Goal: Information Seeking & Learning: Learn about a topic

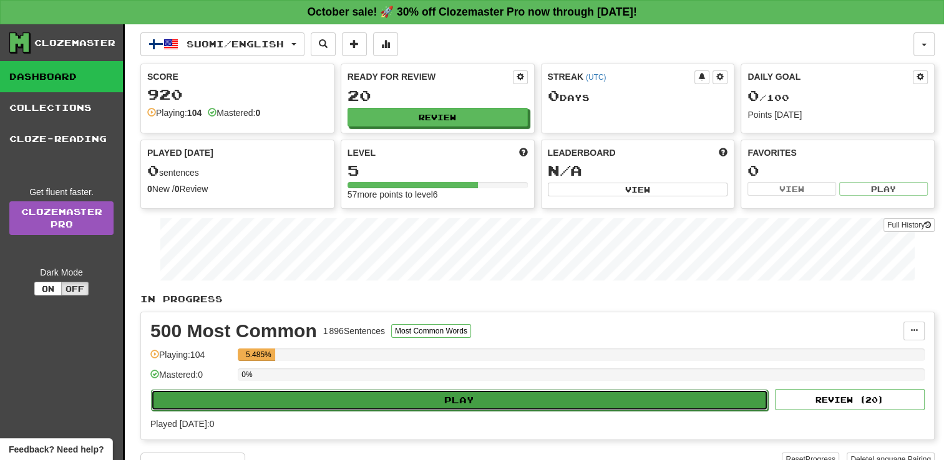
click at [462, 394] on button "Play" at bounding box center [459, 400] width 617 height 21
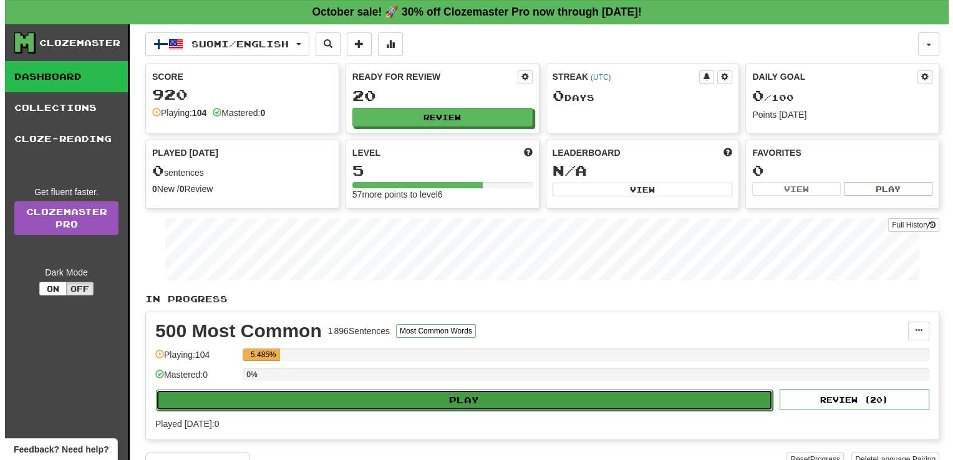
select select "**"
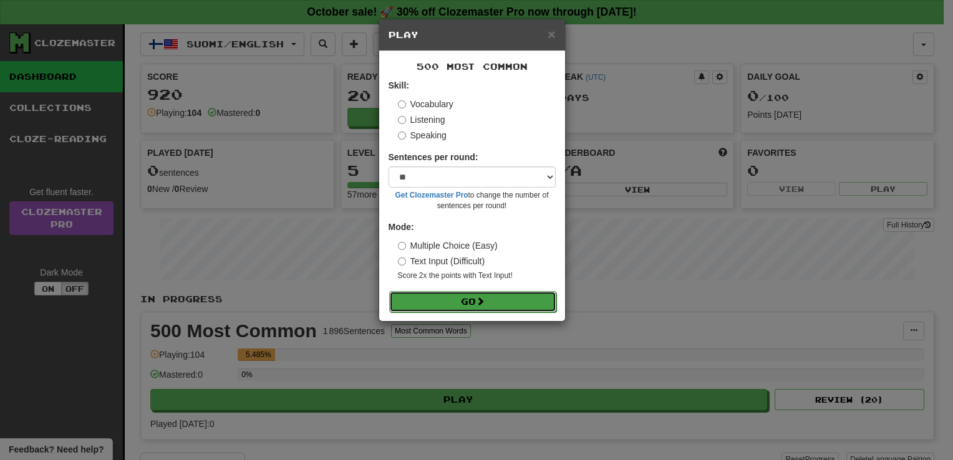
click at [454, 295] on button "Go" at bounding box center [472, 301] width 167 height 21
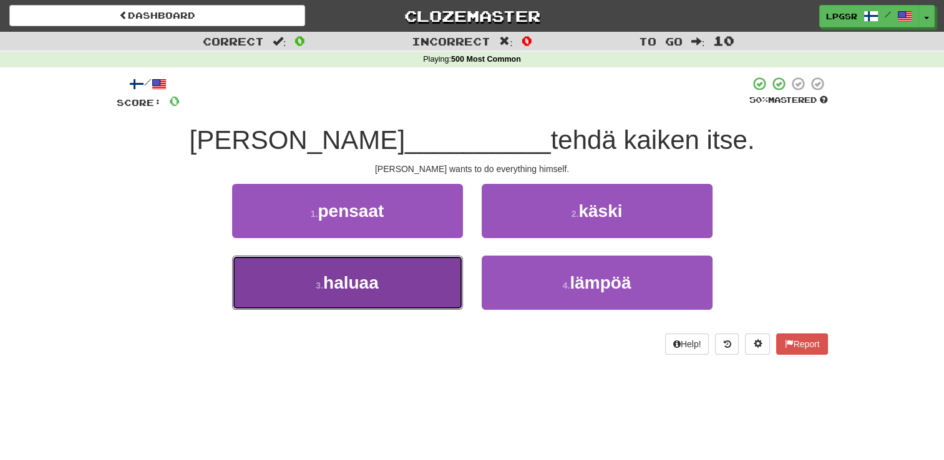
click at [429, 293] on button "3 . haluaa" at bounding box center [347, 283] width 231 height 54
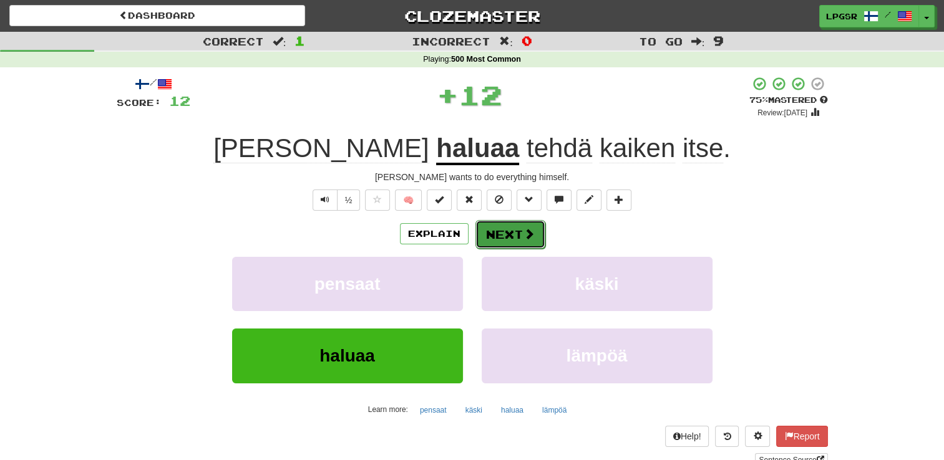
click at [523, 238] on span at bounding box center [528, 233] width 11 height 11
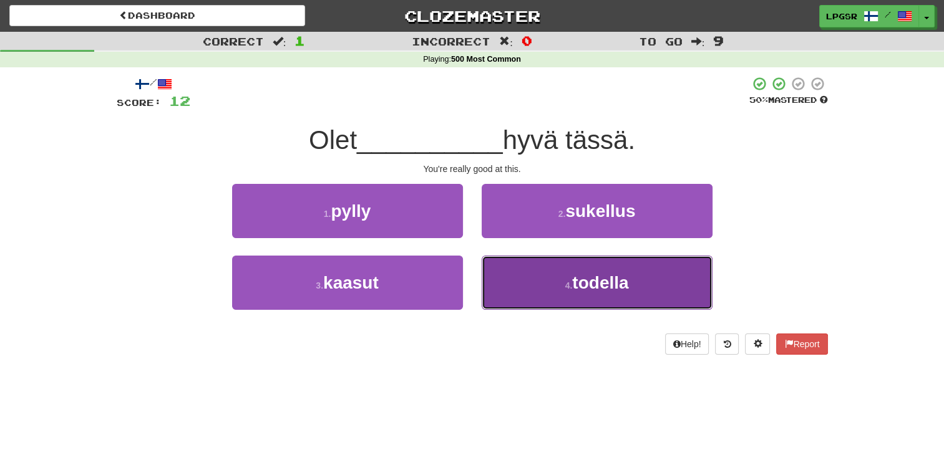
click at [551, 270] on button "4 . todella" at bounding box center [597, 283] width 231 height 54
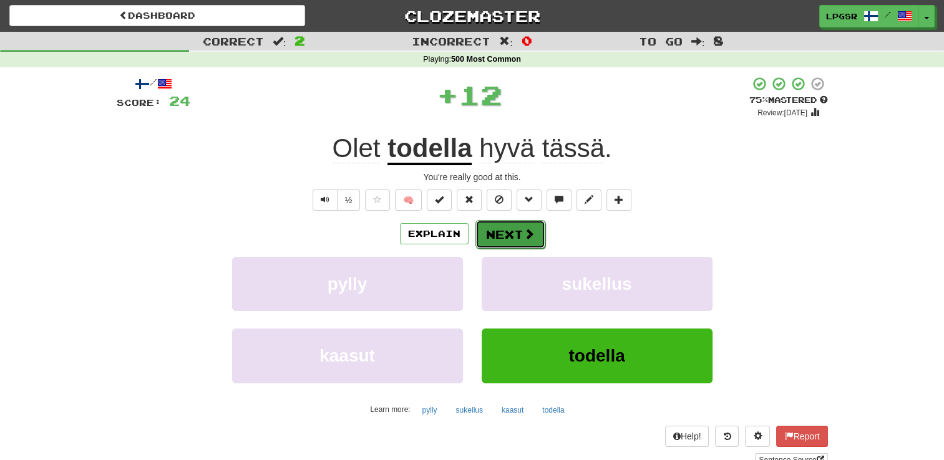
click at [529, 233] on span at bounding box center [528, 233] width 11 height 11
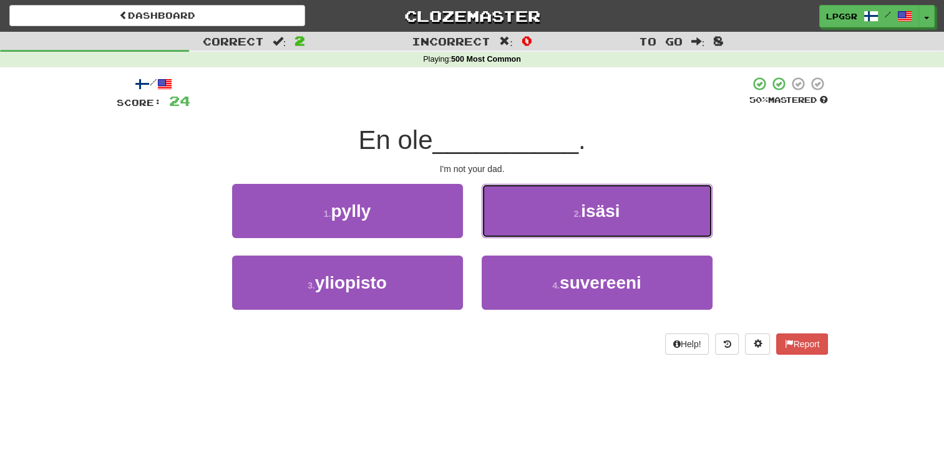
click at [529, 233] on button "2 . isäsi" at bounding box center [597, 211] width 231 height 54
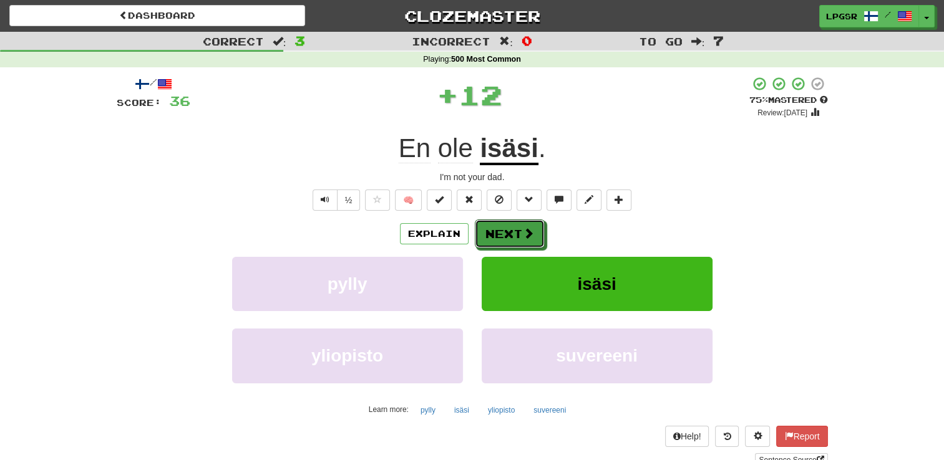
click at [529, 233] on span at bounding box center [528, 233] width 11 height 11
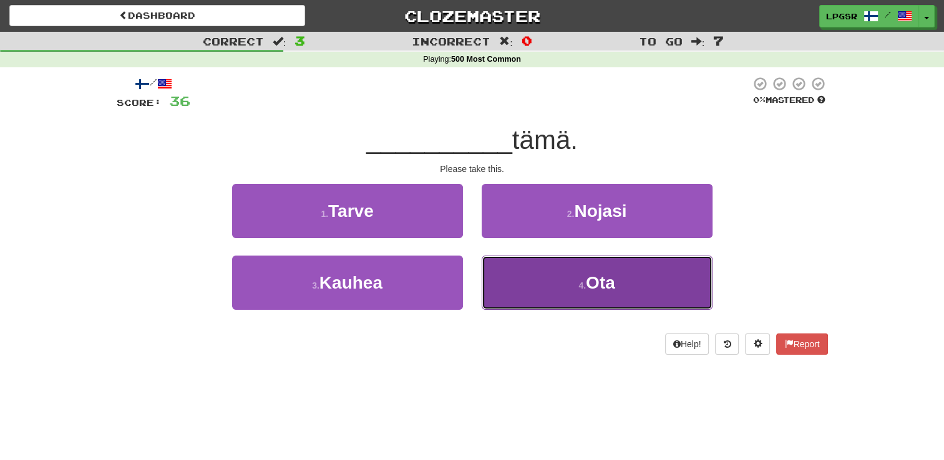
click at [581, 281] on small "4 ." at bounding box center [581, 286] width 7 height 10
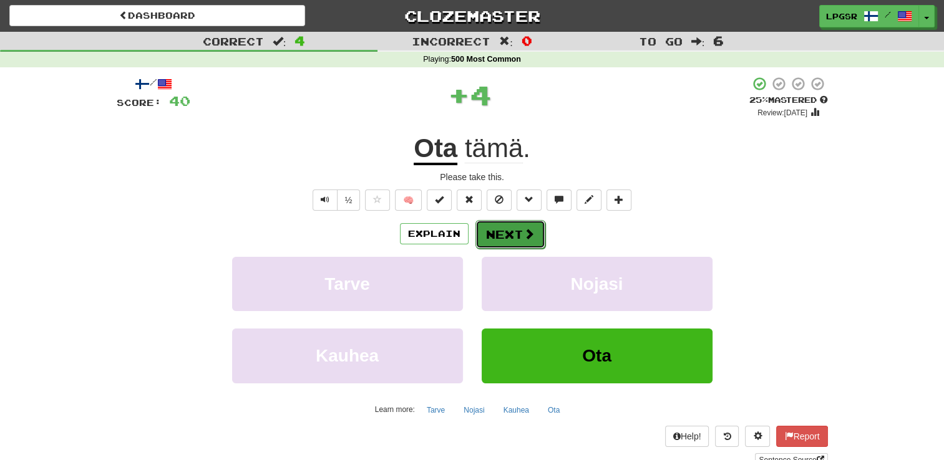
click at [520, 244] on button "Next" at bounding box center [510, 234] width 70 height 29
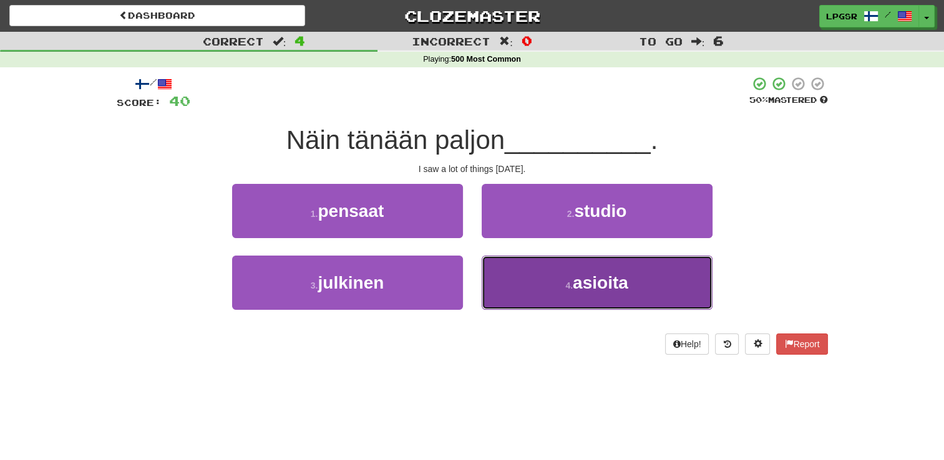
click at [554, 283] on button "4 . asioita" at bounding box center [597, 283] width 231 height 54
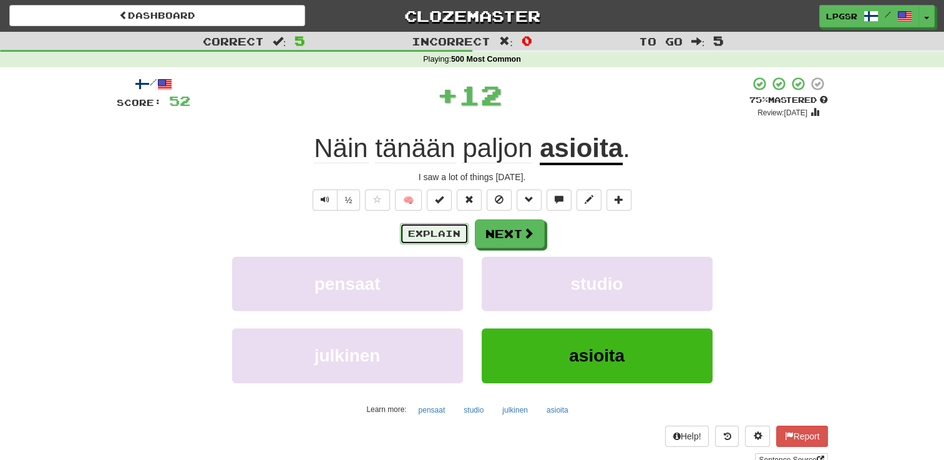
click at [432, 228] on button "Explain" at bounding box center [434, 233] width 69 height 21
click at [544, 237] on div "Explain Next" at bounding box center [472, 234] width 711 height 29
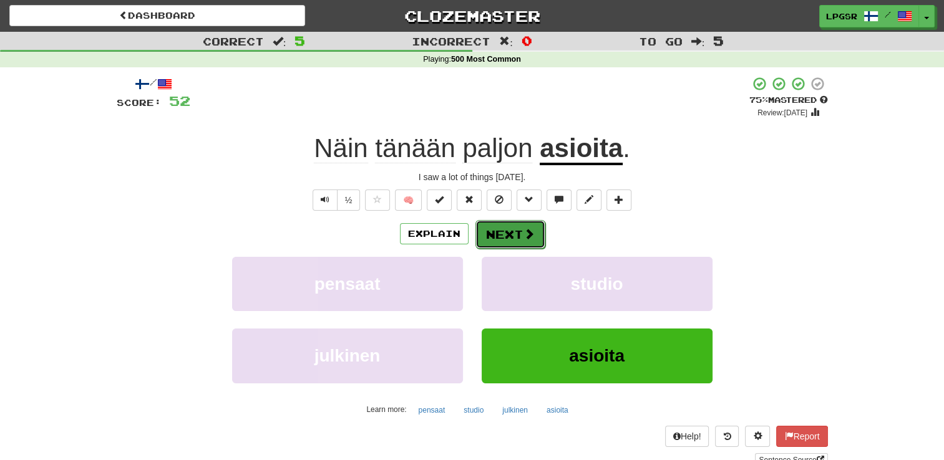
click at [539, 236] on button "Next" at bounding box center [510, 234] width 70 height 29
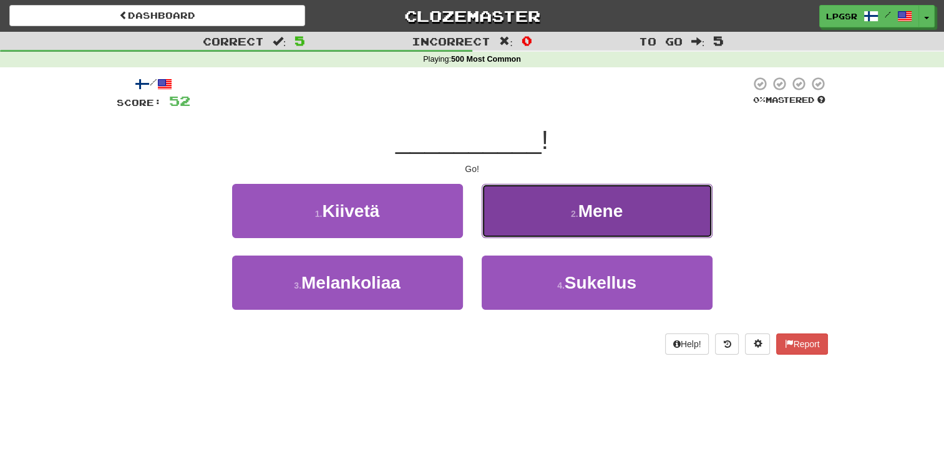
click at [566, 211] on button "2 . Mene" at bounding box center [597, 211] width 231 height 54
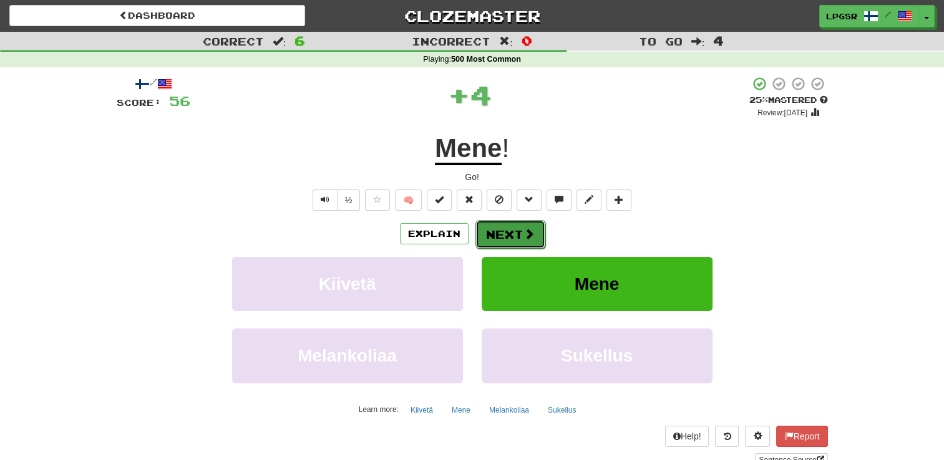
click at [529, 221] on button "Next" at bounding box center [510, 234] width 70 height 29
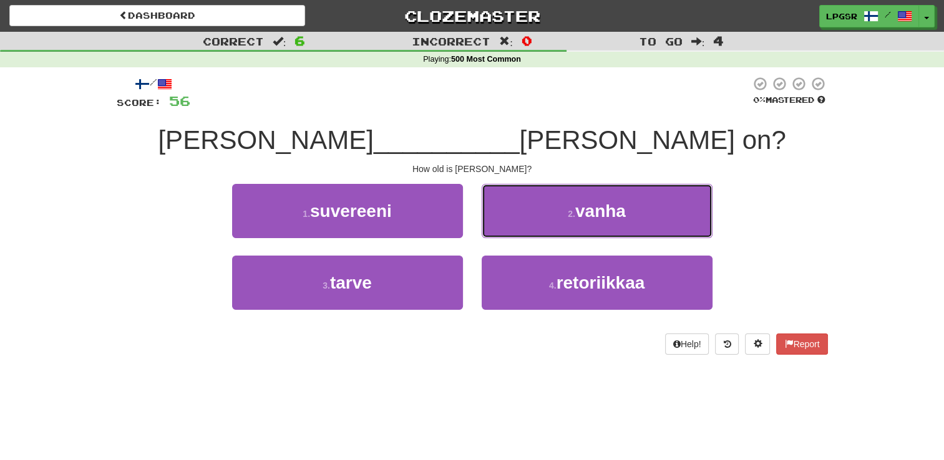
click at [529, 221] on button "2 . vanha" at bounding box center [597, 211] width 231 height 54
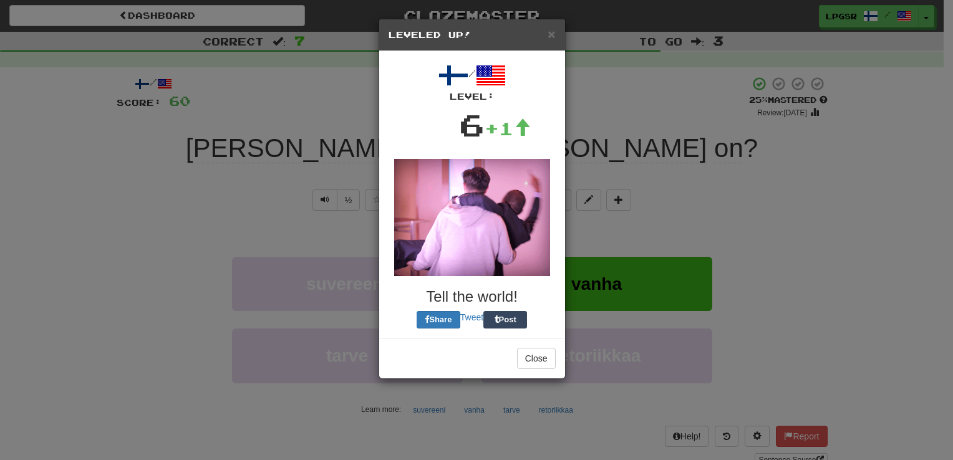
click at [523, 230] on div "× Leveled Up! / Level: 6 +1 Tell the world! Share Tweet Post Close" at bounding box center [476, 230] width 953 height 460
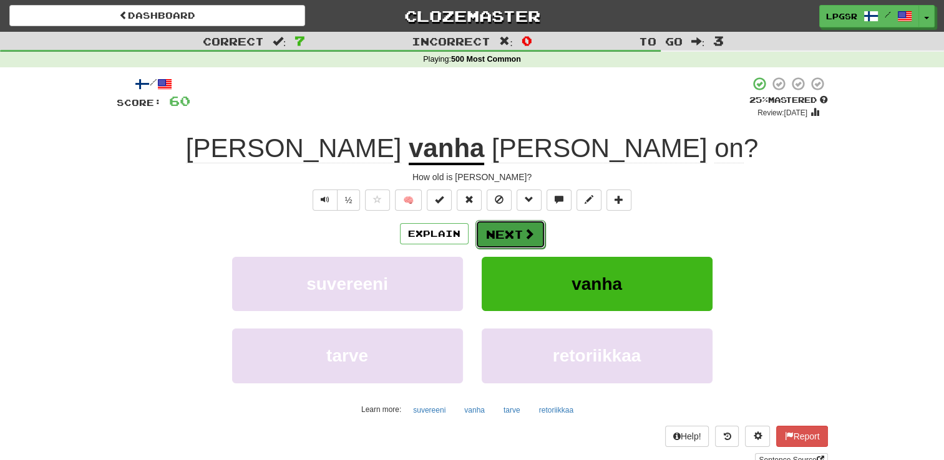
click at [538, 228] on button "Next" at bounding box center [510, 234] width 70 height 29
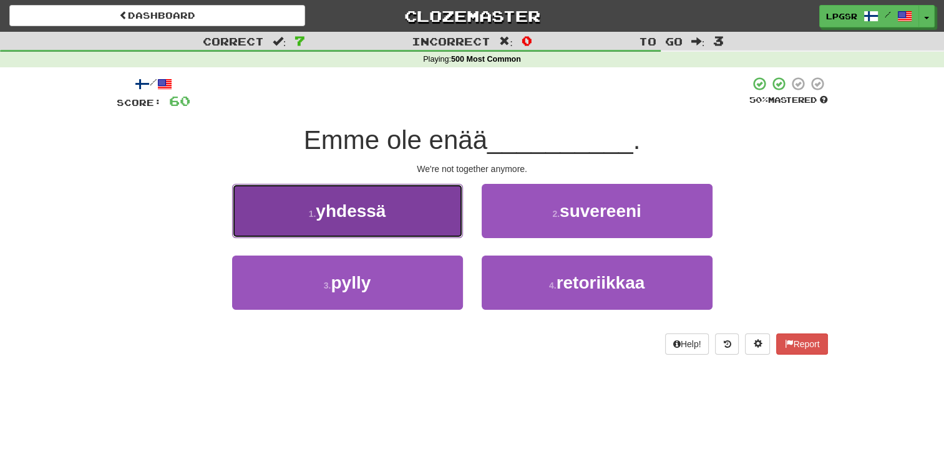
click at [414, 211] on button "1 . yhdessä" at bounding box center [347, 211] width 231 height 54
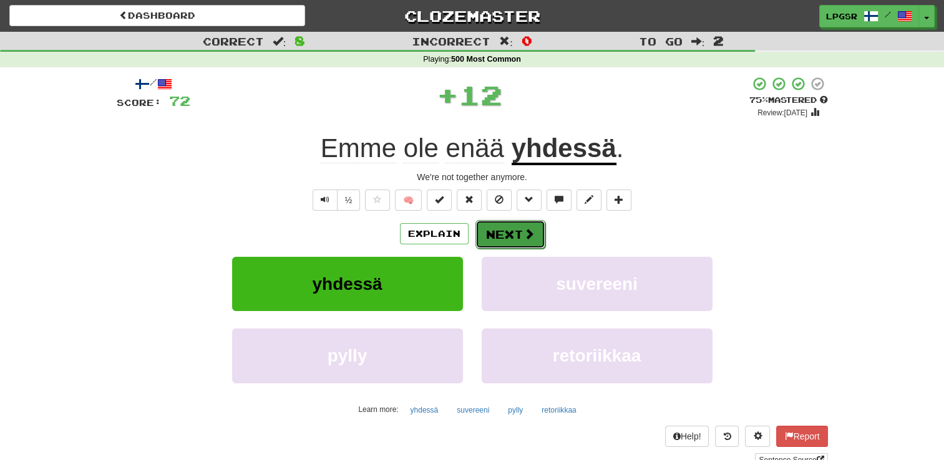
click at [509, 225] on button "Next" at bounding box center [510, 234] width 70 height 29
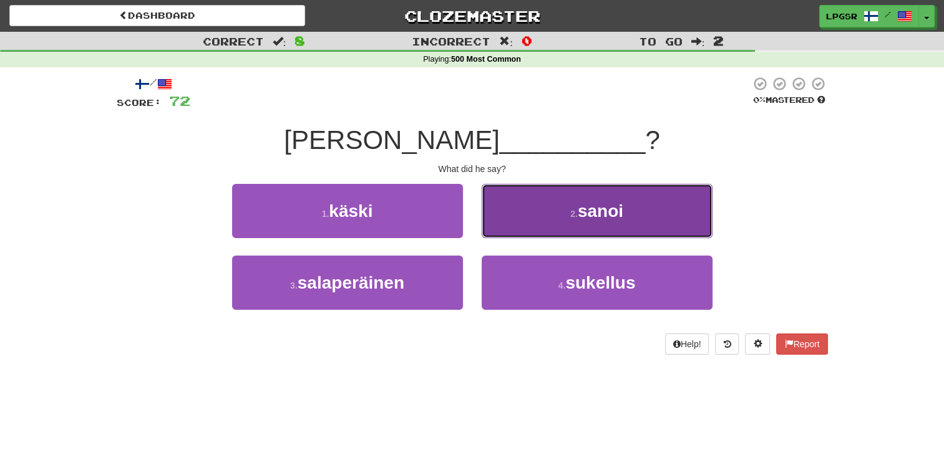
click at [549, 211] on button "2 . sanoi" at bounding box center [597, 211] width 231 height 54
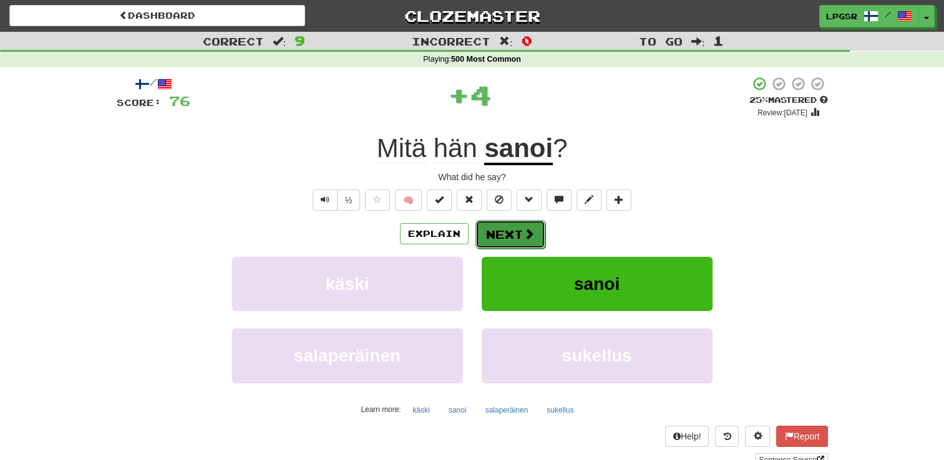
click at [511, 222] on button "Next" at bounding box center [510, 234] width 70 height 29
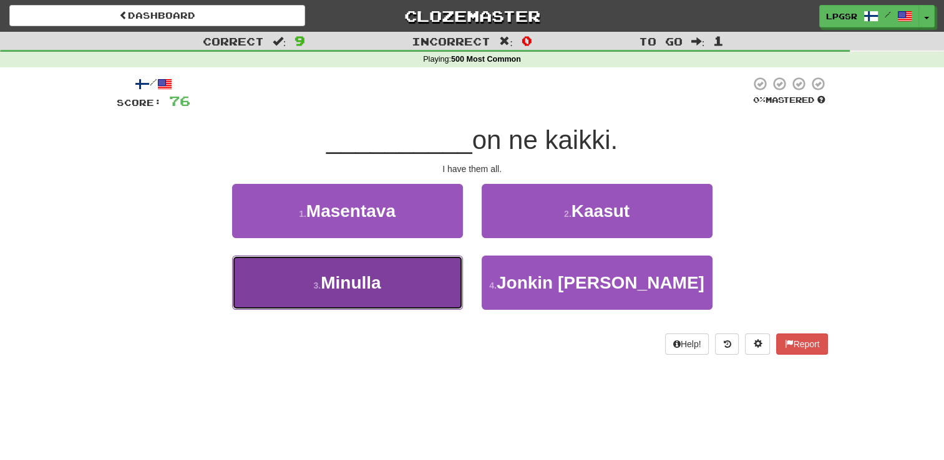
click at [432, 274] on button "3 . Minulla" at bounding box center [347, 283] width 231 height 54
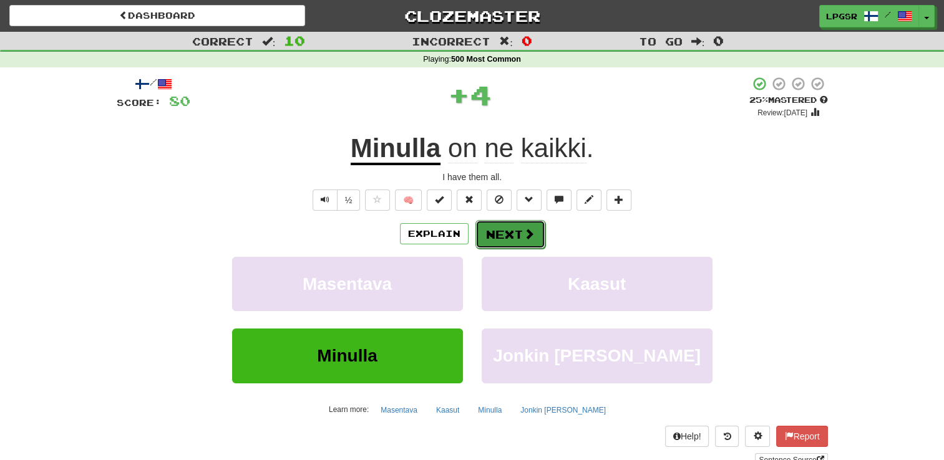
click at [520, 221] on button "Next" at bounding box center [510, 234] width 70 height 29
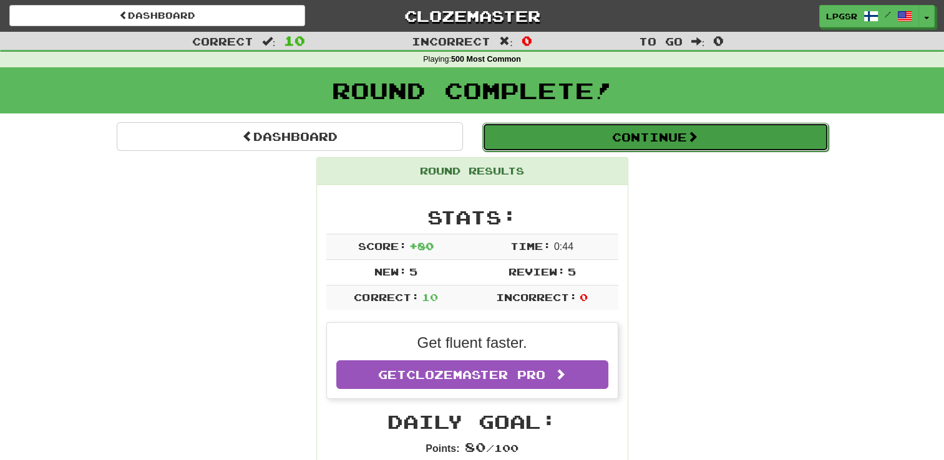
click at [624, 140] on button "Continue" at bounding box center [655, 137] width 346 height 29
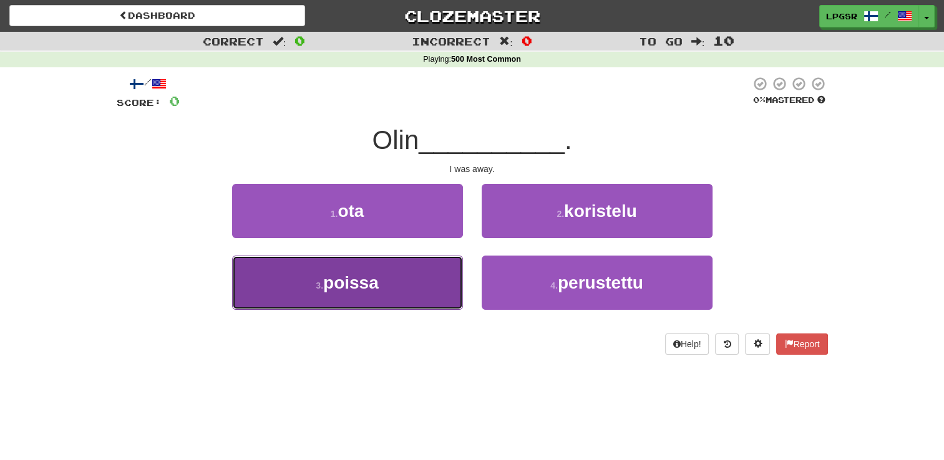
click at [410, 283] on button "3 . poissa" at bounding box center [347, 283] width 231 height 54
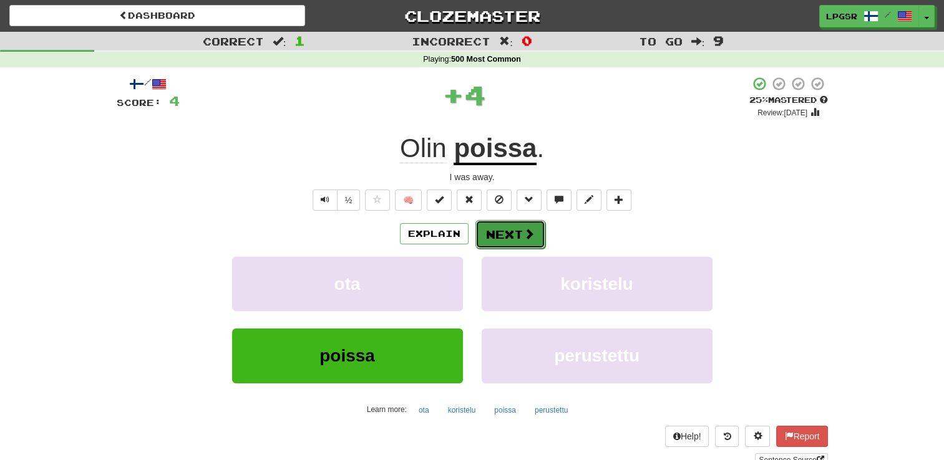
click at [505, 231] on button "Next" at bounding box center [510, 234] width 70 height 29
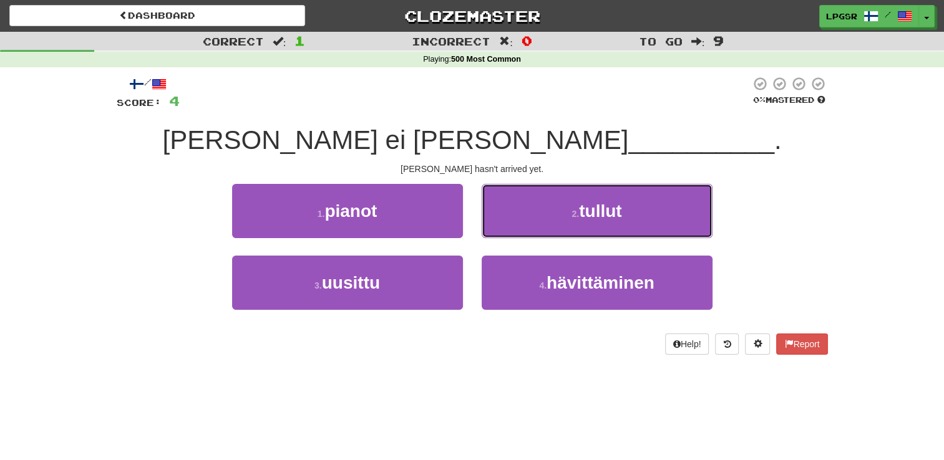
click at [505, 231] on button "2 . tullut" at bounding box center [597, 211] width 231 height 54
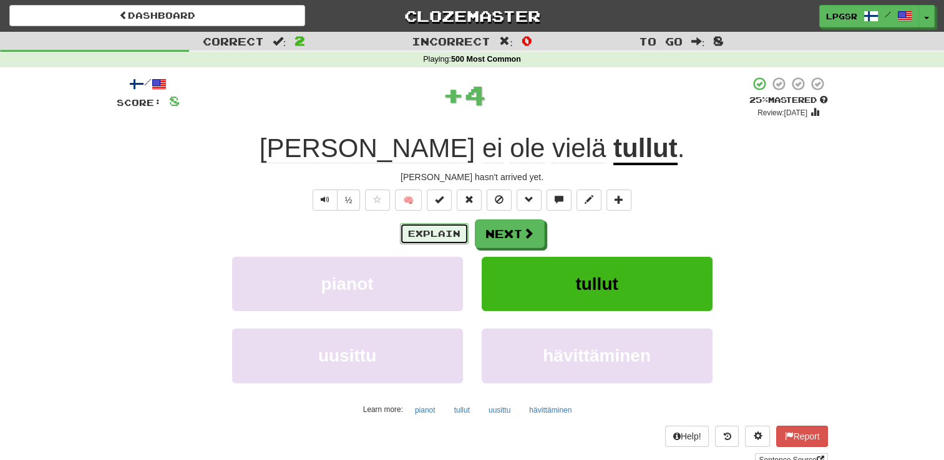
click at [435, 235] on button "Explain" at bounding box center [434, 233] width 69 height 21
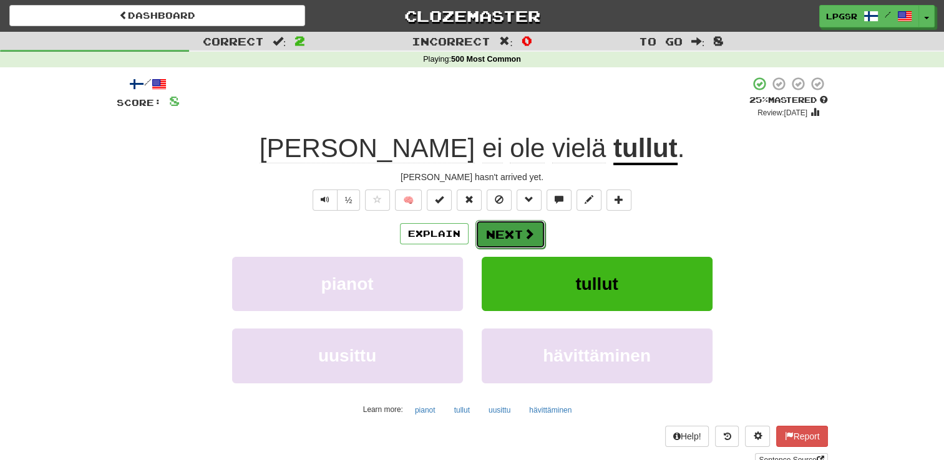
click at [508, 236] on button "Next" at bounding box center [510, 234] width 70 height 29
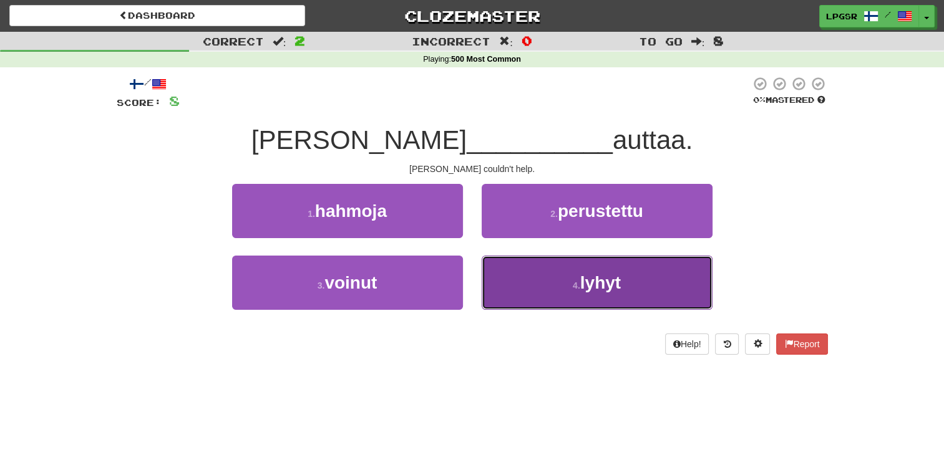
click at [540, 296] on button "4 . lyhyt" at bounding box center [597, 283] width 231 height 54
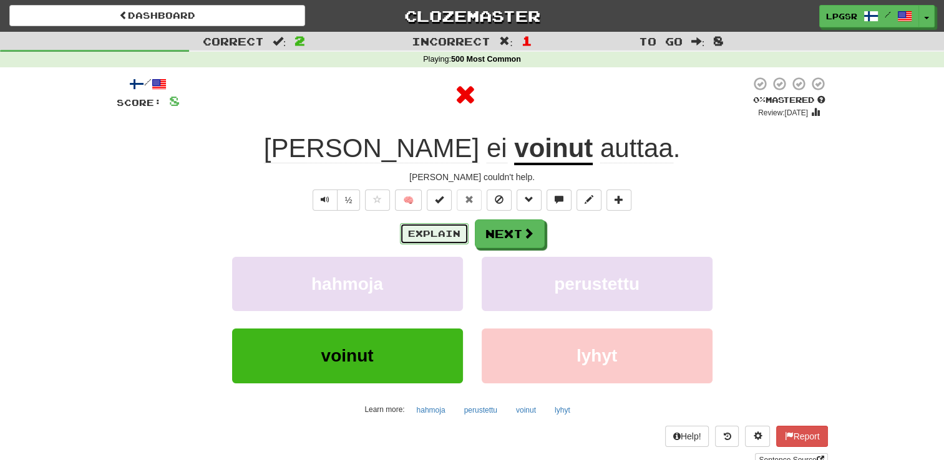
click at [427, 236] on button "Explain" at bounding box center [434, 233] width 69 height 21
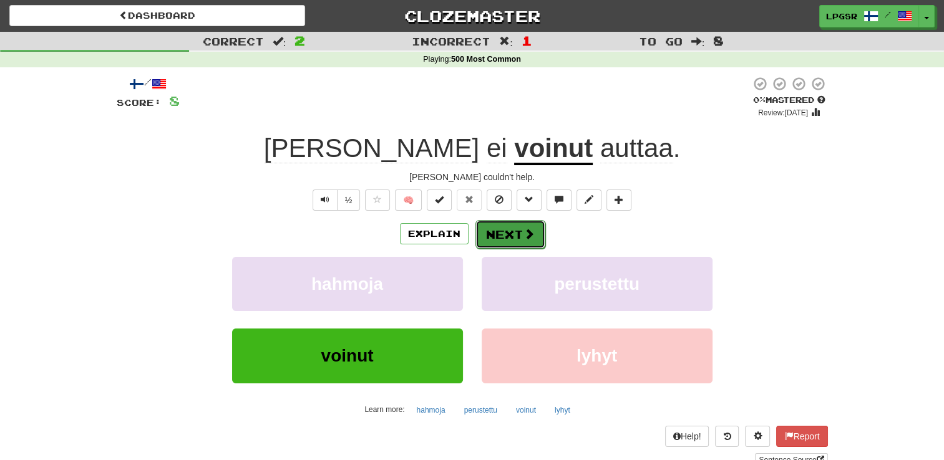
click at [504, 243] on button "Next" at bounding box center [510, 234] width 70 height 29
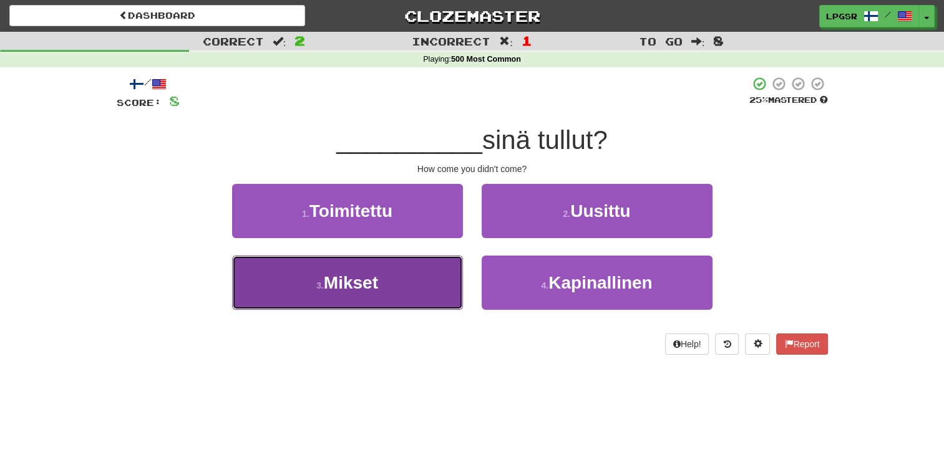
click at [434, 276] on button "3 . Mikset" at bounding box center [347, 283] width 231 height 54
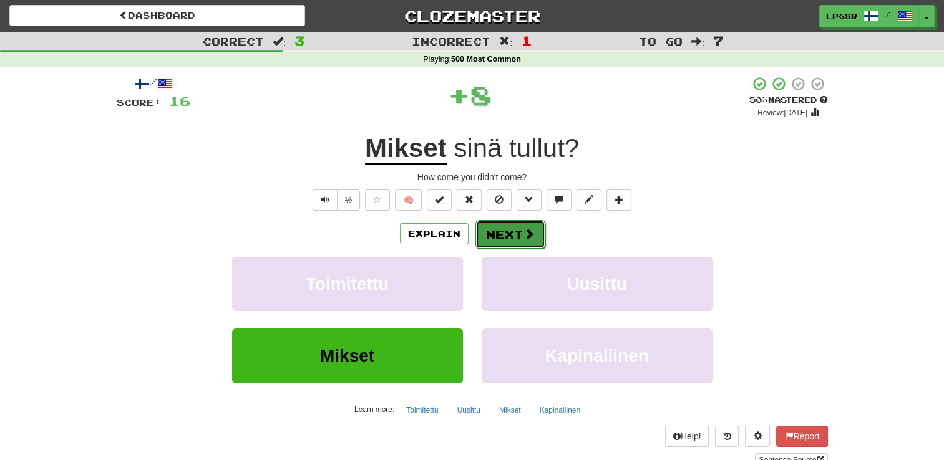
click at [519, 224] on button "Next" at bounding box center [510, 234] width 70 height 29
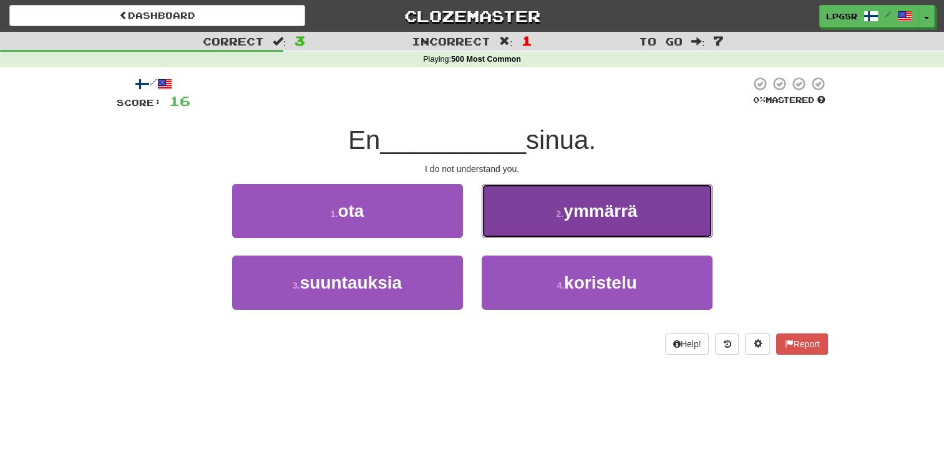
click at [512, 224] on button "2 . ymmärrä" at bounding box center [597, 211] width 231 height 54
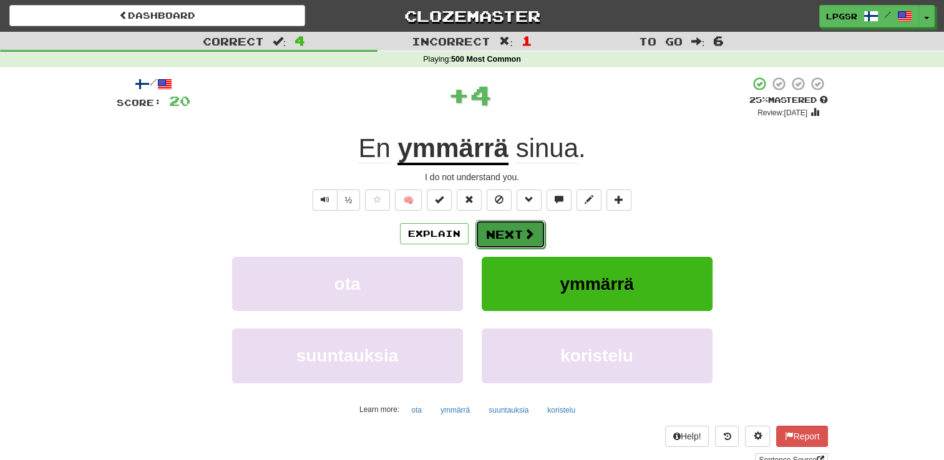
click at [518, 233] on button "Next" at bounding box center [510, 234] width 70 height 29
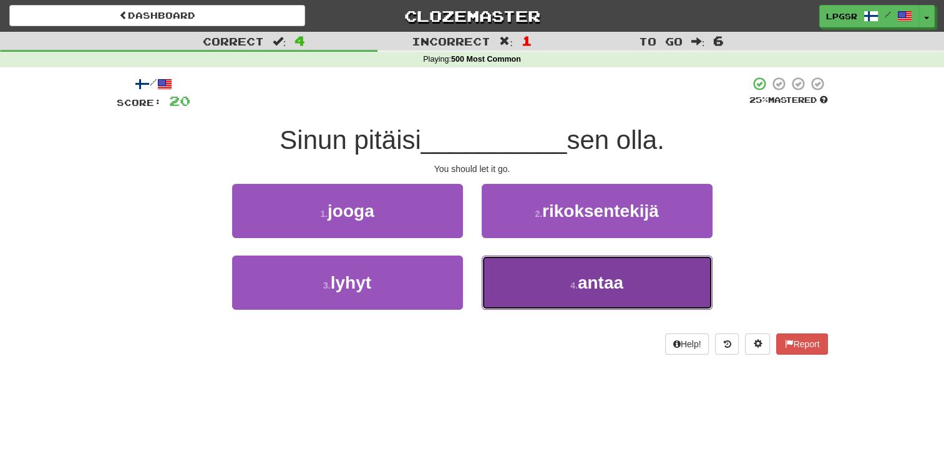
click at [567, 298] on button "4 . antaa" at bounding box center [597, 283] width 231 height 54
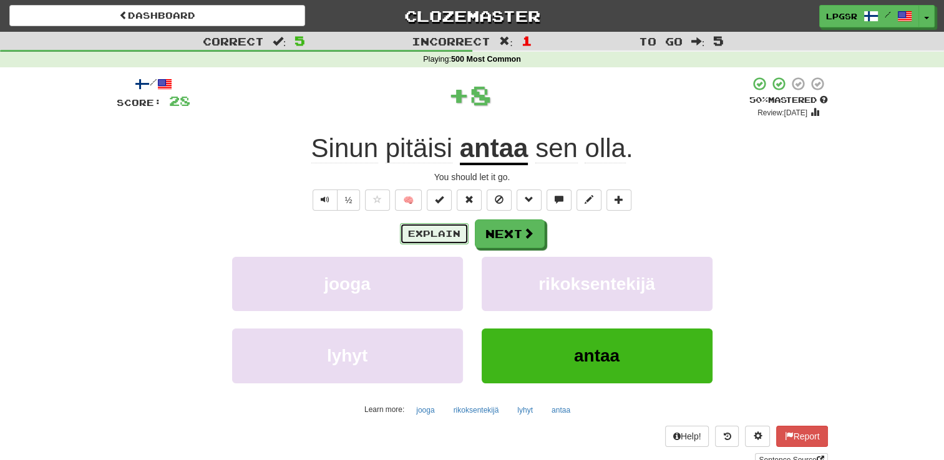
click at [445, 230] on button "Explain" at bounding box center [434, 233] width 69 height 21
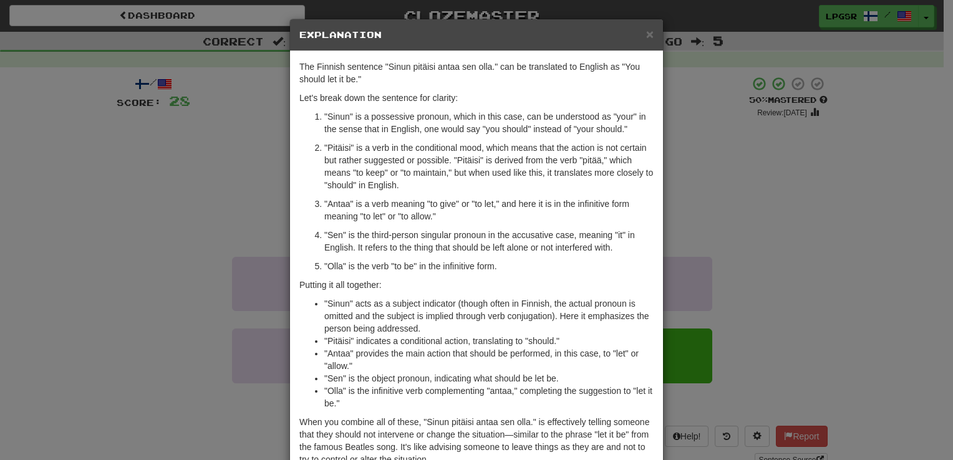
click at [445, 230] on p ""Sen" is the third-person singular pronoun in the accusative case, meaning "it"…" at bounding box center [488, 241] width 329 height 25
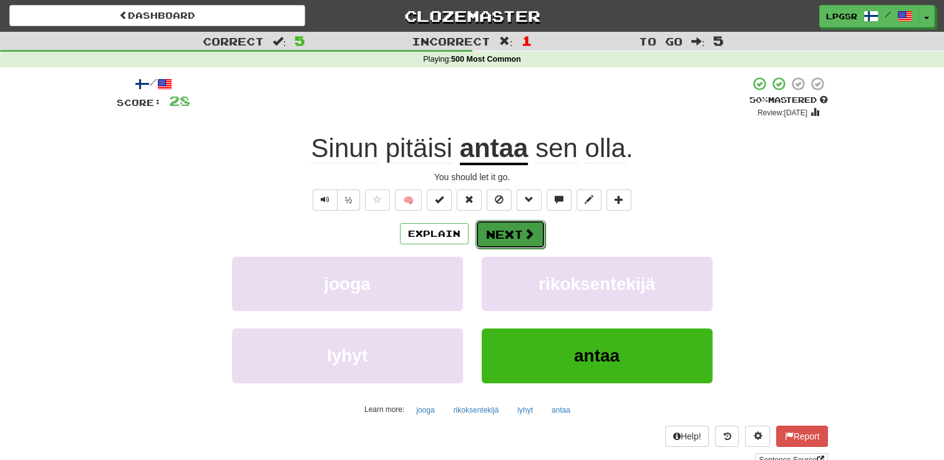
click at [490, 229] on button "Next" at bounding box center [510, 234] width 70 height 29
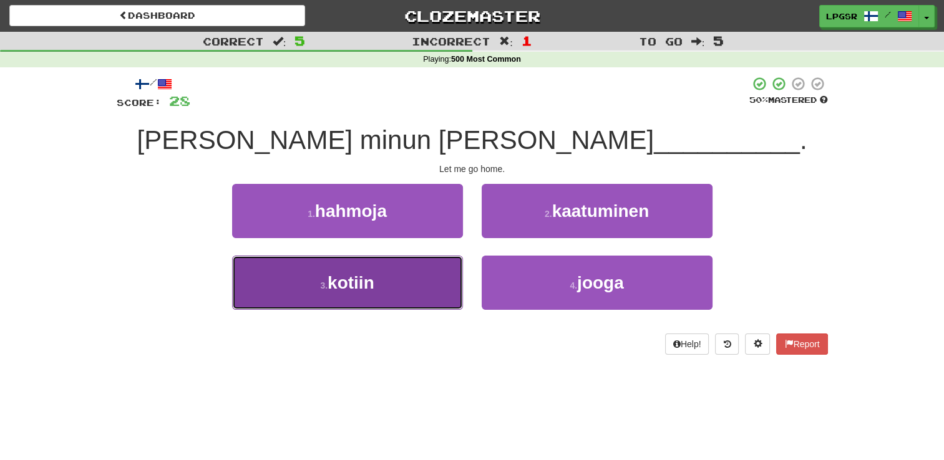
click at [438, 268] on button "3 . kotiin" at bounding box center [347, 283] width 231 height 54
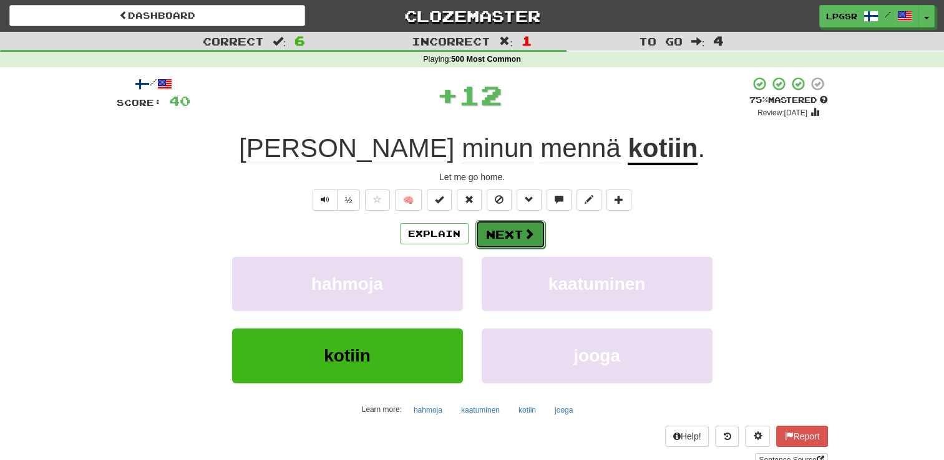
click at [518, 230] on button "Next" at bounding box center [510, 234] width 70 height 29
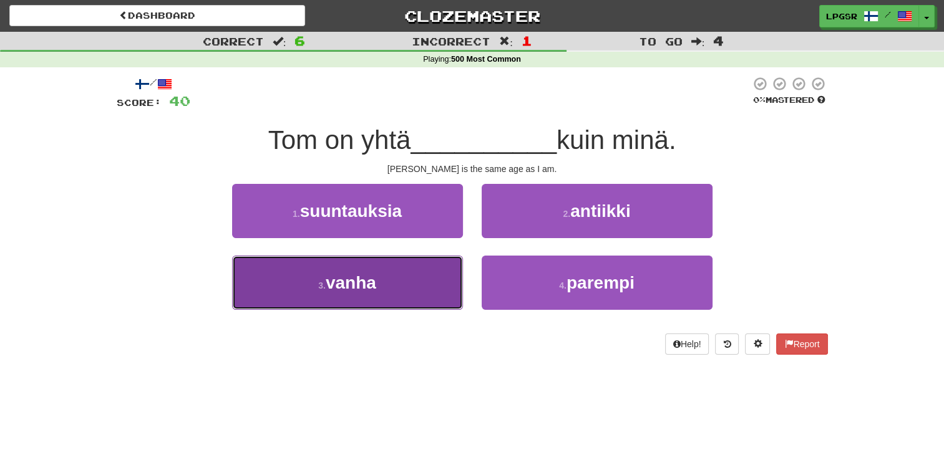
click at [430, 283] on button "3 . vanha" at bounding box center [347, 283] width 231 height 54
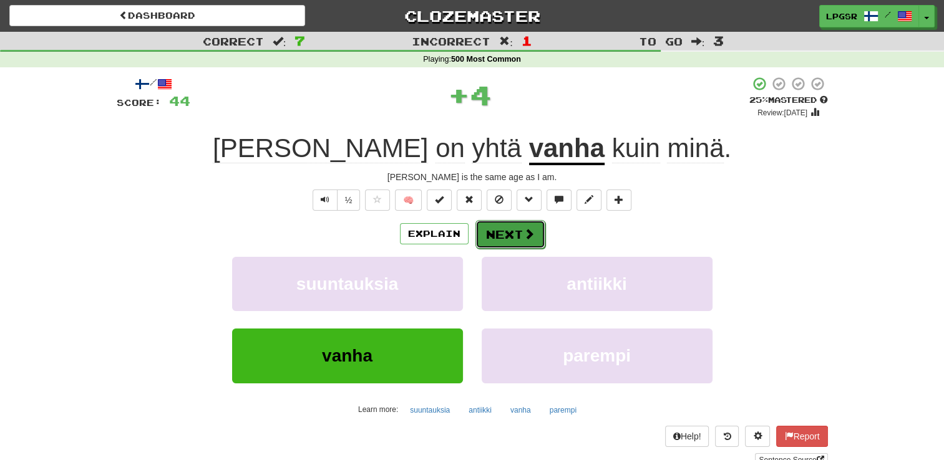
click at [503, 240] on button "Next" at bounding box center [510, 234] width 70 height 29
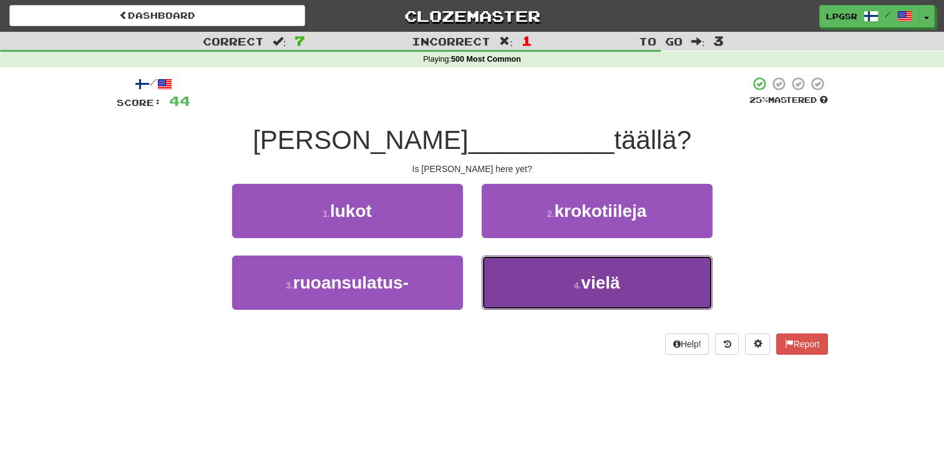
click at [552, 303] on button "4 . vielä" at bounding box center [597, 283] width 231 height 54
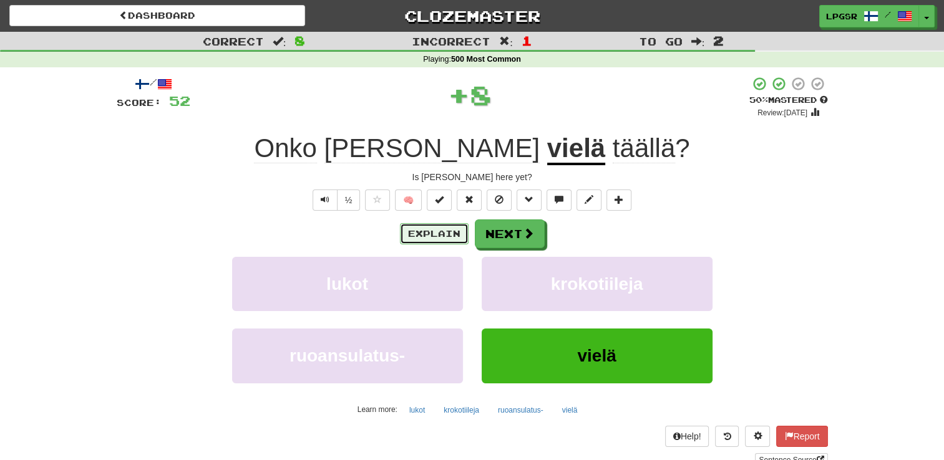
click at [449, 236] on button "Explain" at bounding box center [434, 233] width 69 height 21
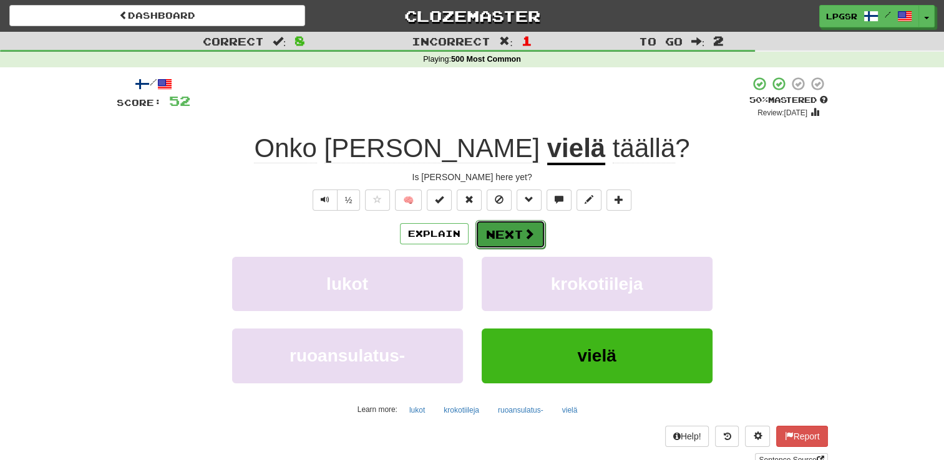
click at [497, 228] on button "Next" at bounding box center [510, 234] width 70 height 29
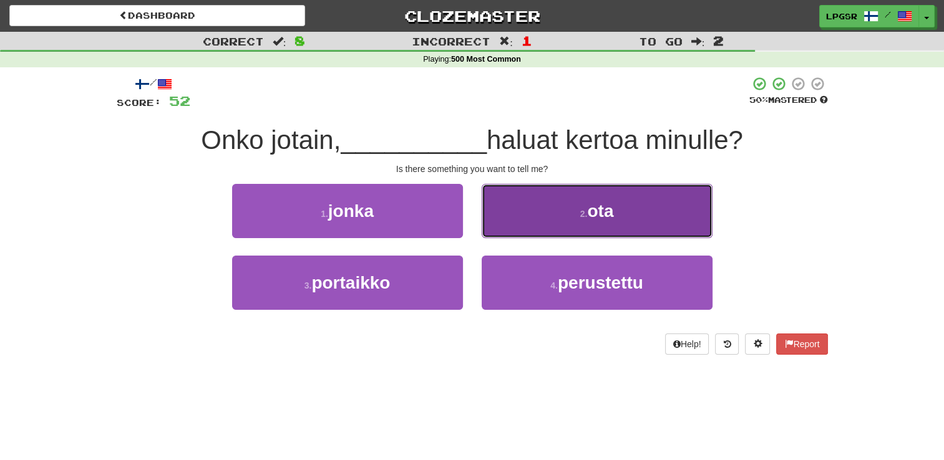
click at [584, 226] on button "2 . ota" at bounding box center [597, 211] width 231 height 54
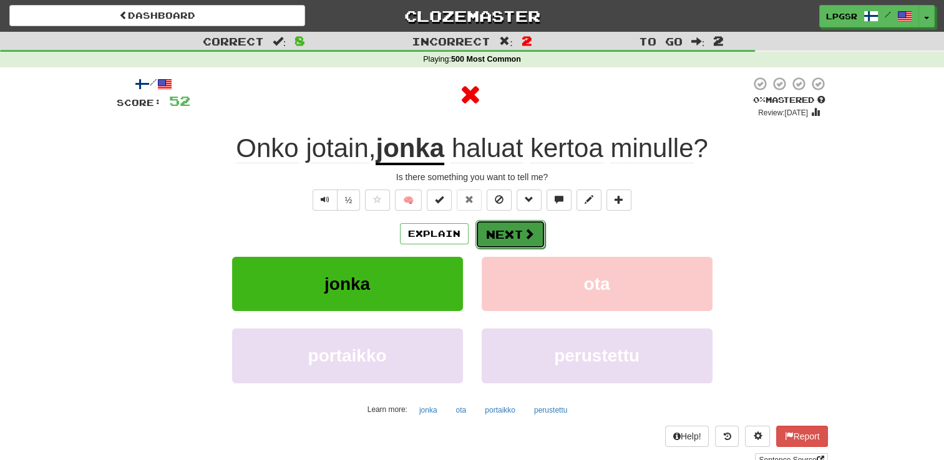
click at [511, 238] on button "Next" at bounding box center [510, 234] width 70 height 29
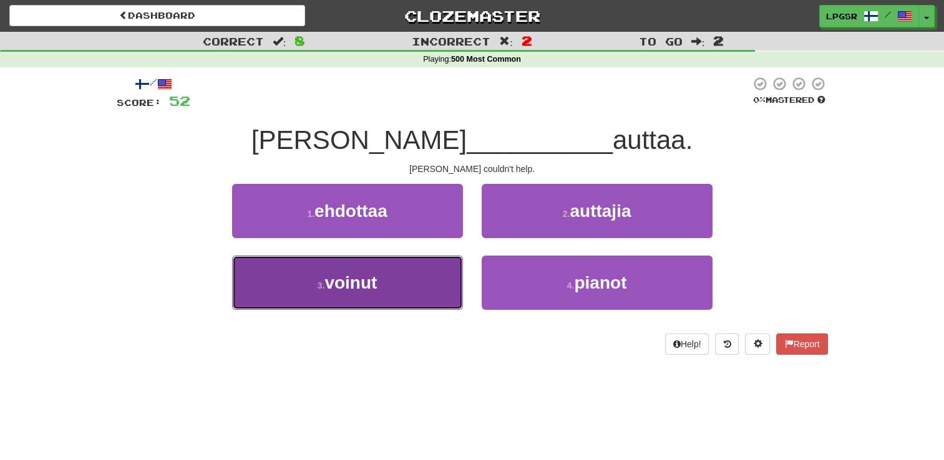
click at [406, 304] on button "3 . voinut" at bounding box center [347, 283] width 231 height 54
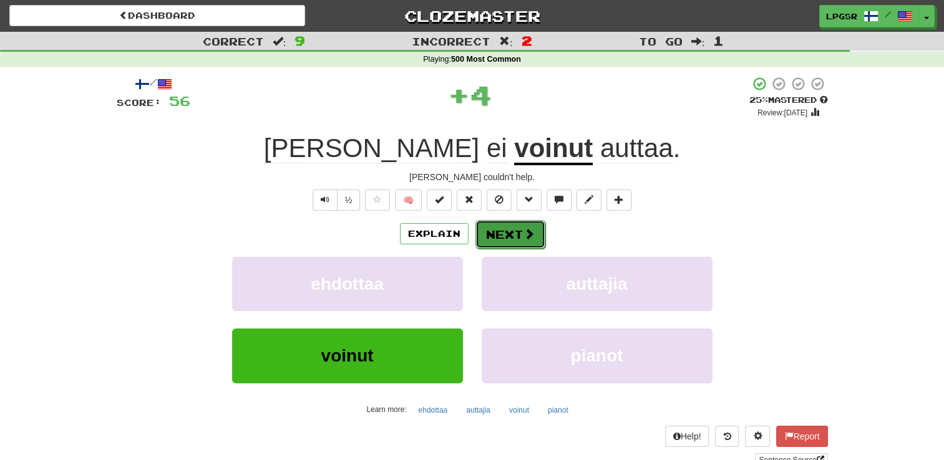
click at [515, 233] on button "Next" at bounding box center [510, 234] width 70 height 29
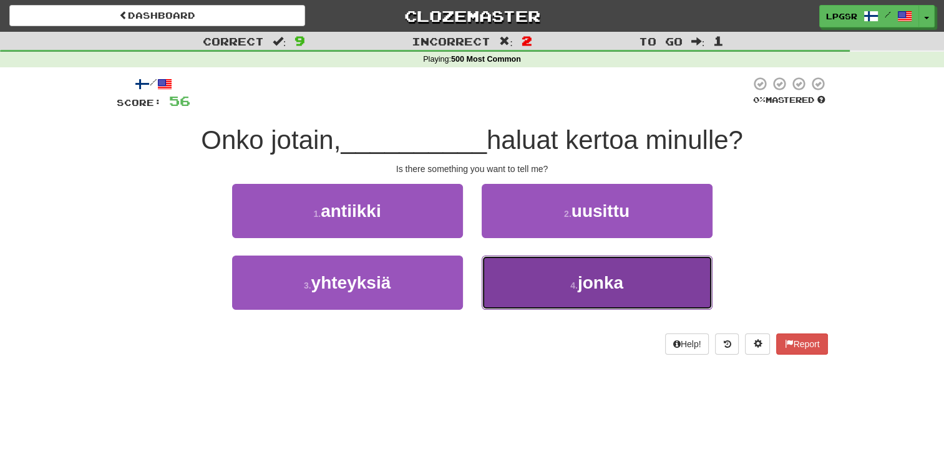
click at [551, 273] on button "4 . jonka" at bounding box center [597, 283] width 231 height 54
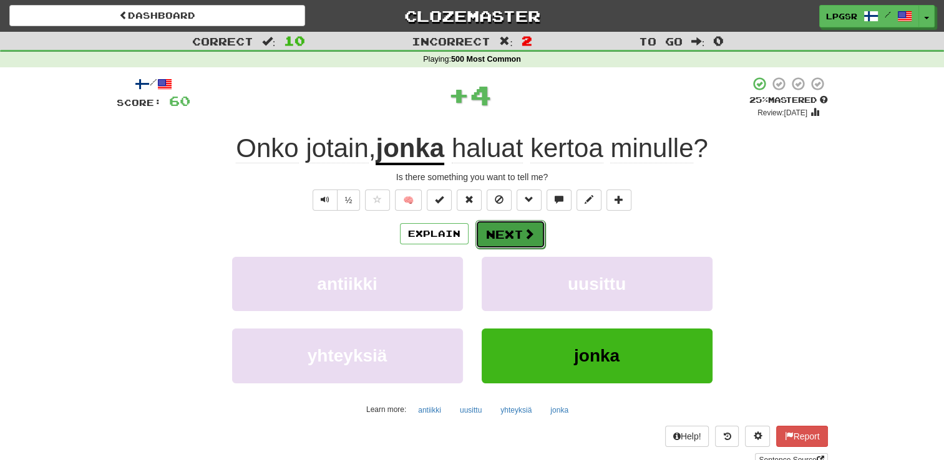
click at [517, 234] on button "Next" at bounding box center [510, 234] width 70 height 29
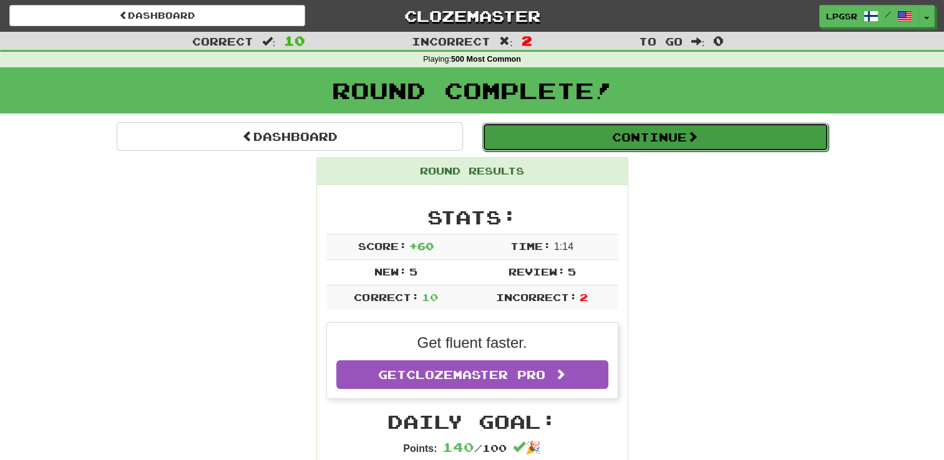
click at [654, 138] on button "Continue" at bounding box center [655, 137] width 346 height 29
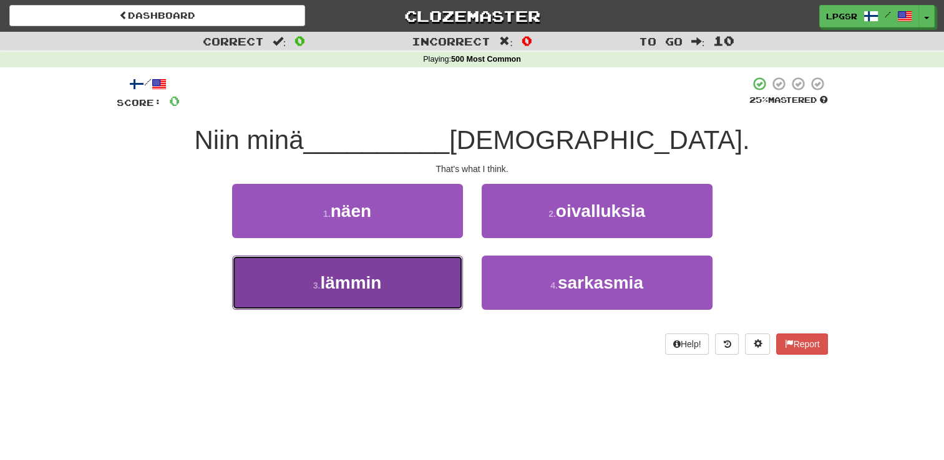
click at [408, 264] on button "3 . lämmin" at bounding box center [347, 283] width 231 height 54
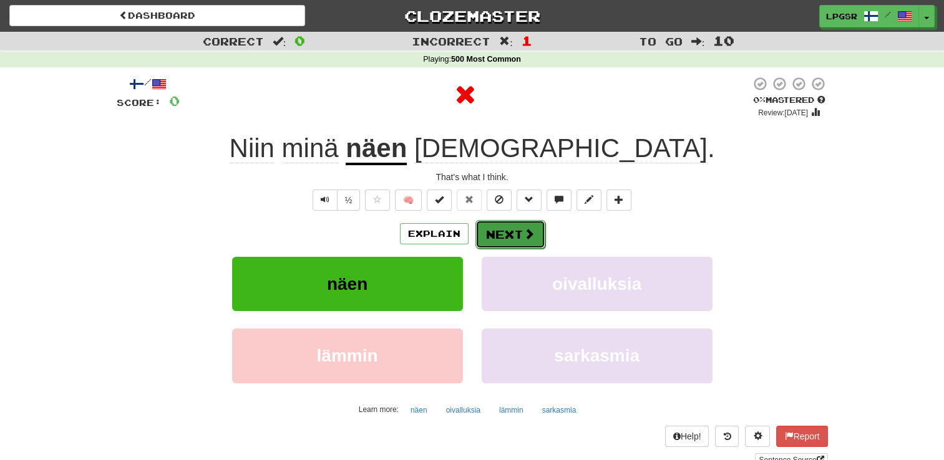
click at [493, 233] on button "Next" at bounding box center [510, 234] width 70 height 29
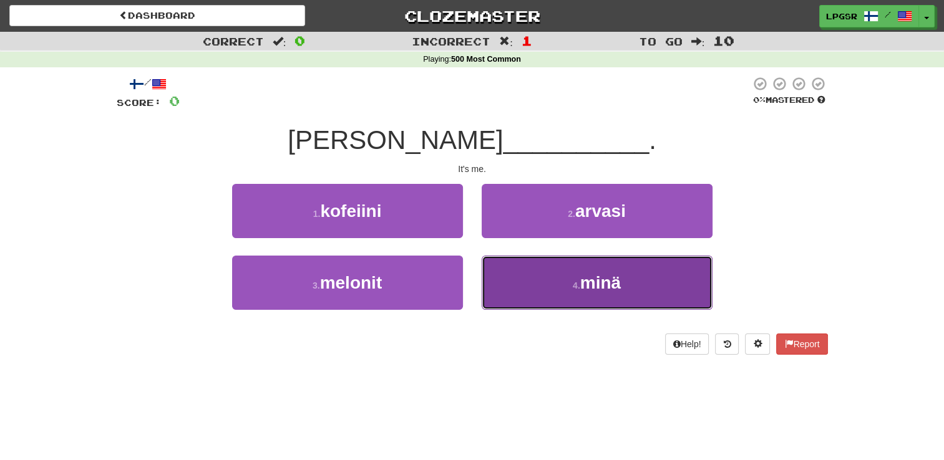
click at [516, 284] on button "4 . minä" at bounding box center [597, 283] width 231 height 54
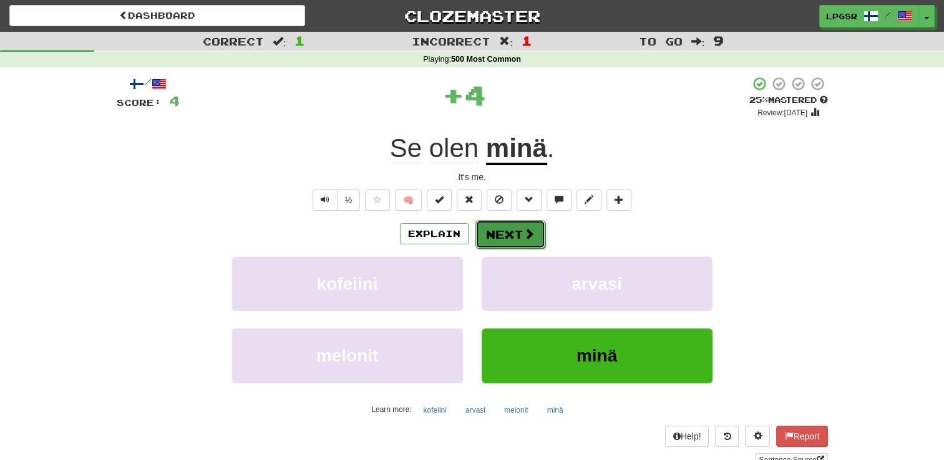
click at [504, 235] on button "Next" at bounding box center [510, 234] width 70 height 29
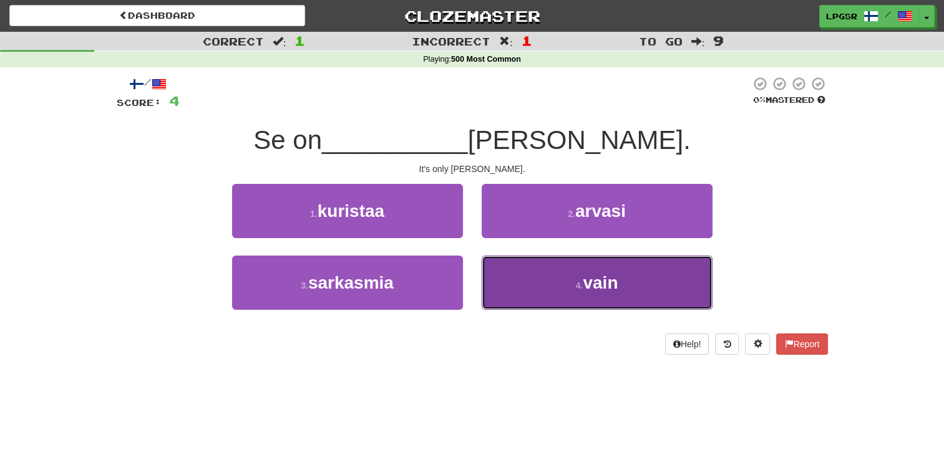
click at [526, 288] on button "4 . vain" at bounding box center [597, 283] width 231 height 54
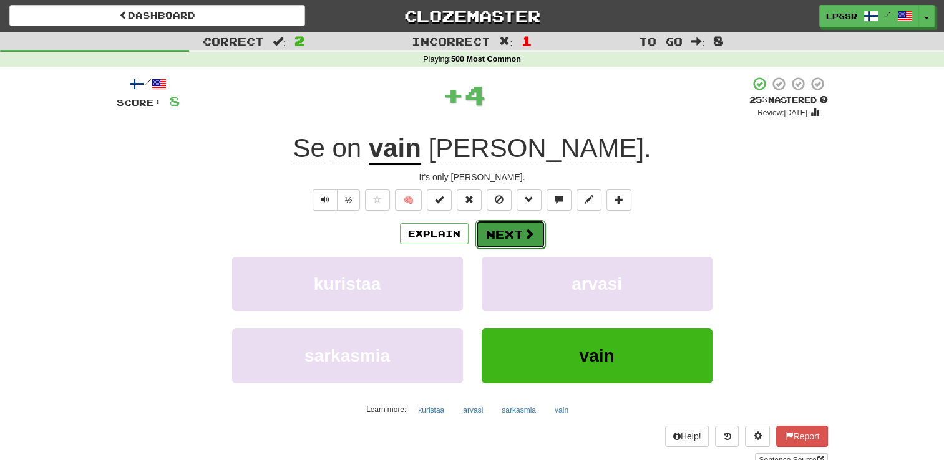
click at [505, 236] on button "Next" at bounding box center [510, 234] width 70 height 29
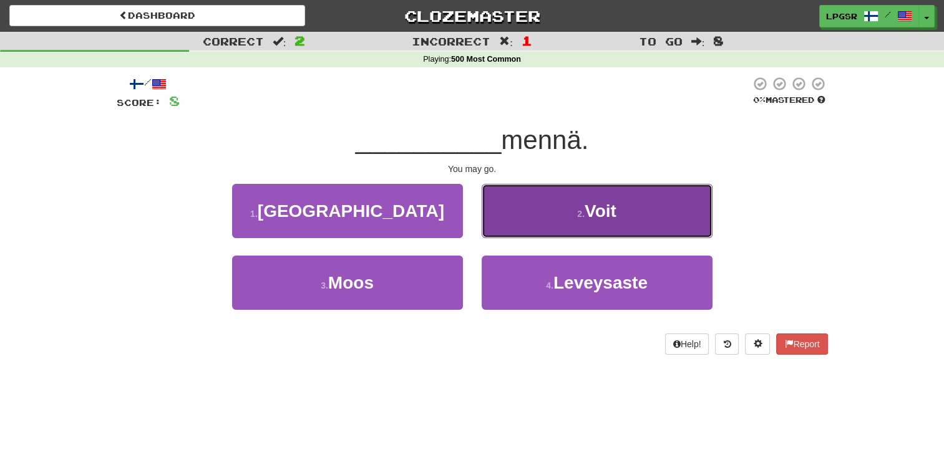
click at [539, 214] on button "2 . Voit" at bounding box center [597, 211] width 231 height 54
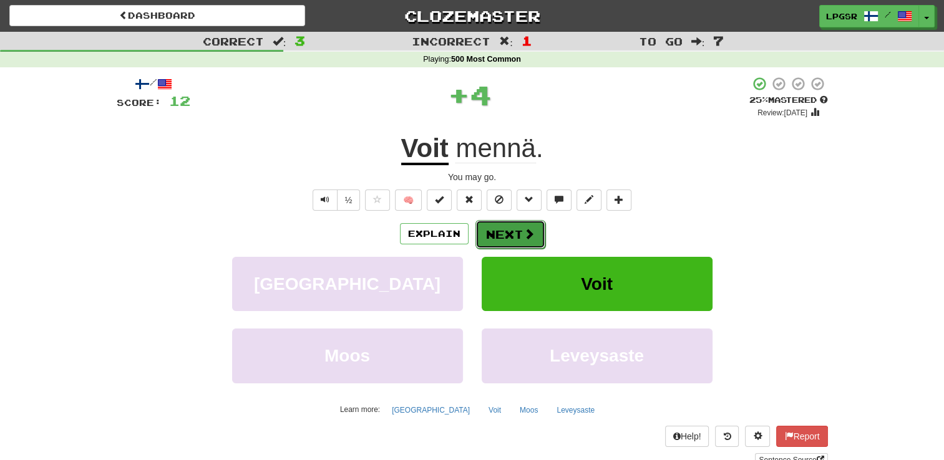
click at [509, 228] on button "Next" at bounding box center [510, 234] width 70 height 29
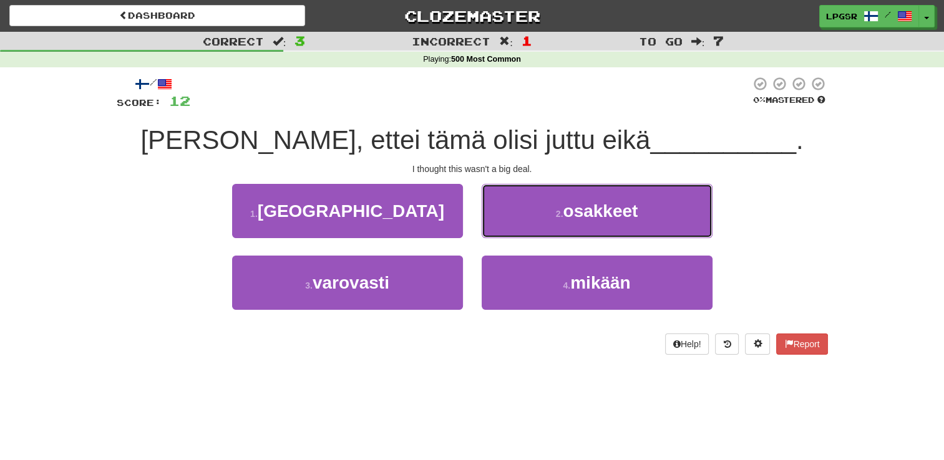
click at [509, 228] on button "2 . osakkeet" at bounding box center [597, 211] width 231 height 54
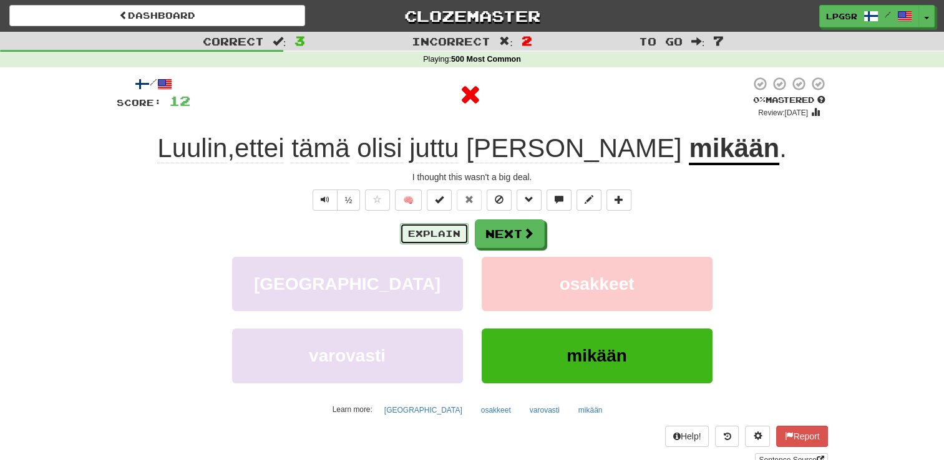
click at [454, 231] on button "Explain" at bounding box center [434, 233] width 69 height 21
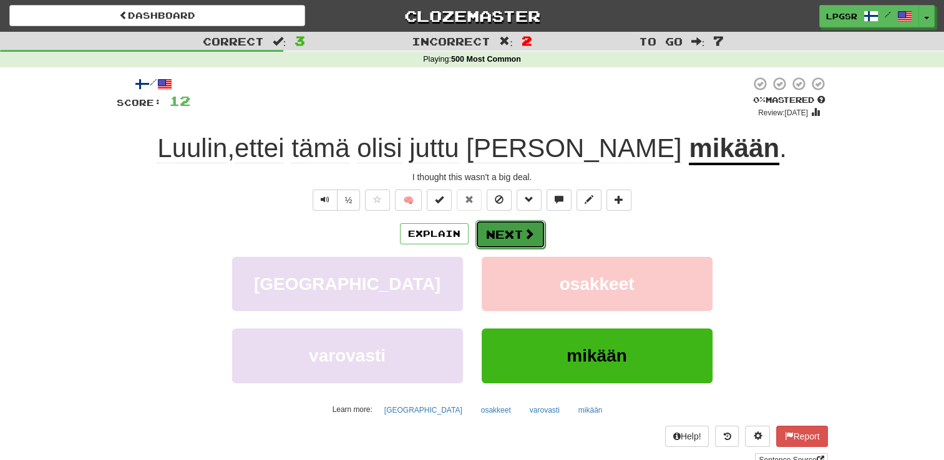
click at [514, 230] on button "Next" at bounding box center [510, 234] width 70 height 29
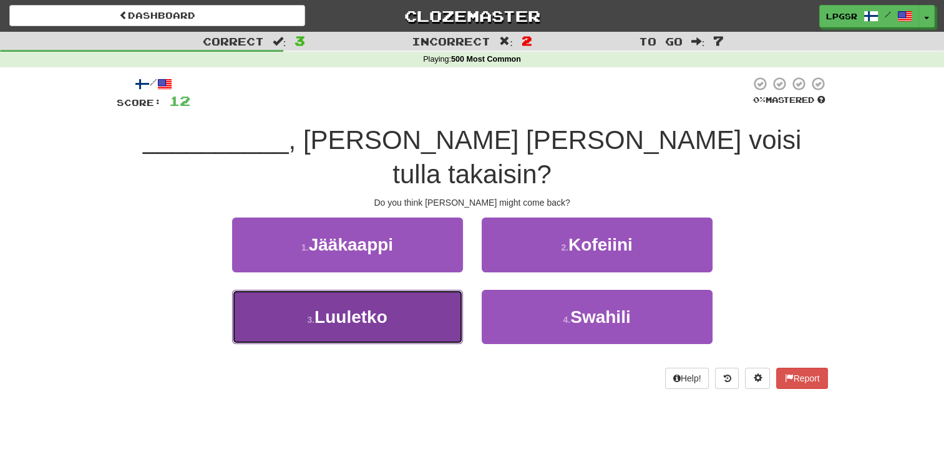
click at [375, 308] on span "Luuletko" at bounding box center [350, 317] width 73 height 19
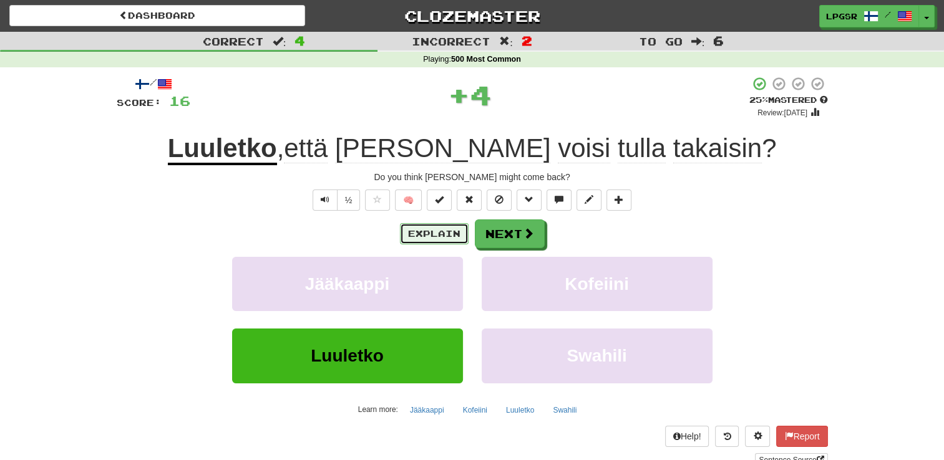
click at [426, 230] on button "Explain" at bounding box center [434, 233] width 69 height 21
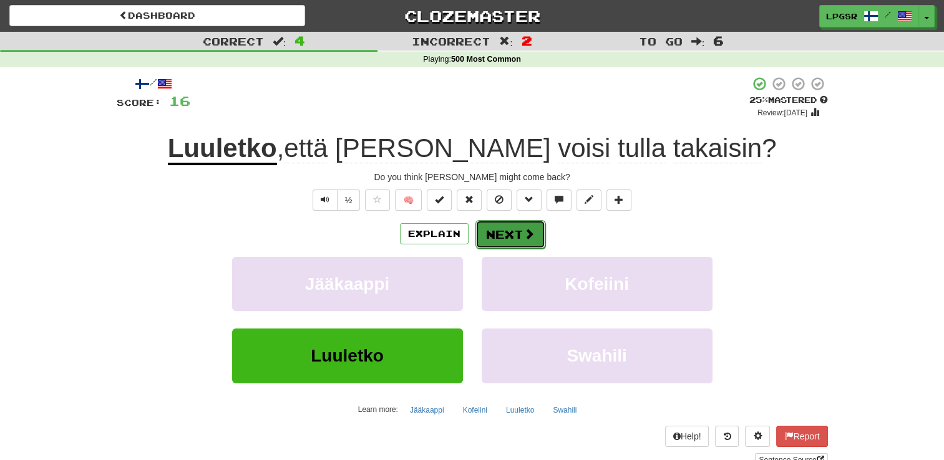
click at [519, 228] on button "Next" at bounding box center [510, 234] width 70 height 29
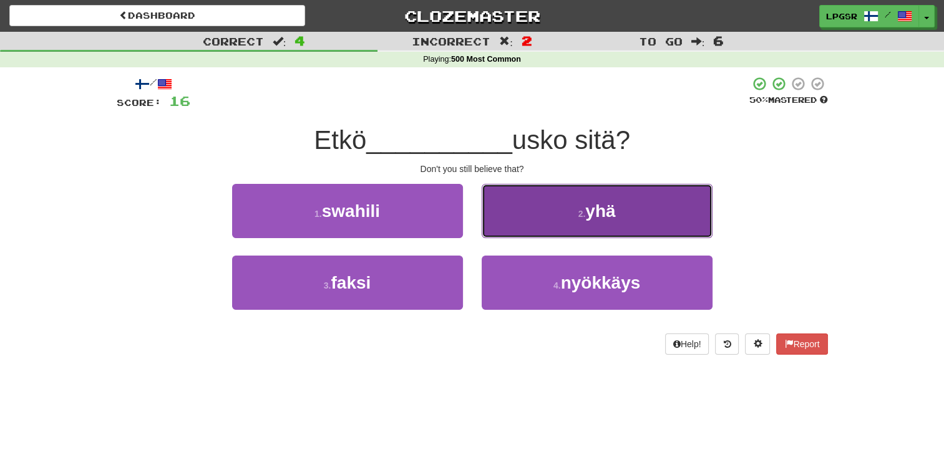
click at [579, 220] on button "2 . yhä" at bounding box center [597, 211] width 231 height 54
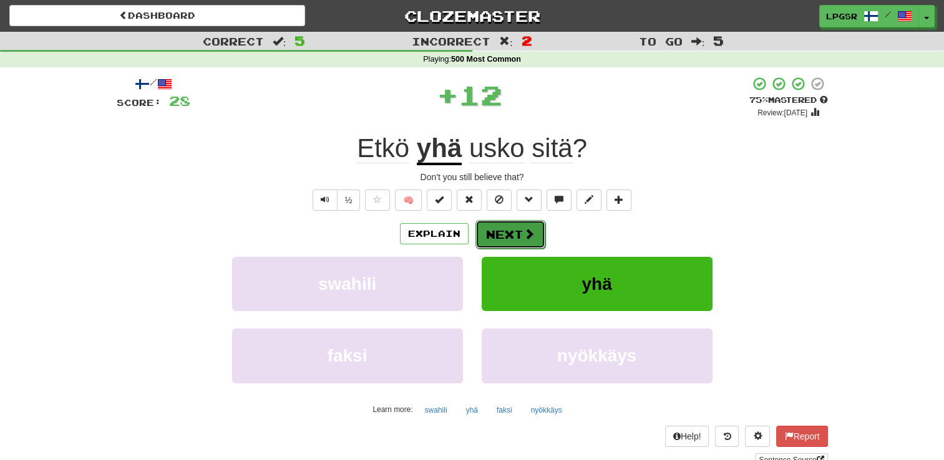
click at [529, 226] on button "Next" at bounding box center [510, 234] width 70 height 29
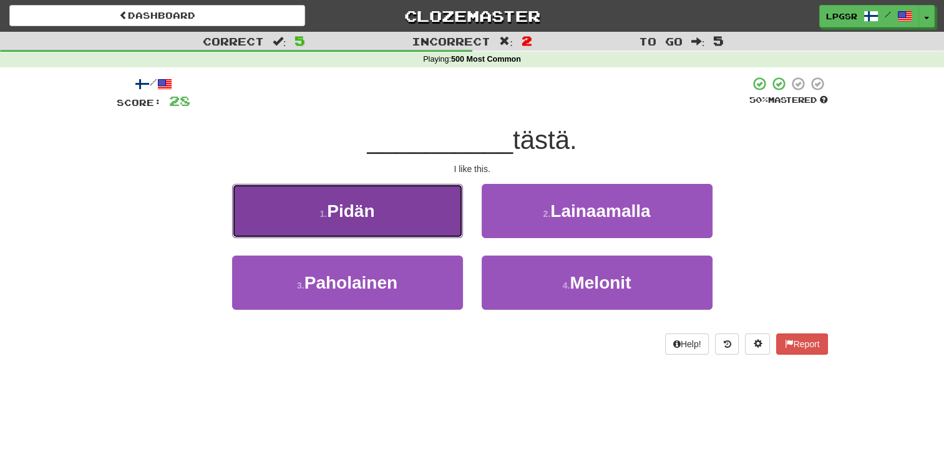
click at [417, 223] on button "1 . Pidän" at bounding box center [347, 211] width 231 height 54
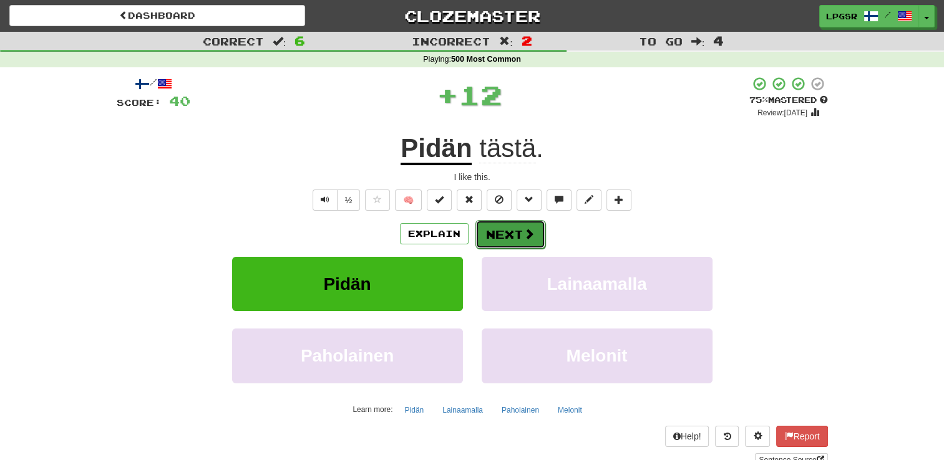
click at [498, 228] on button "Next" at bounding box center [510, 234] width 70 height 29
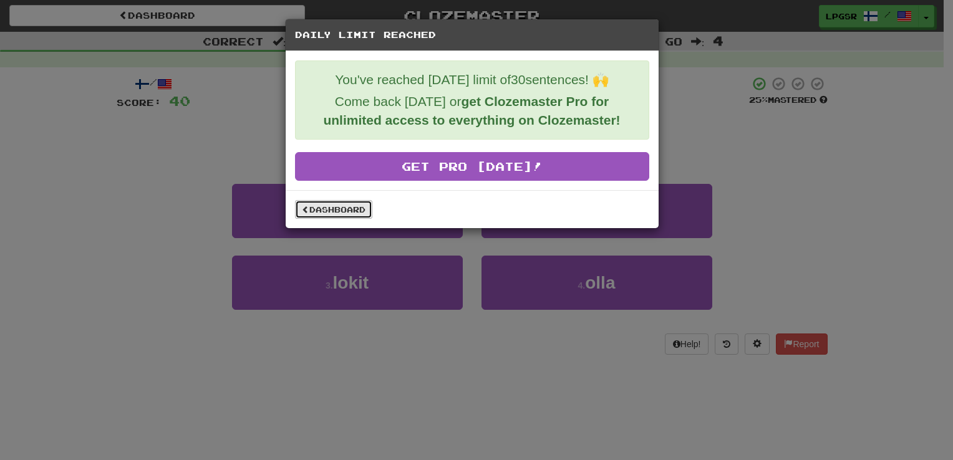
click at [347, 203] on link "Dashboard" at bounding box center [333, 209] width 77 height 19
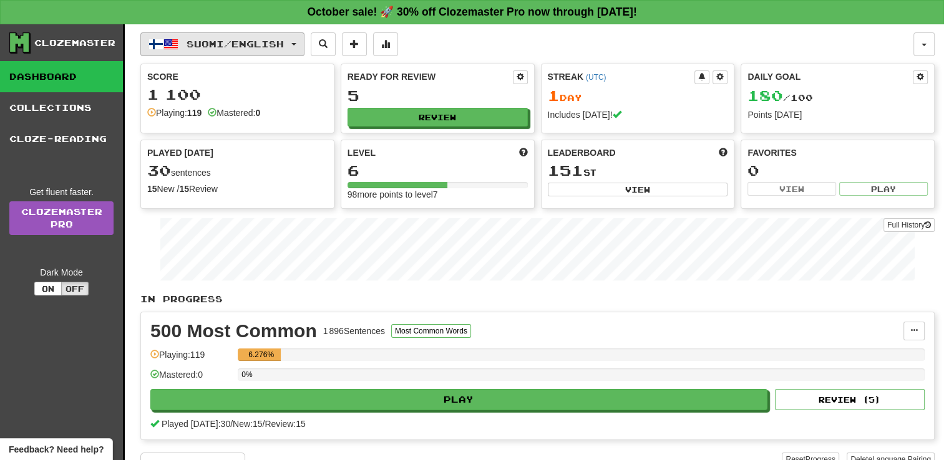
click at [270, 42] on span "Suomi / English" at bounding box center [234, 44] width 97 height 11
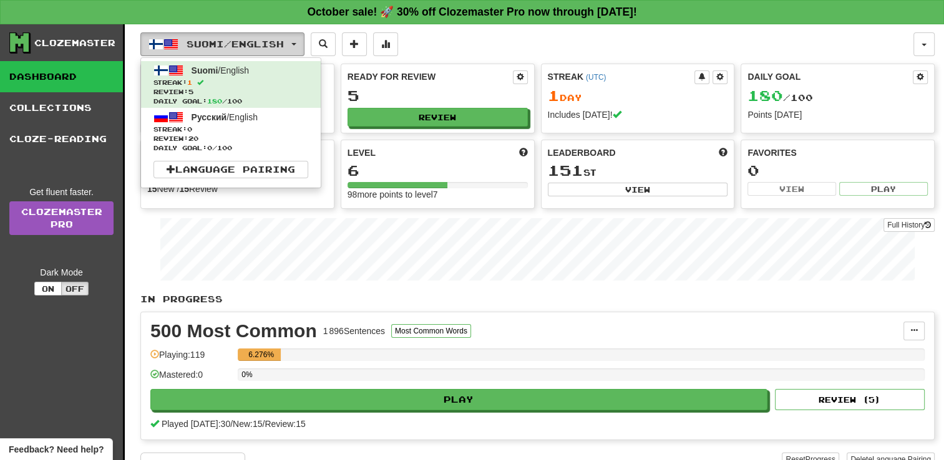
click at [270, 42] on span "Suomi / English" at bounding box center [234, 44] width 97 height 11
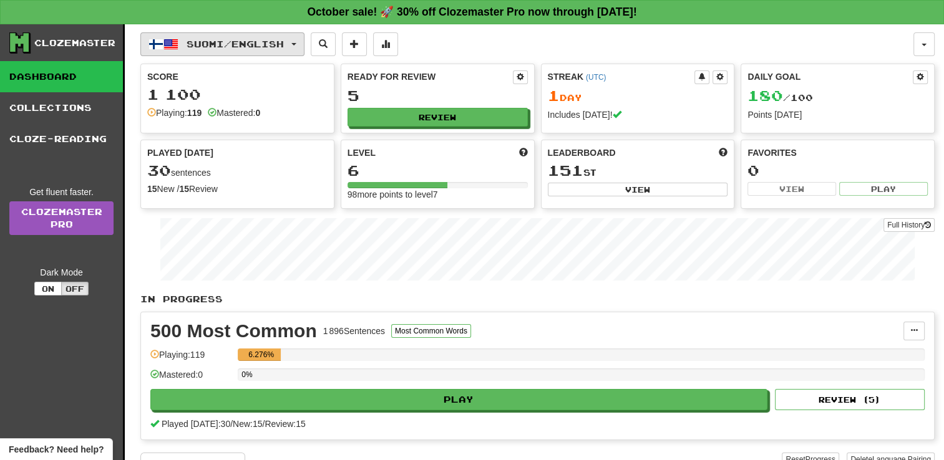
click at [261, 46] on span "Suomi / English" at bounding box center [234, 44] width 97 height 11
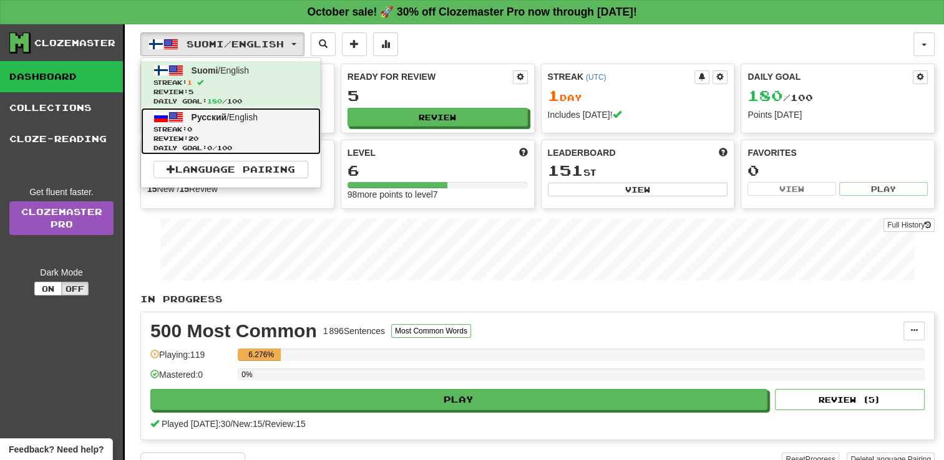
click at [268, 131] on span "Streak: 0" at bounding box center [230, 129] width 155 height 9
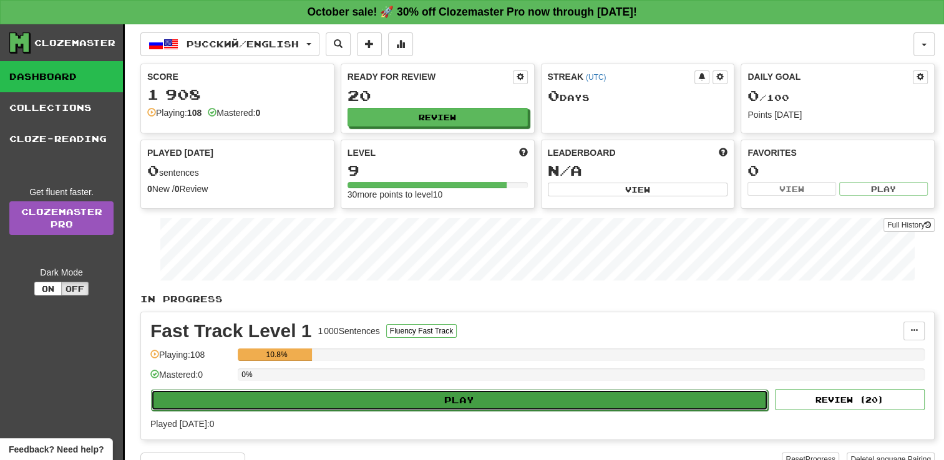
click at [447, 405] on button "Play" at bounding box center [459, 400] width 617 height 21
select select "**"
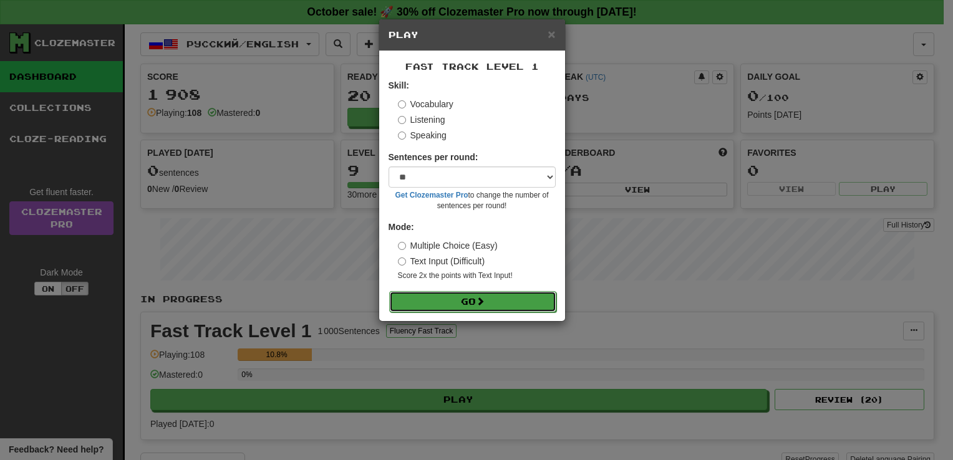
click at [462, 292] on button "Go" at bounding box center [472, 301] width 167 height 21
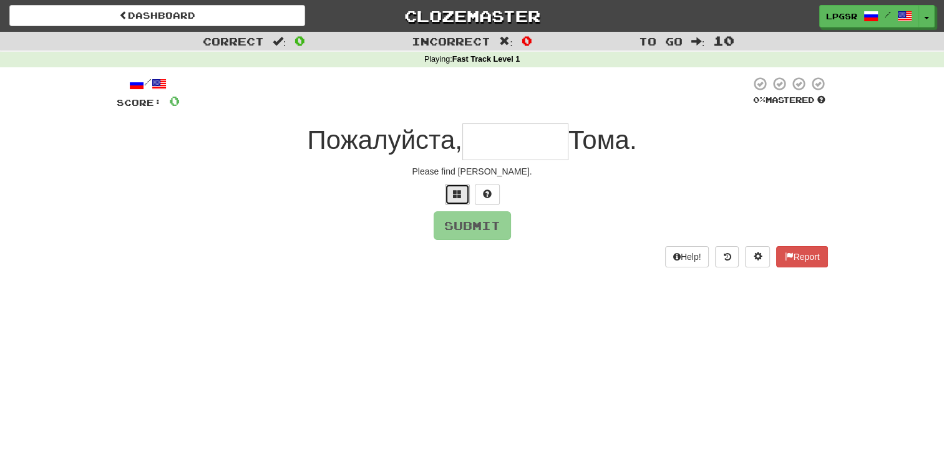
click at [458, 195] on span at bounding box center [457, 194] width 9 height 9
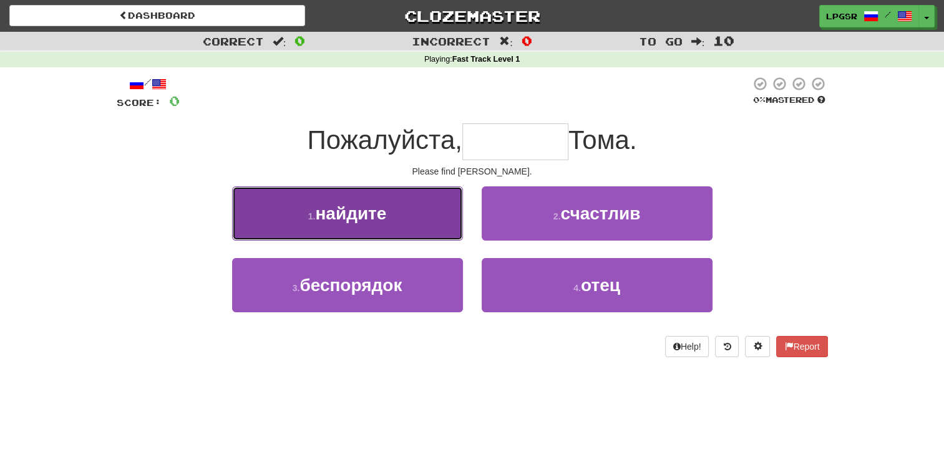
click at [402, 211] on button "1 . найдите" at bounding box center [347, 213] width 231 height 54
type input "*******"
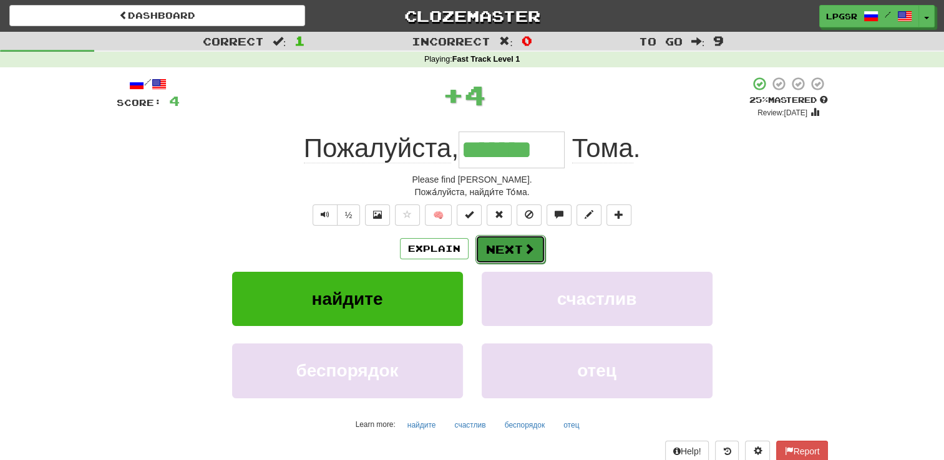
click at [506, 254] on button "Next" at bounding box center [510, 249] width 70 height 29
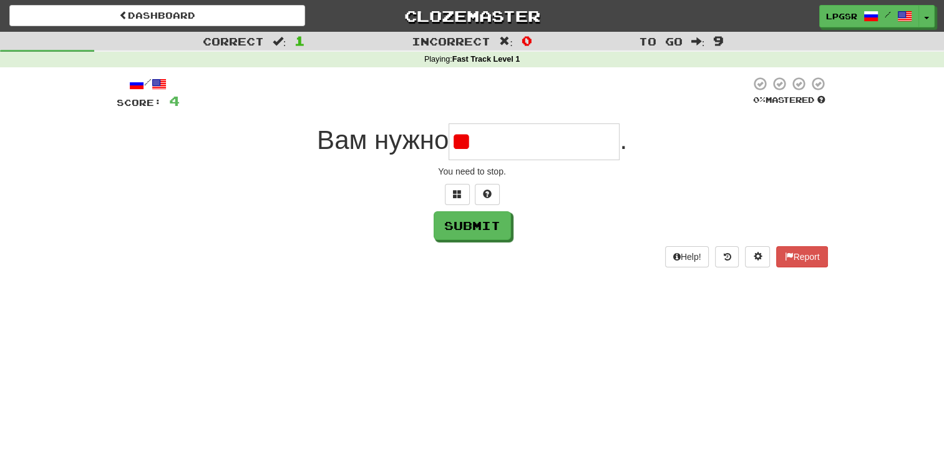
type input "*"
click at [462, 196] on button at bounding box center [457, 194] width 25 height 21
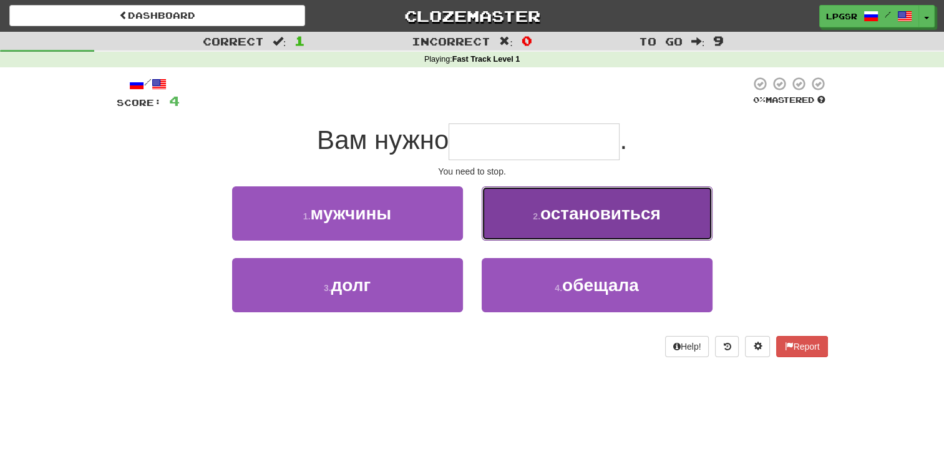
click at [548, 221] on span "остановиться" at bounding box center [600, 213] width 120 height 19
type input "**********"
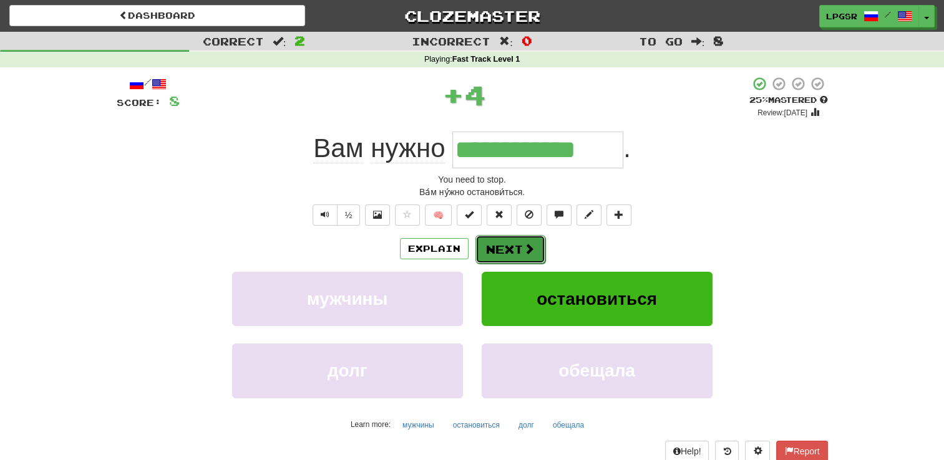
click at [521, 252] on button "Next" at bounding box center [510, 249] width 70 height 29
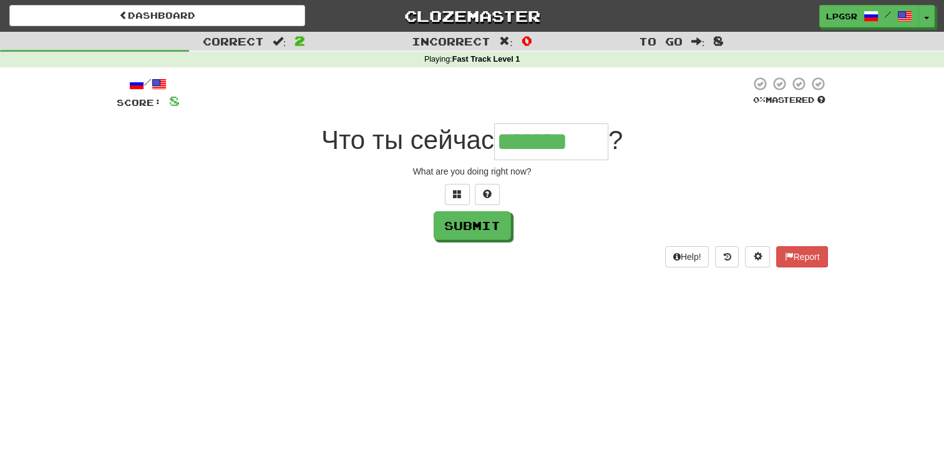
type input "*******"
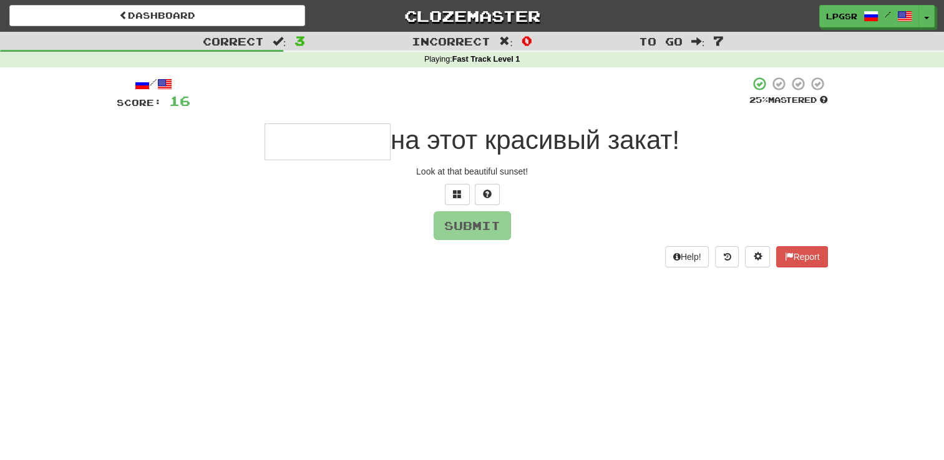
type input "*"
click at [452, 185] on button at bounding box center [457, 194] width 25 height 21
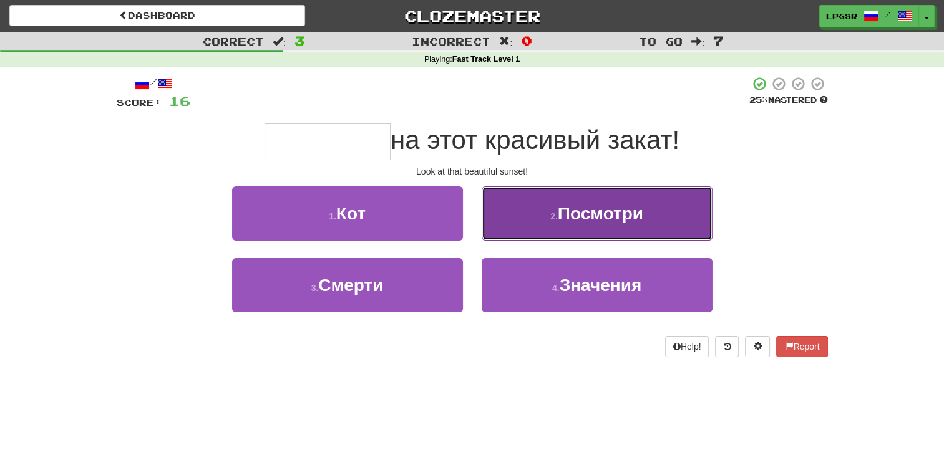
click at [561, 236] on button "2 . Посмотри" at bounding box center [597, 213] width 231 height 54
type input "********"
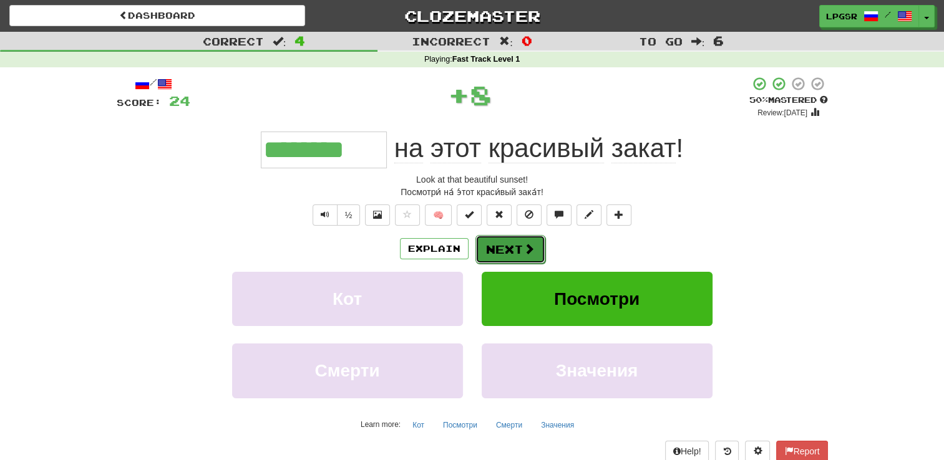
click at [521, 259] on button "Next" at bounding box center [510, 249] width 70 height 29
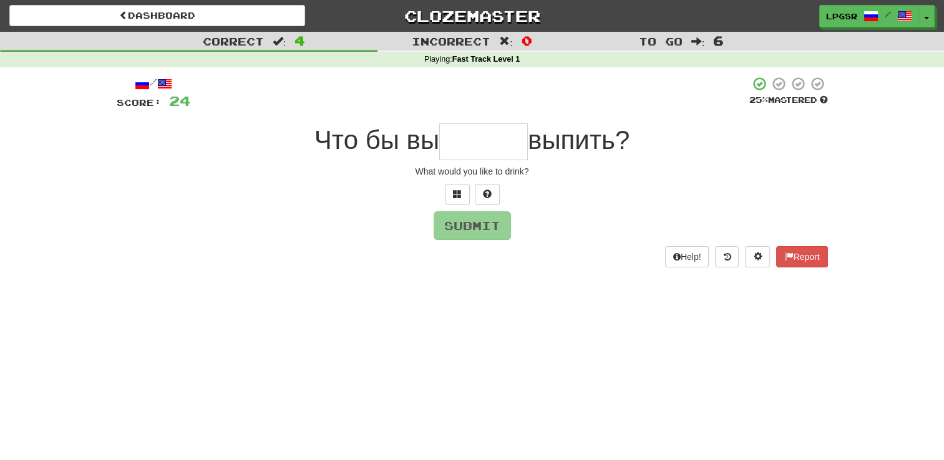
type input "*"
click at [462, 195] on button at bounding box center [457, 194] width 25 height 21
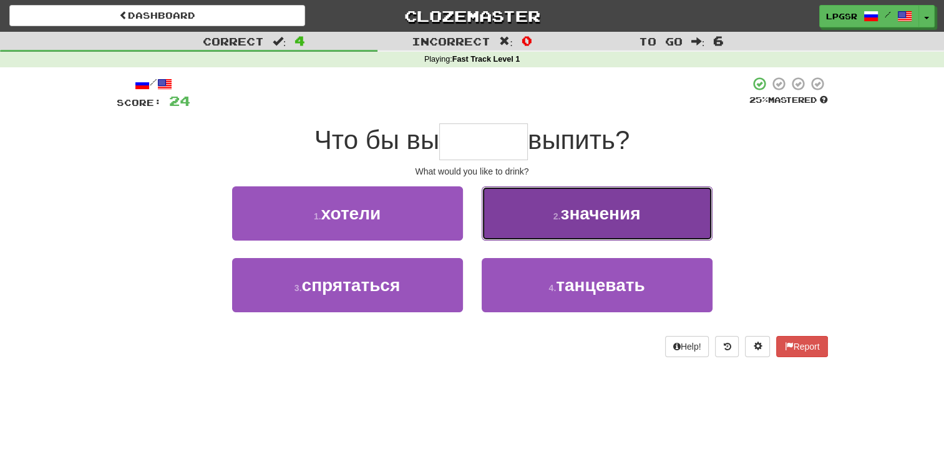
click at [511, 208] on button "2 . значения" at bounding box center [597, 213] width 231 height 54
type input "******"
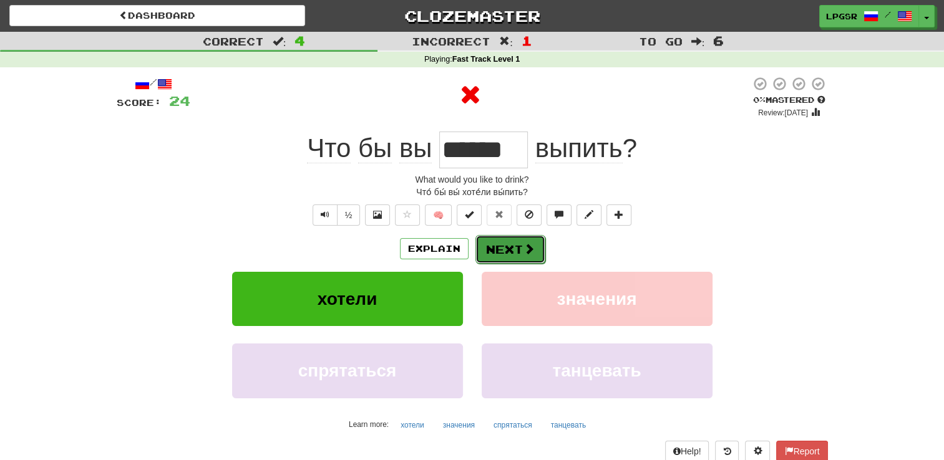
click at [490, 246] on button "Next" at bounding box center [510, 249] width 70 height 29
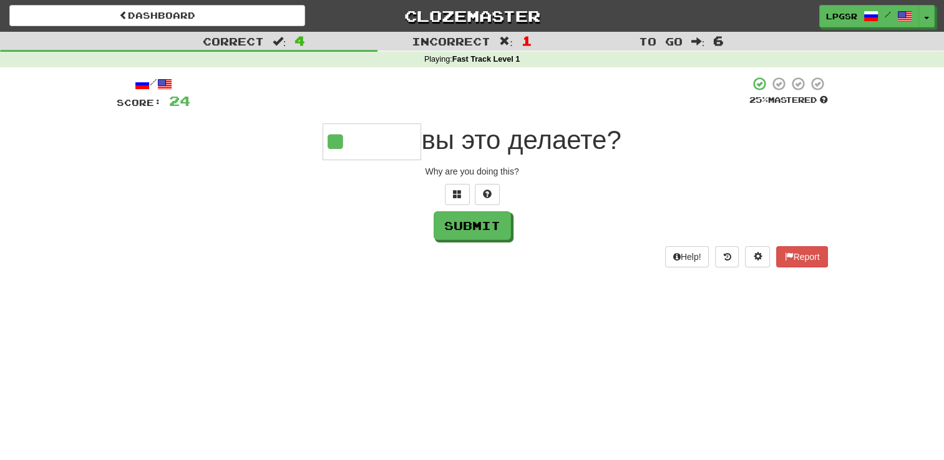
type input "*"
click at [467, 193] on button at bounding box center [457, 194] width 25 height 21
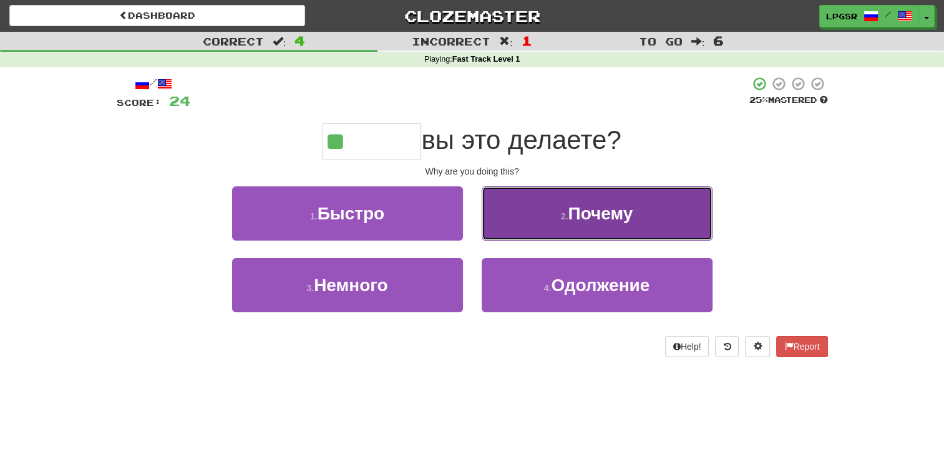
click at [525, 206] on button "2 . Почему" at bounding box center [597, 213] width 231 height 54
type input "******"
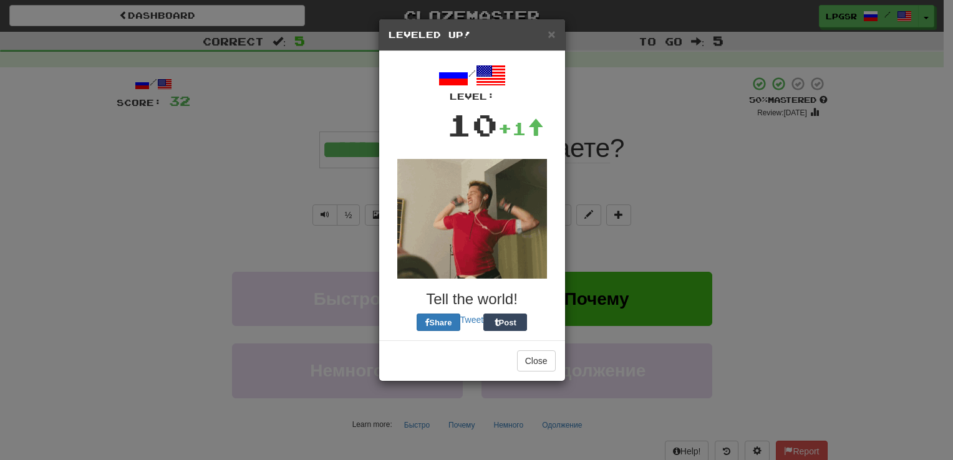
click at [483, 254] on div "× Leveled Up! / Level: 10 +1 Tell the world! Share Tweet Post Close" at bounding box center [472, 200] width 187 height 363
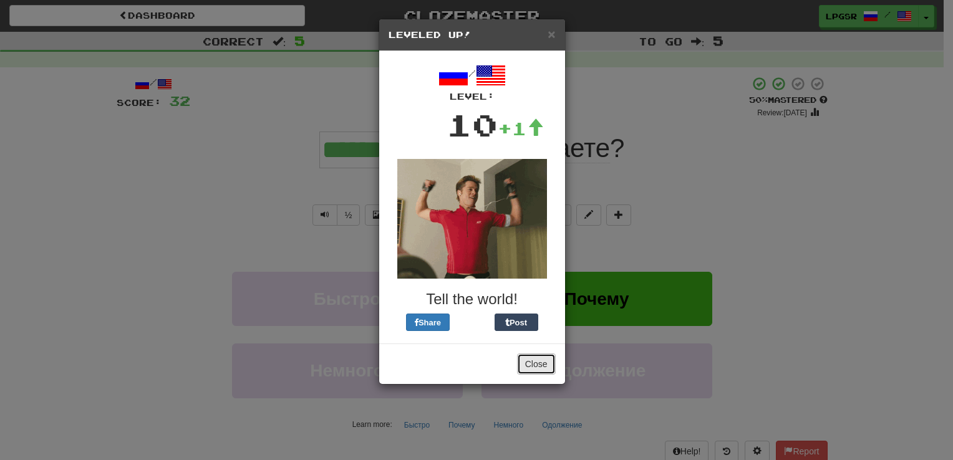
click at [540, 361] on button "Close" at bounding box center [536, 364] width 39 height 21
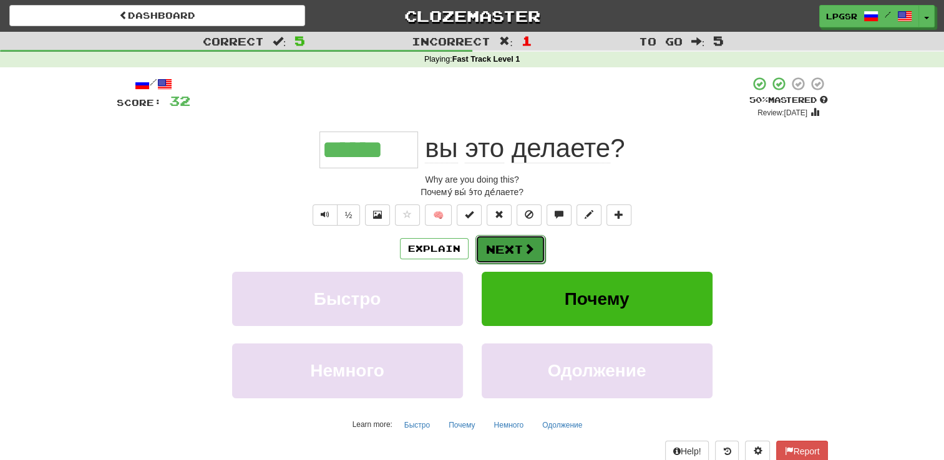
click at [520, 246] on button "Next" at bounding box center [510, 249] width 70 height 29
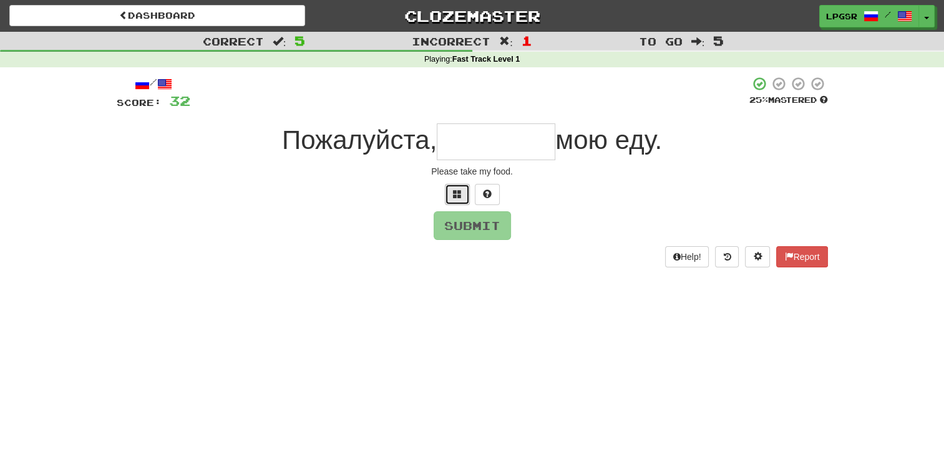
click at [455, 198] on span at bounding box center [457, 194] width 9 height 9
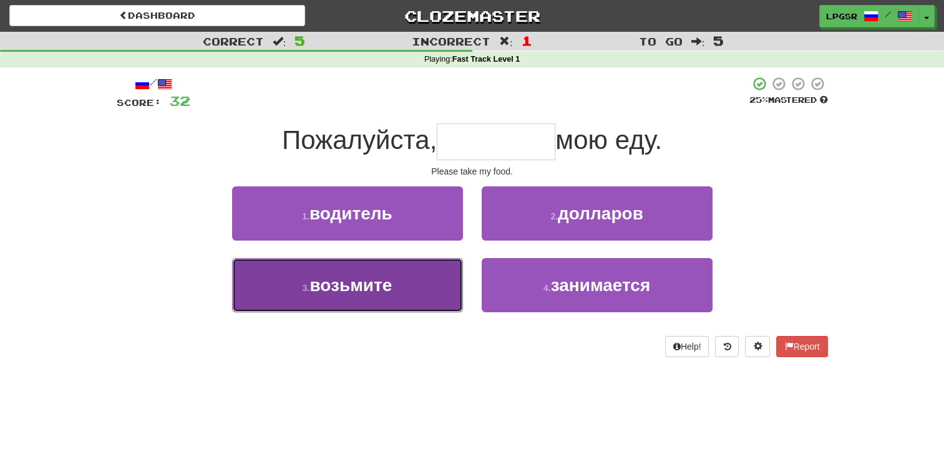
click at [393, 303] on button "3 . возьмите" at bounding box center [347, 285] width 231 height 54
type input "********"
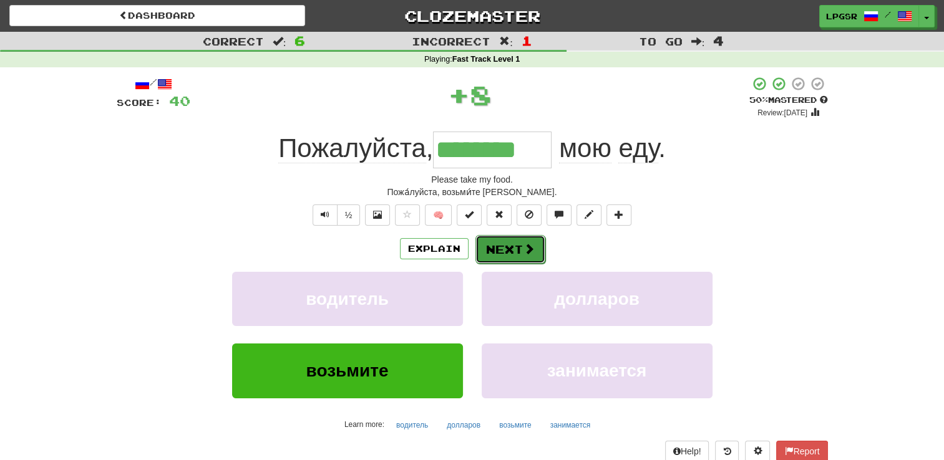
click at [495, 238] on button "Next" at bounding box center [510, 249] width 70 height 29
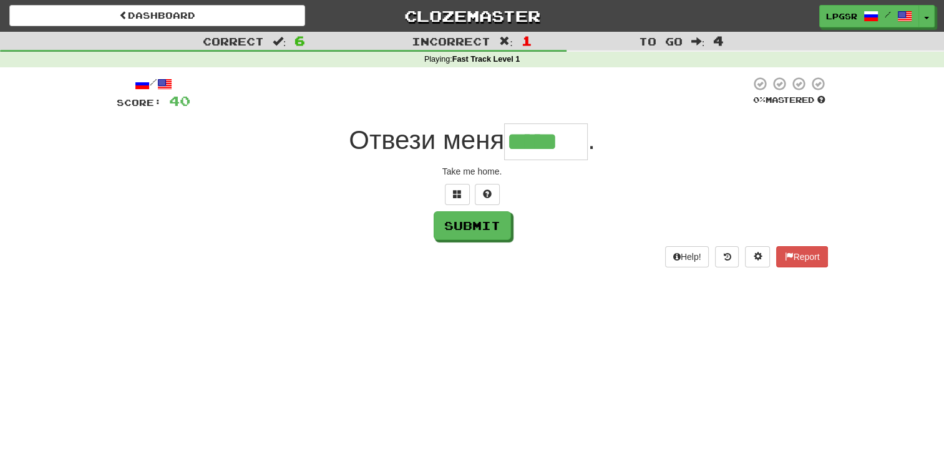
type input "*****"
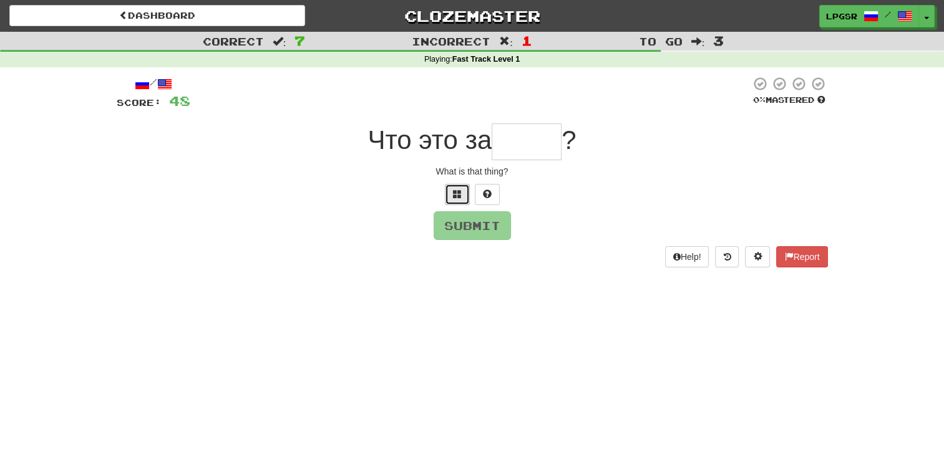
click at [462, 197] on button at bounding box center [457, 194] width 25 height 21
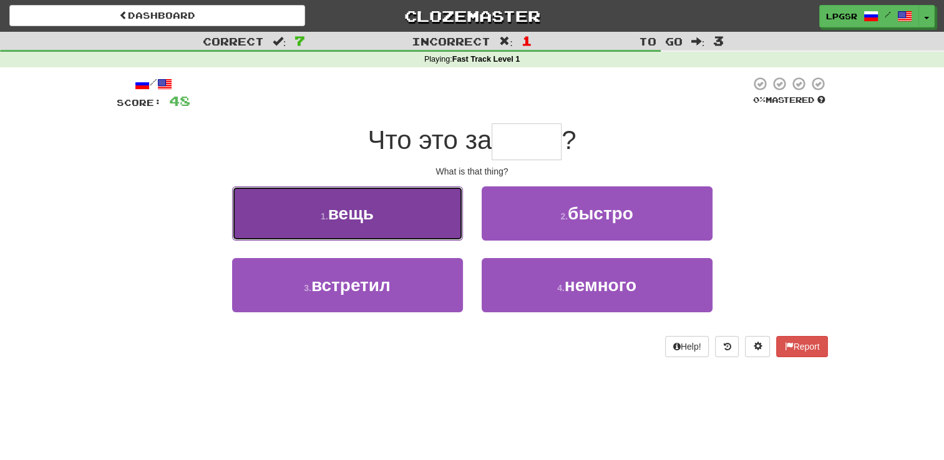
click at [445, 208] on button "1 . вещь" at bounding box center [347, 213] width 231 height 54
type input "****"
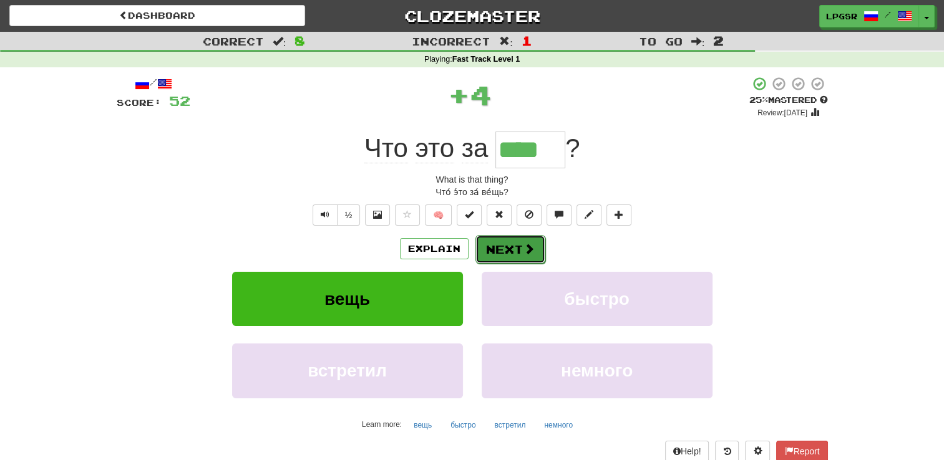
click at [508, 238] on button "Next" at bounding box center [510, 249] width 70 height 29
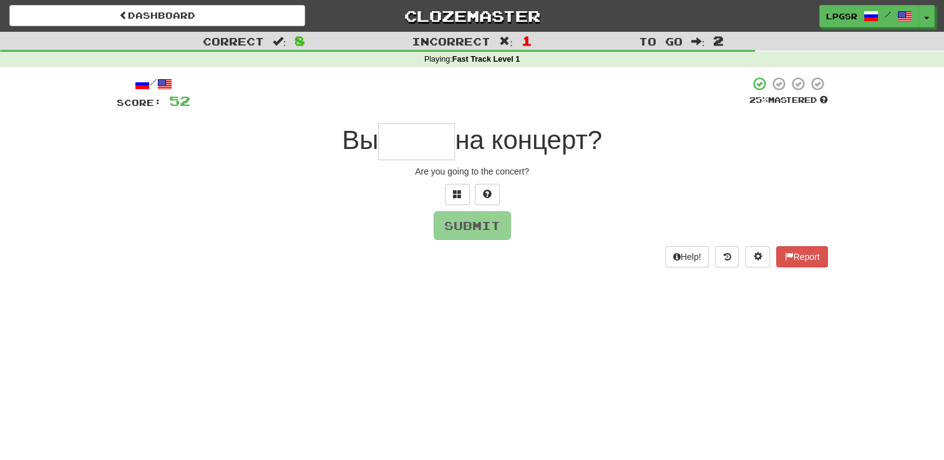
type input "*"
type input "*****"
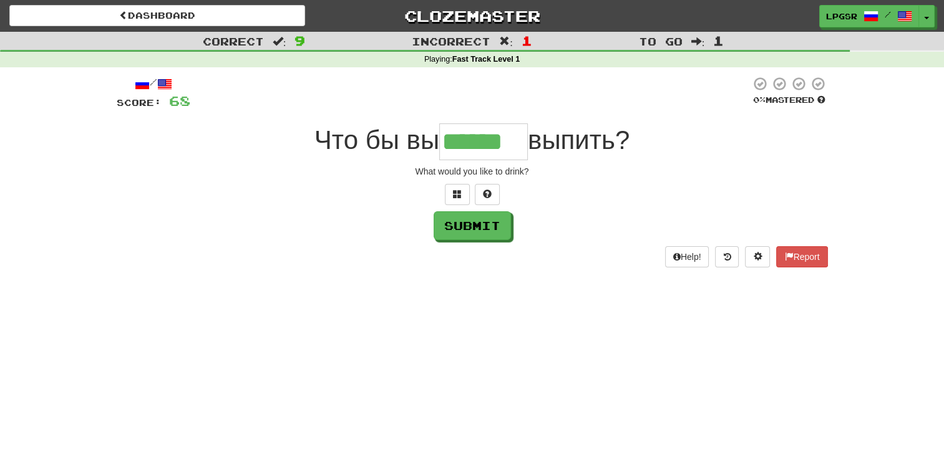
type input "******"
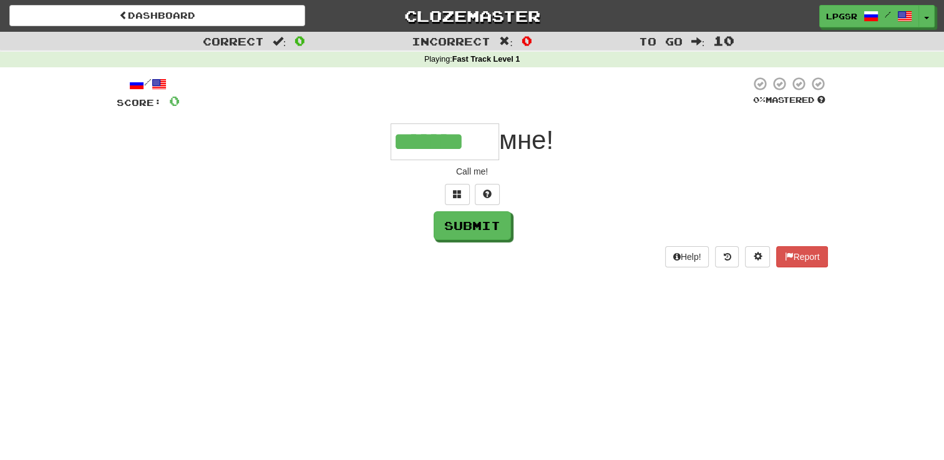
type input "*******"
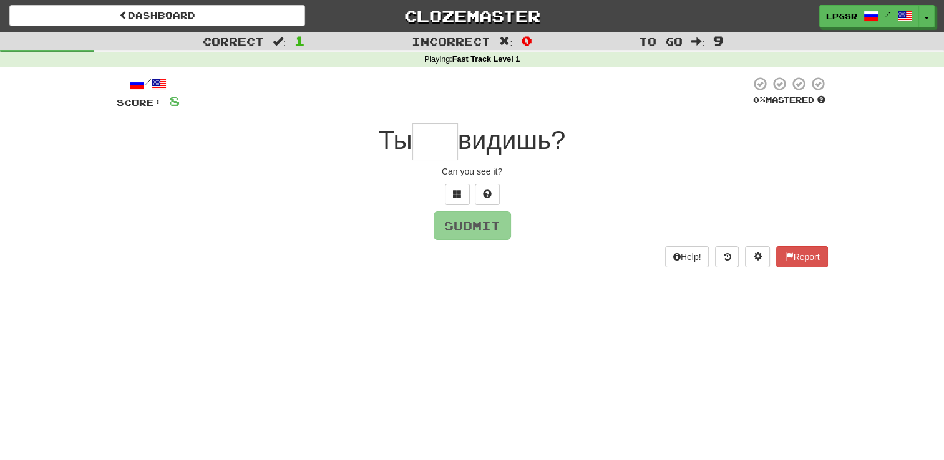
type input "*"
type input "***"
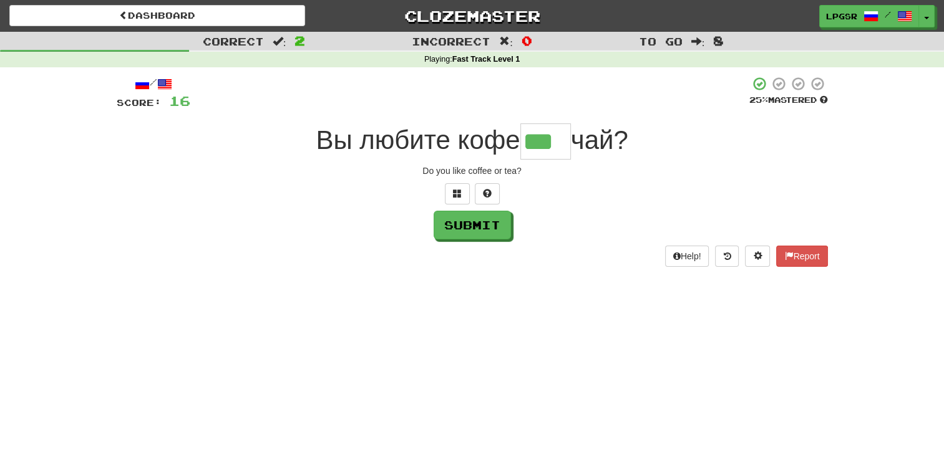
type input "***"
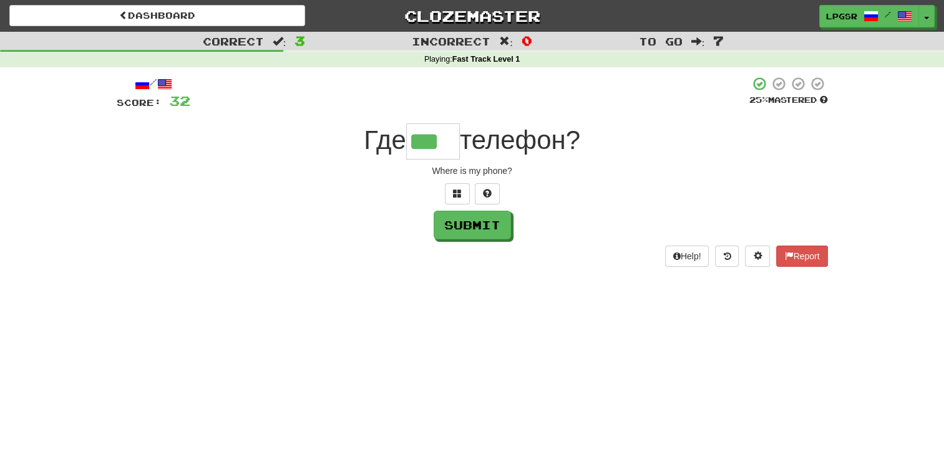
type input "***"
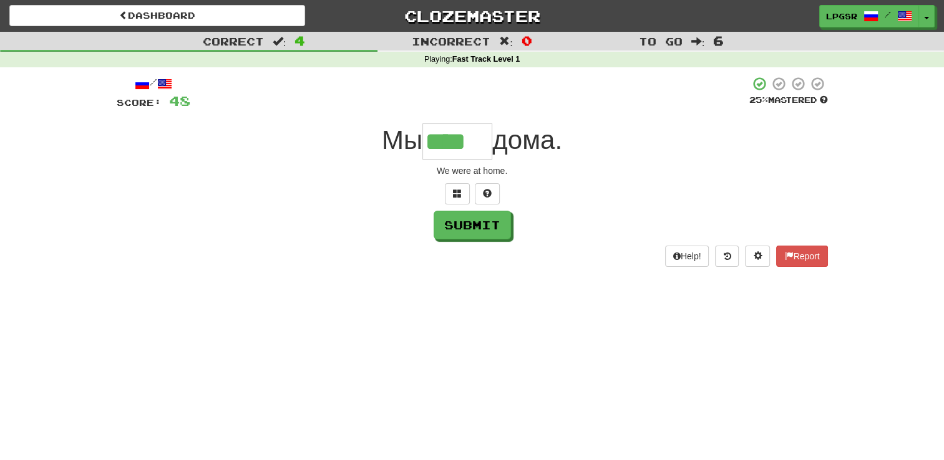
type input "****"
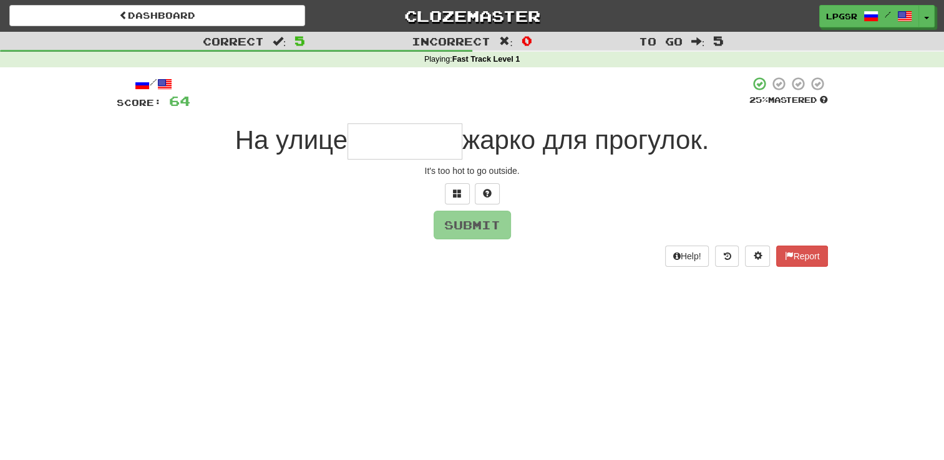
type input "*"
click at [459, 198] on span at bounding box center [457, 193] width 9 height 9
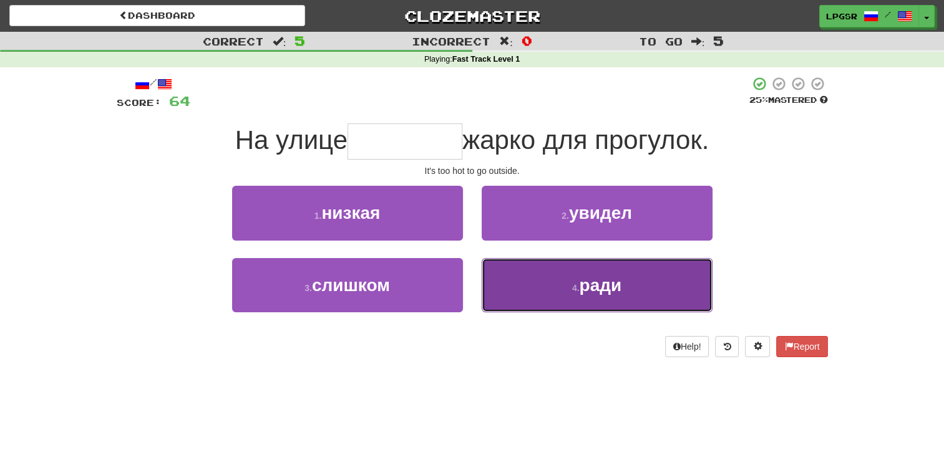
click at [556, 284] on button "4 . ради" at bounding box center [597, 285] width 231 height 54
type input "*******"
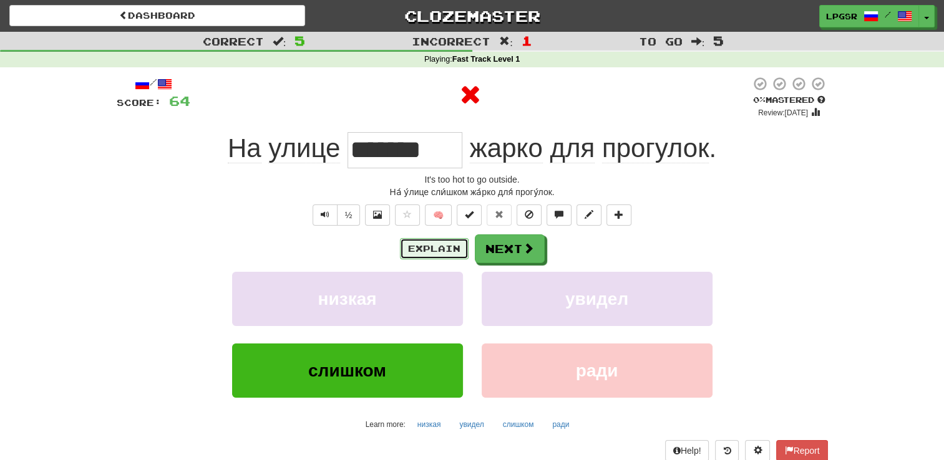
click at [443, 252] on button "Explain" at bounding box center [434, 248] width 69 height 21
click at [534, 249] on button "Next" at bounding box center [510, 249] width 70 height 29
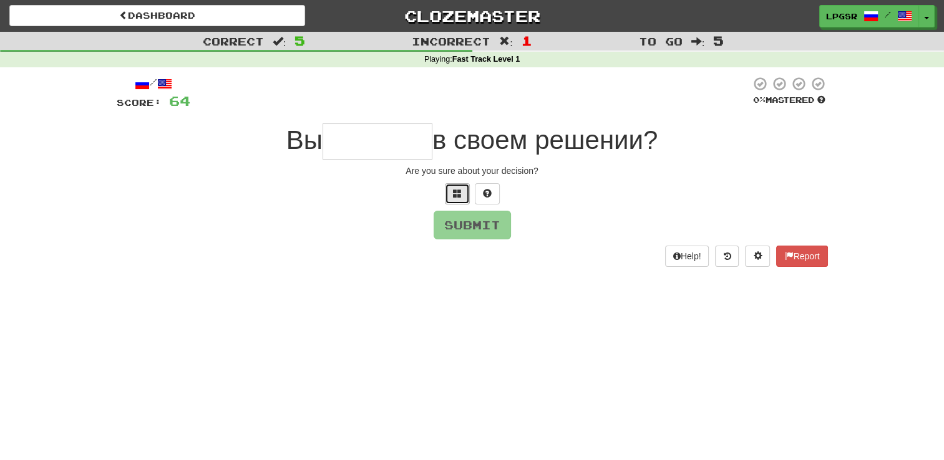
click at [462, 191] on button at bounding box center [457, 193] width 25 height 21
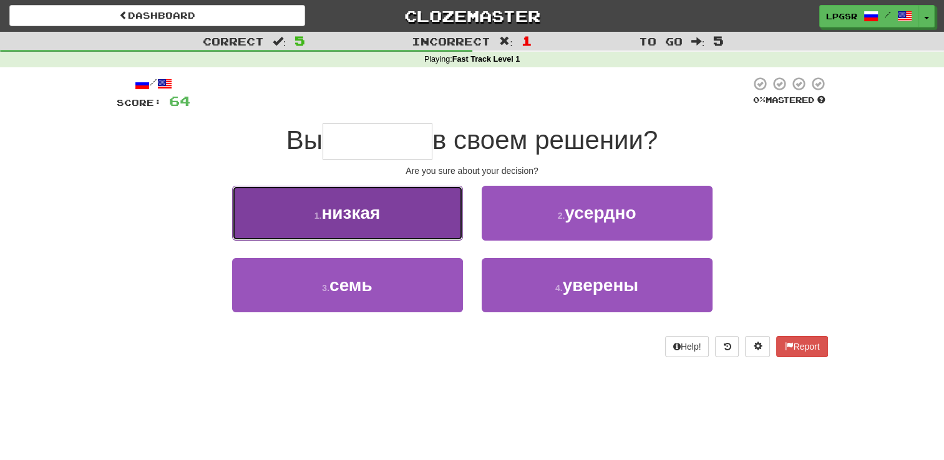
click at [424, 217] on button "1 . низкая" at bounding box center [347, 213] width 231 height 54
type input "*******"
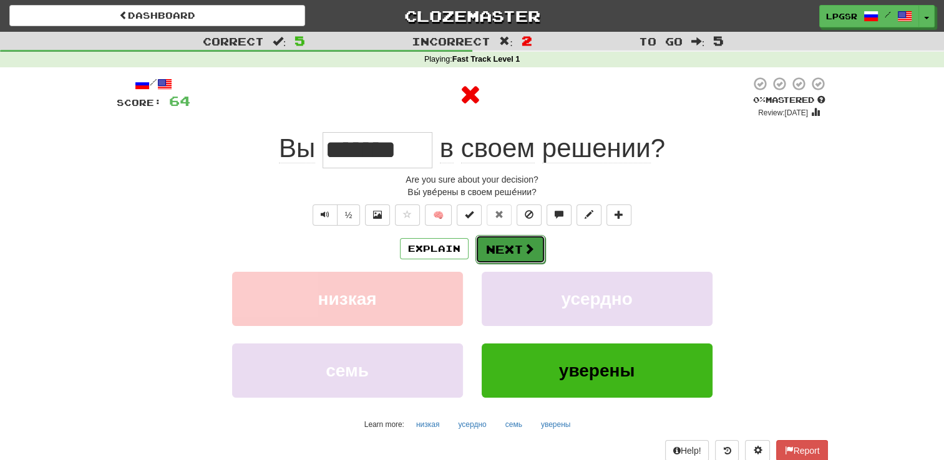
click at [521, 251] on button "Next" at bounding box center [510, 249] width 70 height 29
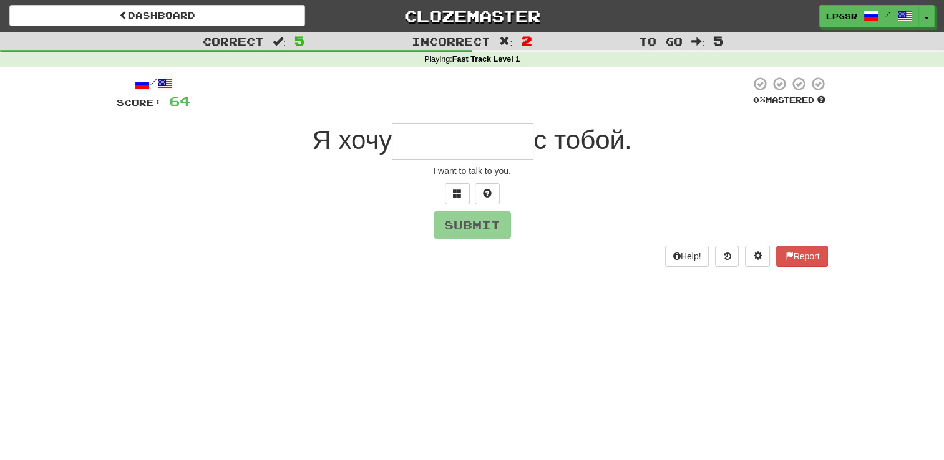
type input "*"
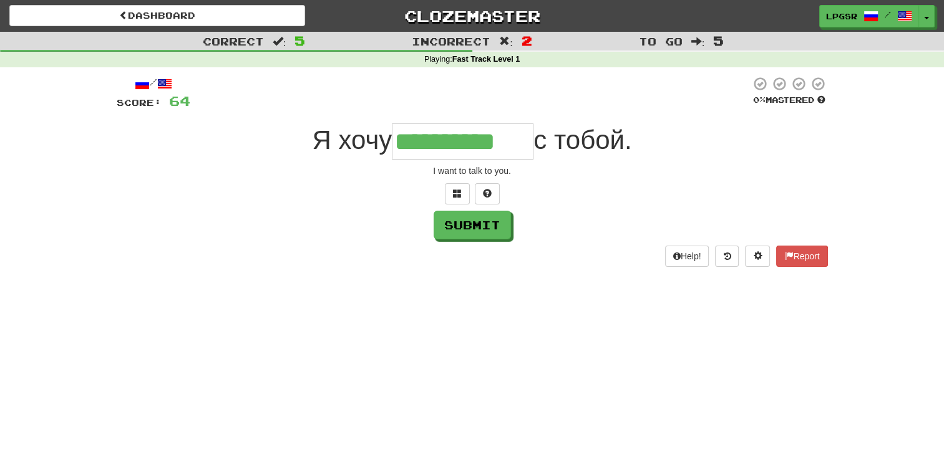
type input "**********"
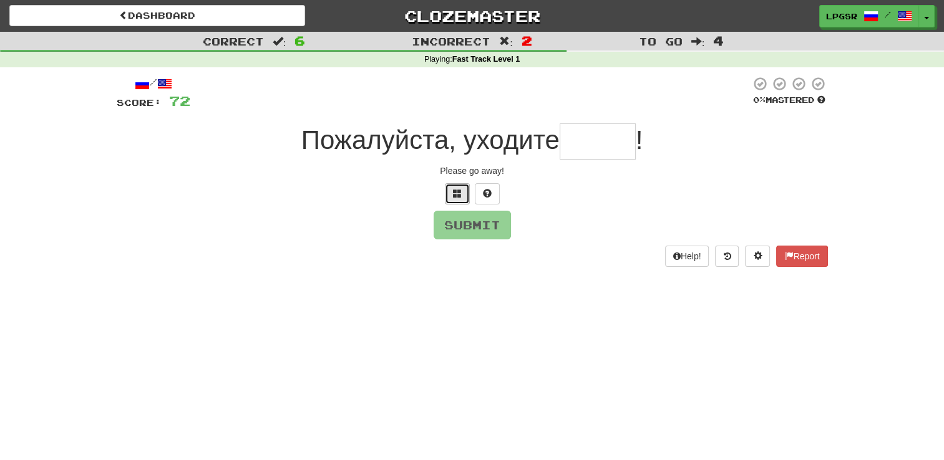
click at [458, 189] on span at bounding box center [457, 193] width 9 height 9
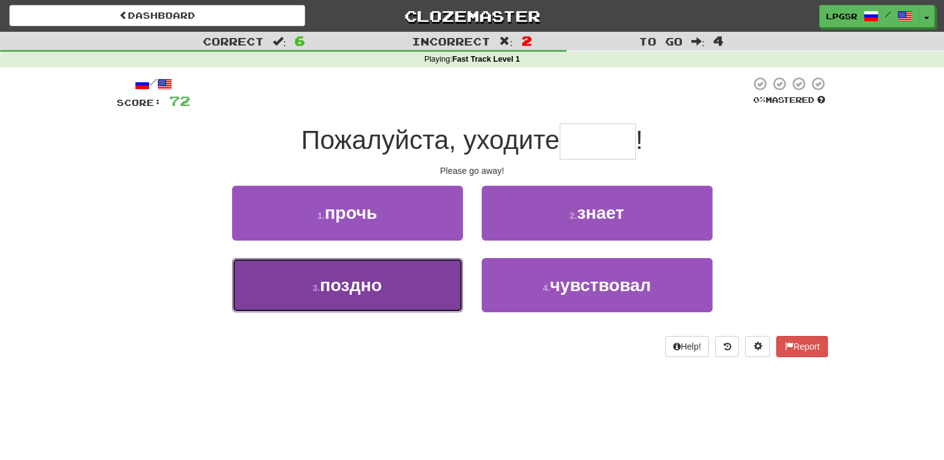
click at [447, 293] on button "3 . поздно" at bounding box center [347, 285] width 231 height 54
type input "*****"
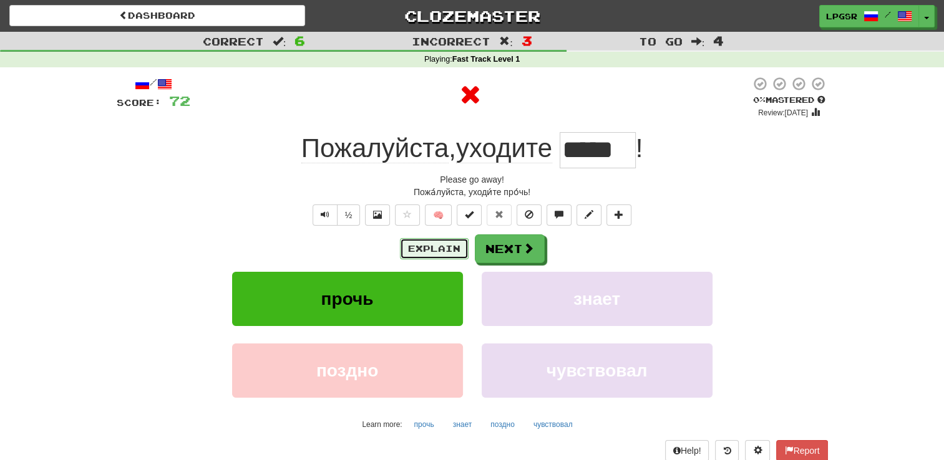
click at [439, 247] on button "Explain" at bounding box center [434, 248] width 69 height 21
click at [501, 243] on button "Next" at bounding box center [510, 249] width 70 height 29
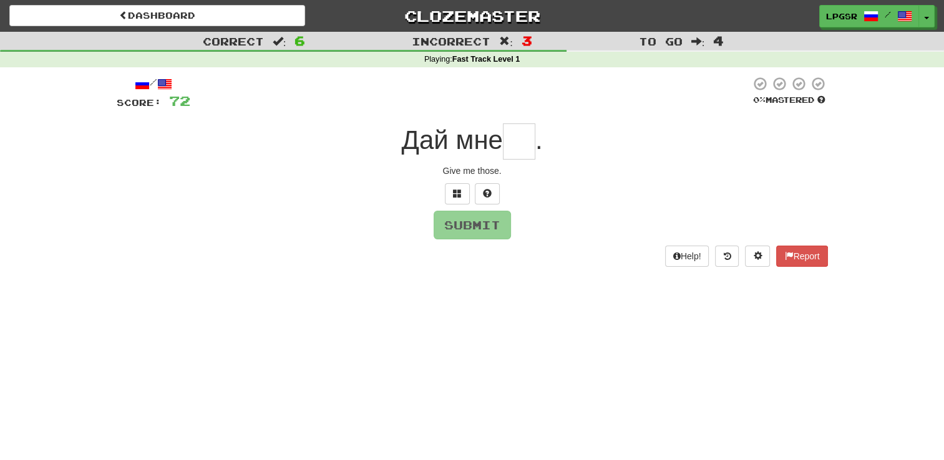
type input "*"
click at [458, 189] on span at bounding box center [457, 193] width 9 height 9
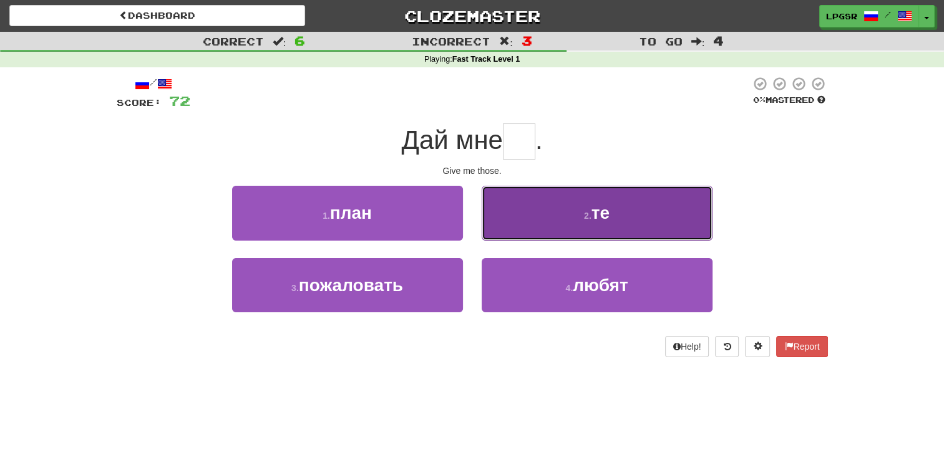
click at [517, 223] on button "2 . те" at bounding box center [597, 213] width 231 height 54
type input "**"
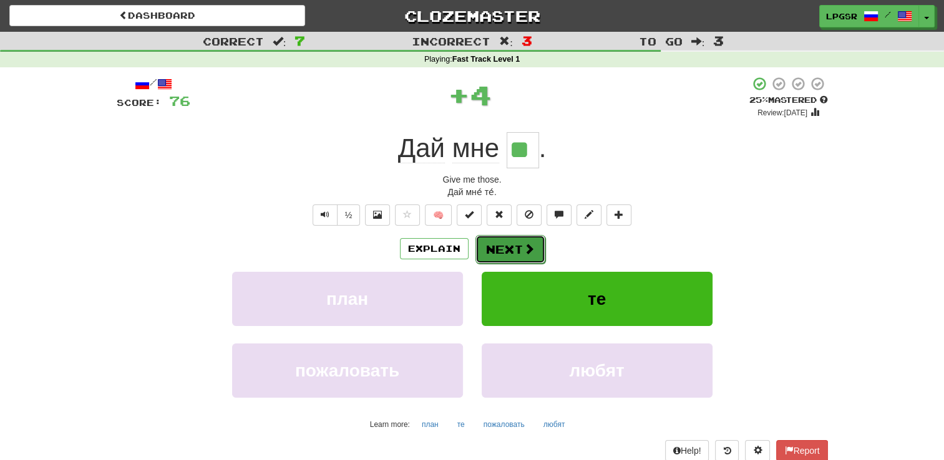
click at [511, 241] on button "Next" at bounding box center [510, 249] width 70 height 29
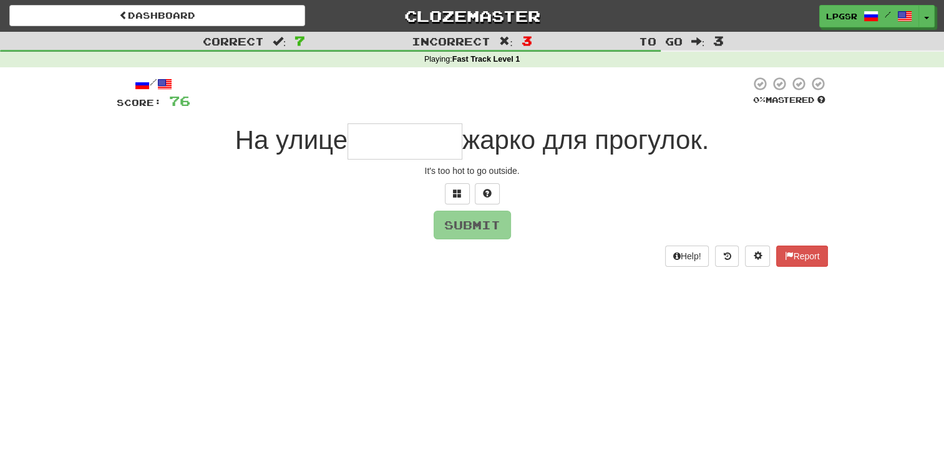
click at [511, 241] on div "/ Score: 76 0 % Mastered На улице жарко для прогулок. It's too hot to go outsid…" at bounding box center [472, 171] width 711 height 191
click at [424, 148] on input "text" at bounding box center [404, 142] width 115 height 36
type input "*******"
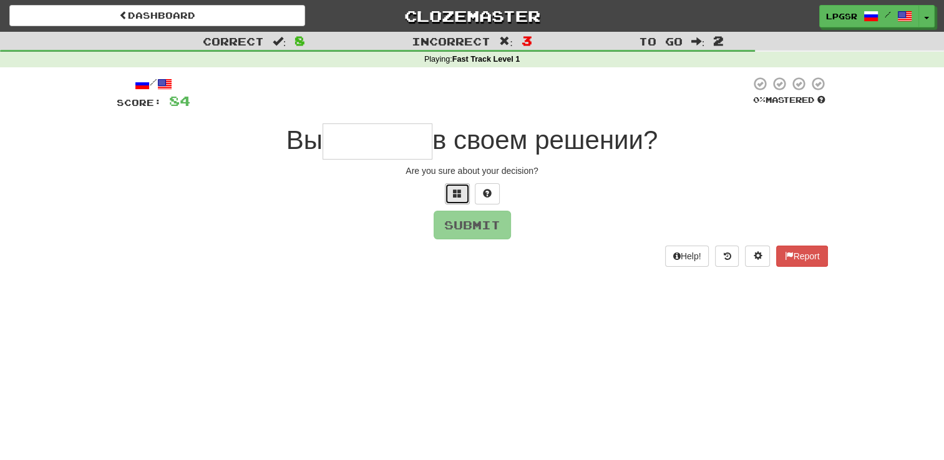
click at [451, 190] on button at bounding box center [457, 193] width 25 height 21
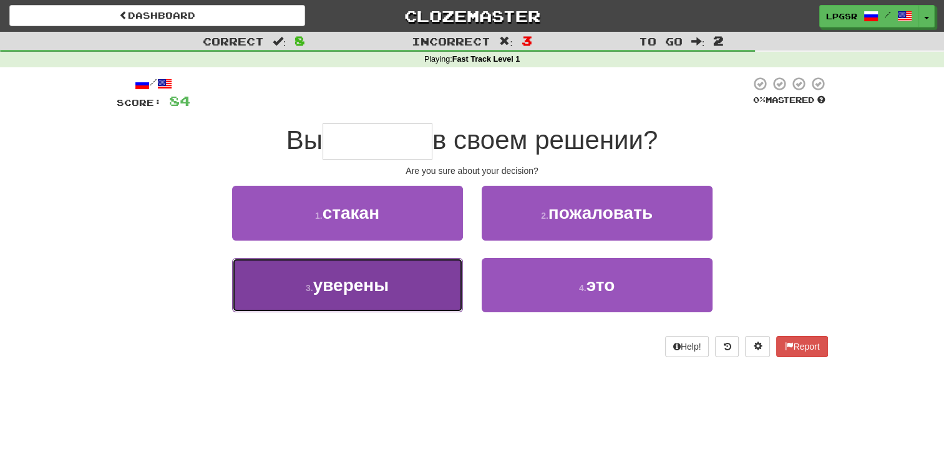
click at [424, 297] on button "3 . уверены" at bounding box center [347, 285] width 231 height 54
type input "*******"
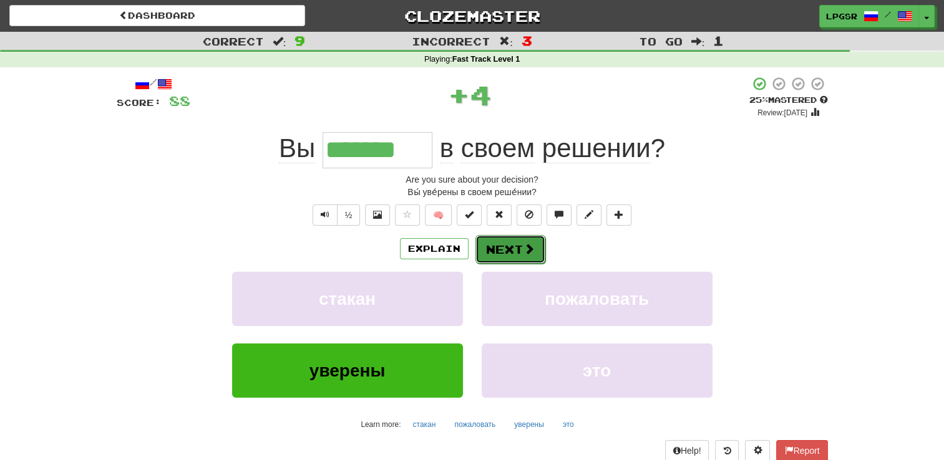
click at [527, 252] on span at bounding box center [528, 248] width 11 height 11
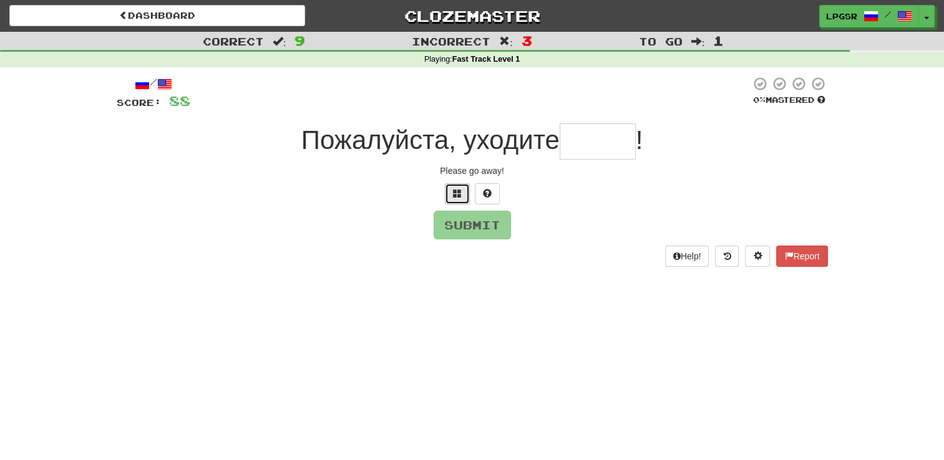
click at [464, 198] on button at bounding box center [457, 193] width 25 height 21
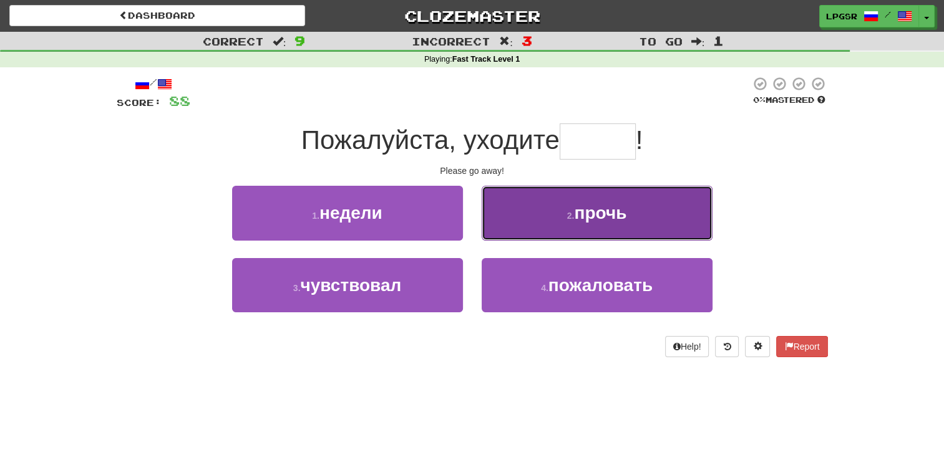
click at [518, 226] on button "2 . прочь" at bounding box center [597, 213] width 231 height 54
type input "*****"
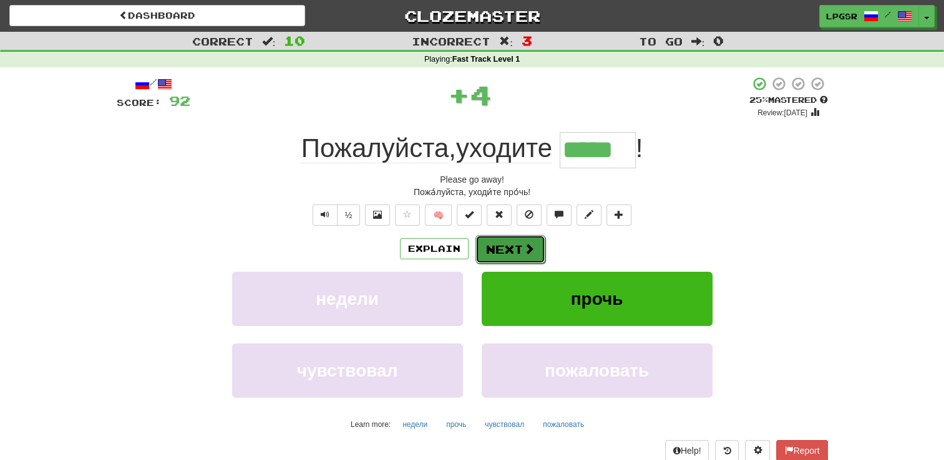
click at [523, 251] on span at bounding box center [528, 248] width 11 height 11
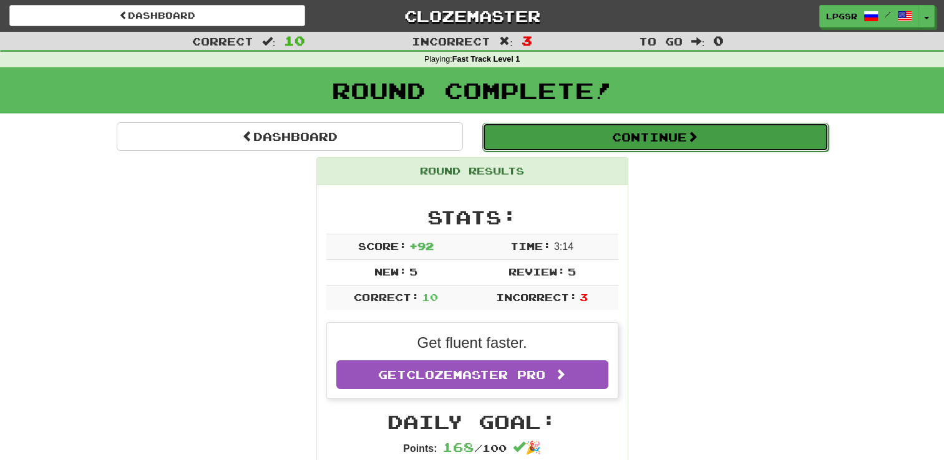
click at [636, 145] on button "Continue" at bounding box center [655, 137] width 346 height 29
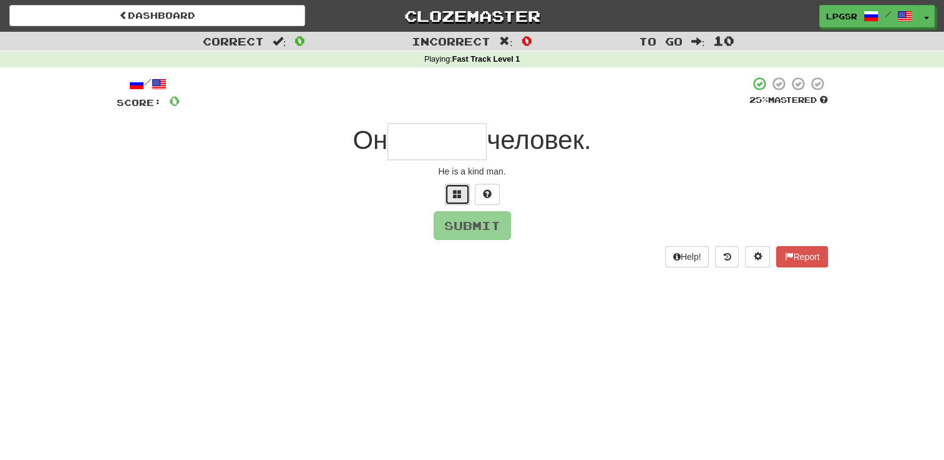
click at [453, 191] on span at bounding box center [457, 194] width 9 height 9
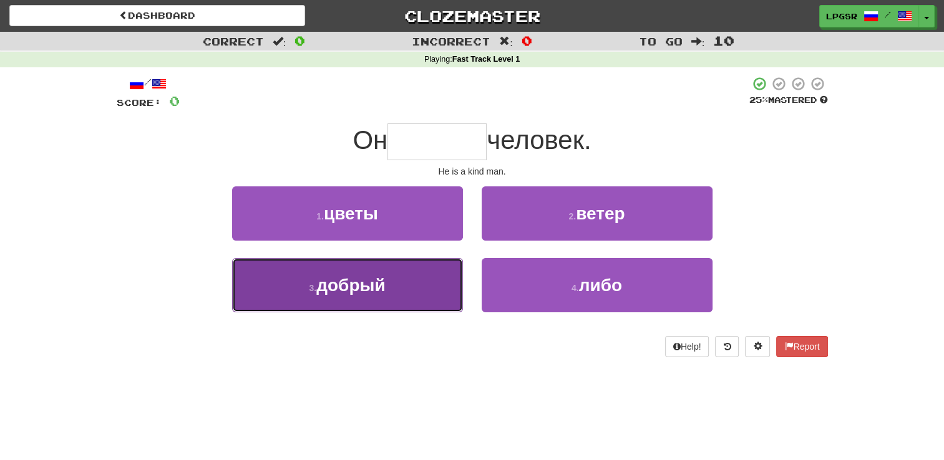
click at [415, 291] on button "3 . добрый" at bounding box center [347, 285] width 231 height 54
type input "******"
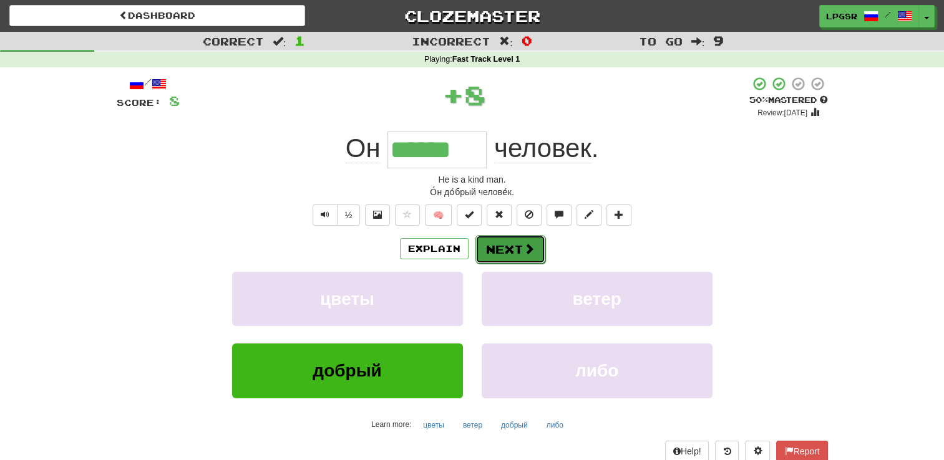
click at [493, 247] on button "Next" at bounding box center [510, 249] width 70 height 29
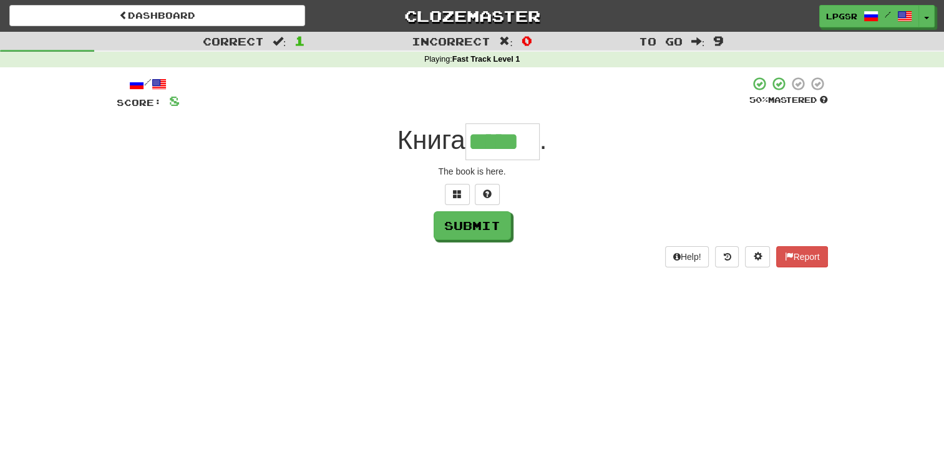
type input "*****"
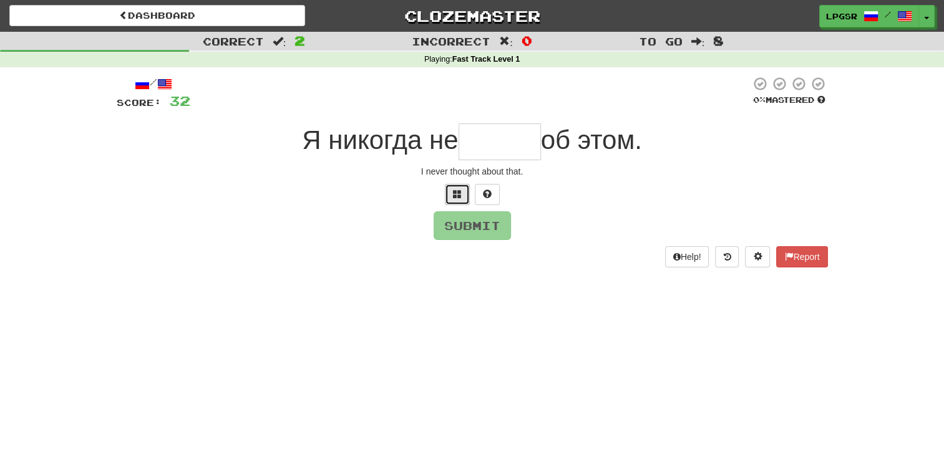
click at [458, 199] on button at bounding box center [457, 194] width 25 height 21
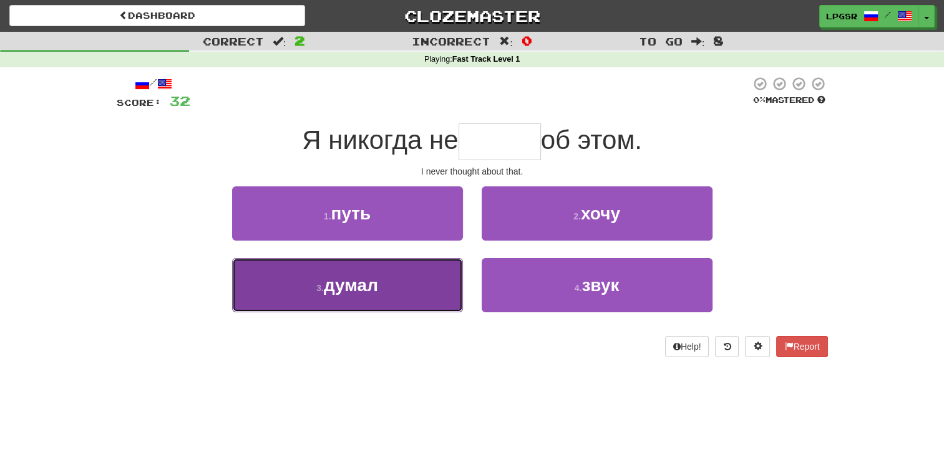
click at [432, 298] on button "3 . думал" at bounding box center [347, 285] width 231 height 54
type input "*****"
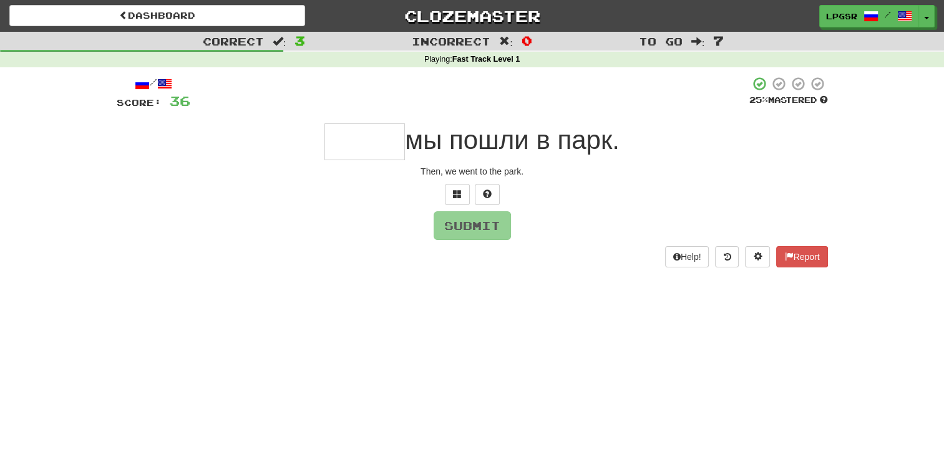
type input "*"
click at [459, 201] on button at bounding box center [457, 194] width 25 height 21
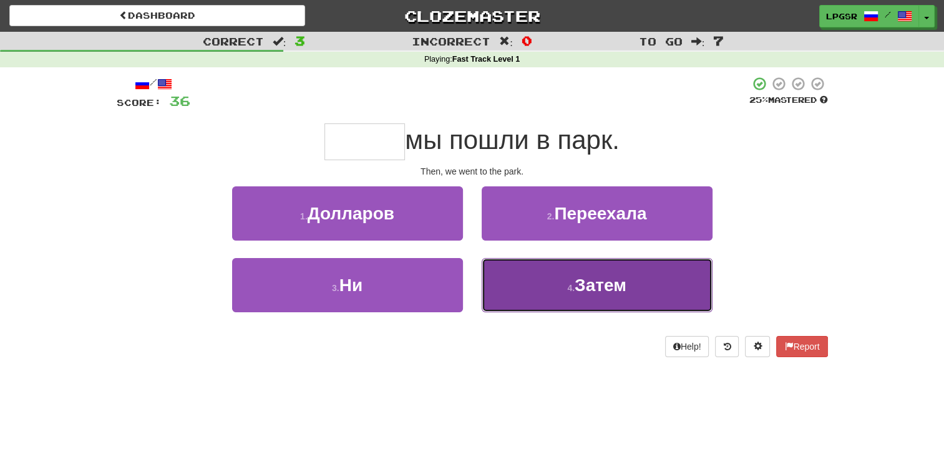
click at [530, 278] on button "4 . Затем" at bounding box center [597, 285] width 231 height 54
type input "*****"
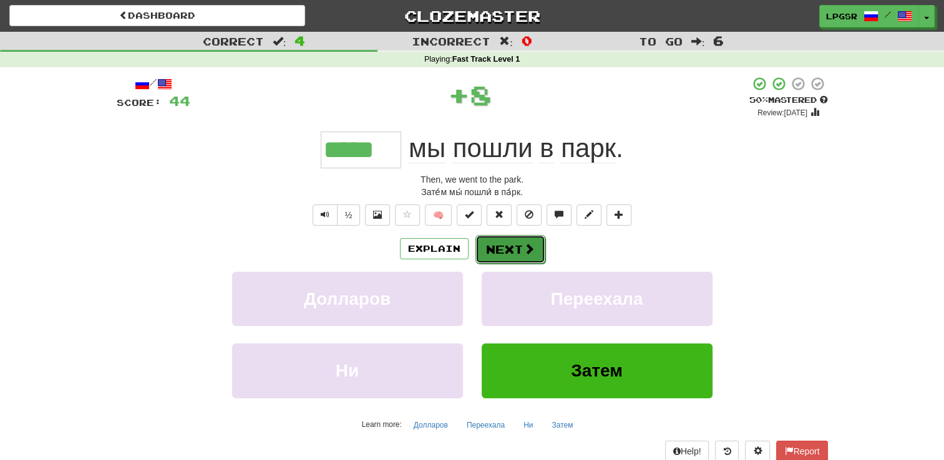
click at [493, 241] on button "Next" at bounding box center [510, 249] width 70 height 29
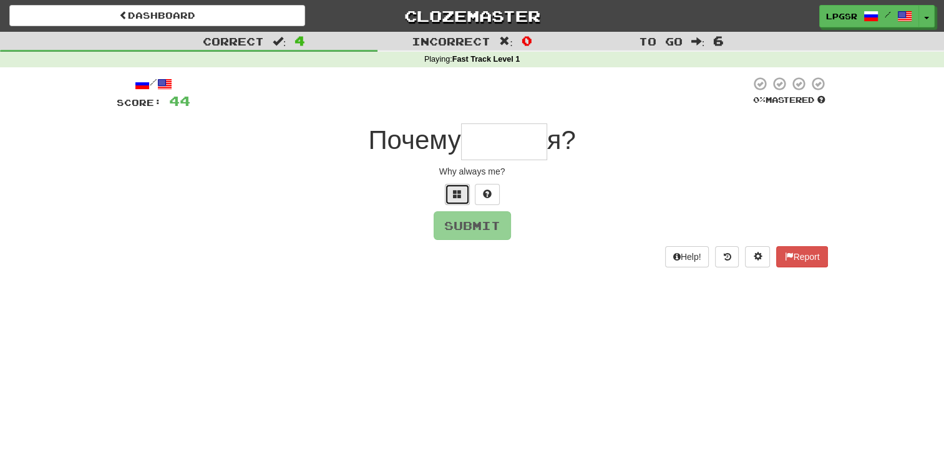
click at [457, 190] on span at bounding box center [457, 194] width 9 height 9
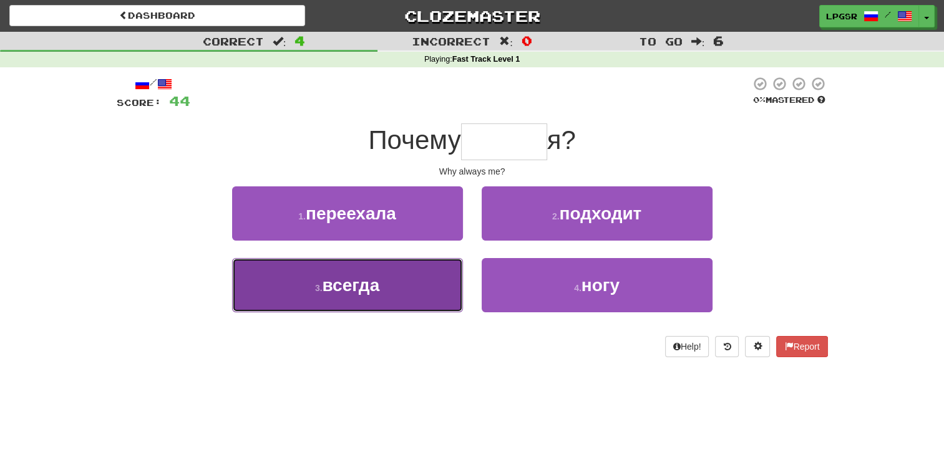
click at [435, 279] on button "3 . всегда" at bounding box center [347, 285] width 231 height 54
type input "******"
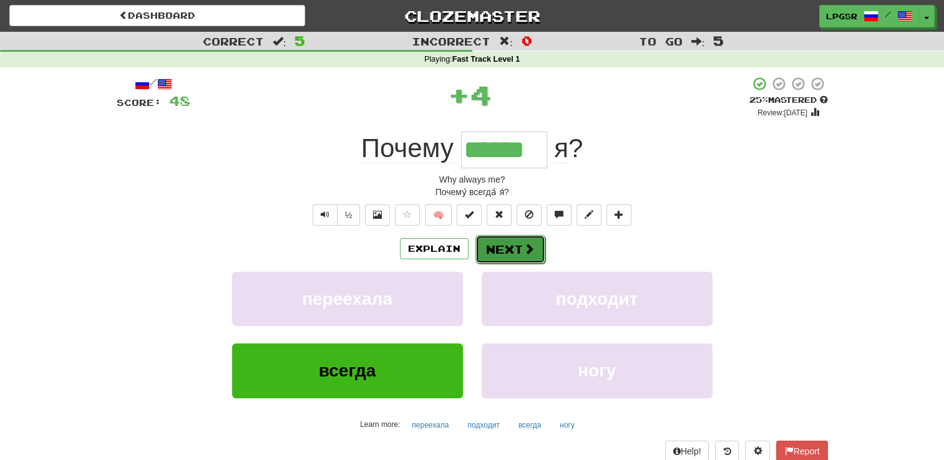
click at [504, 253] on button "Next" at bounding box center [510, 249] width 70 height 29
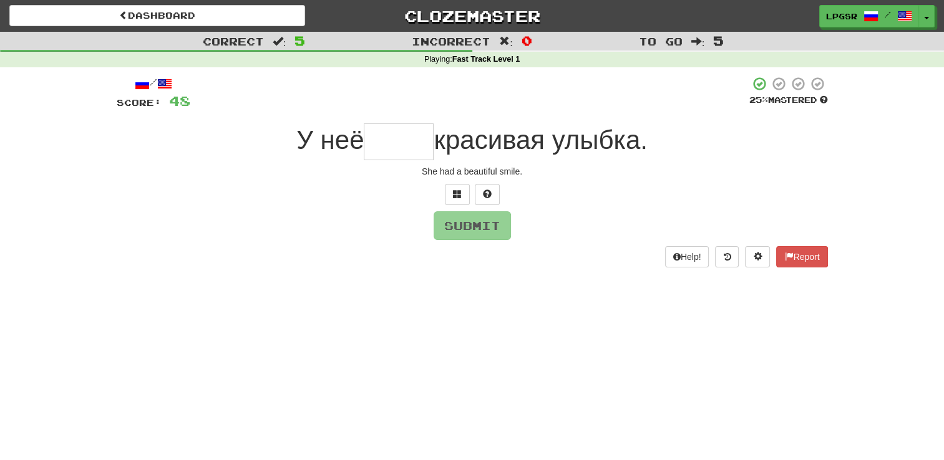
type input "*"
click at [454, 202] on button at bounding box center [457, 194] width 25 height 21
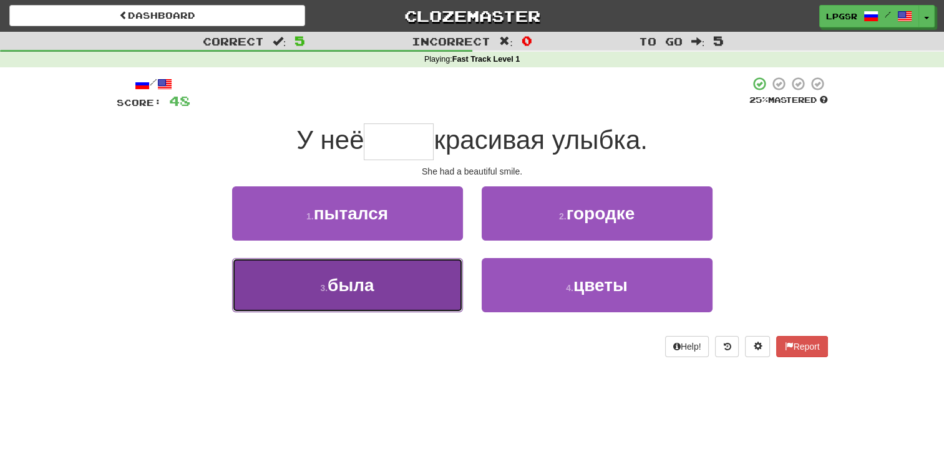
click at [411, 273] on button "3 . была" at bounding box center [347, 285] width 231 height 54
type input "****"
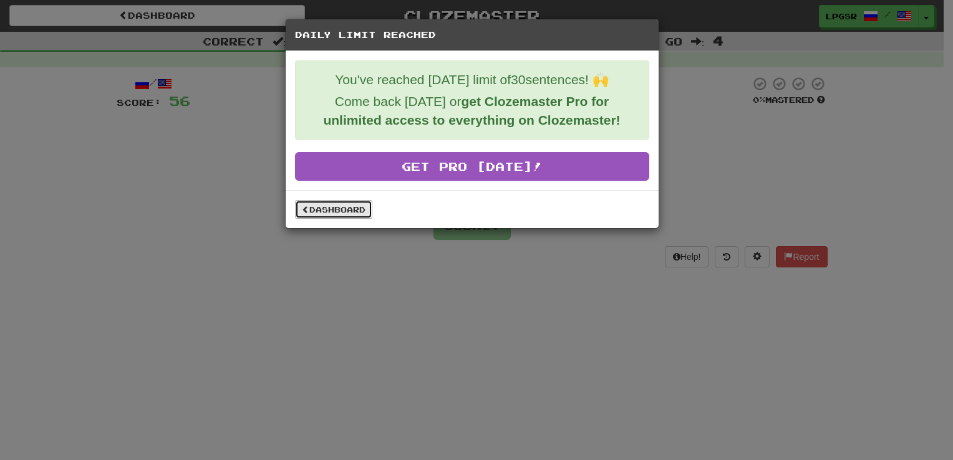
click at [322, 201] on link "Dashboard" at bounding box center [333, 209] width 77 height 19
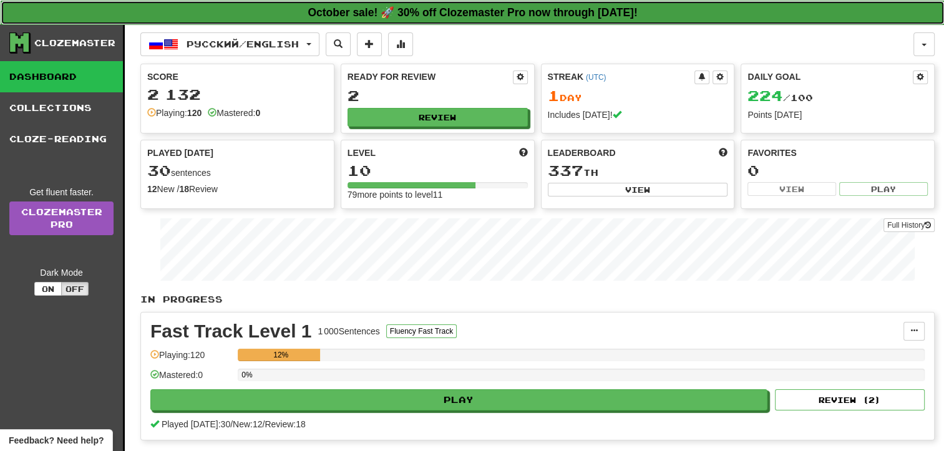
click at [556, 16] on strong "October sale! 🚀 30% off Clozemaster Pro now through Sunday October 19!" at bounding box center [472, 12] width 329 height 12
